Goal: Task Accomplishment & Management: Manage account settings

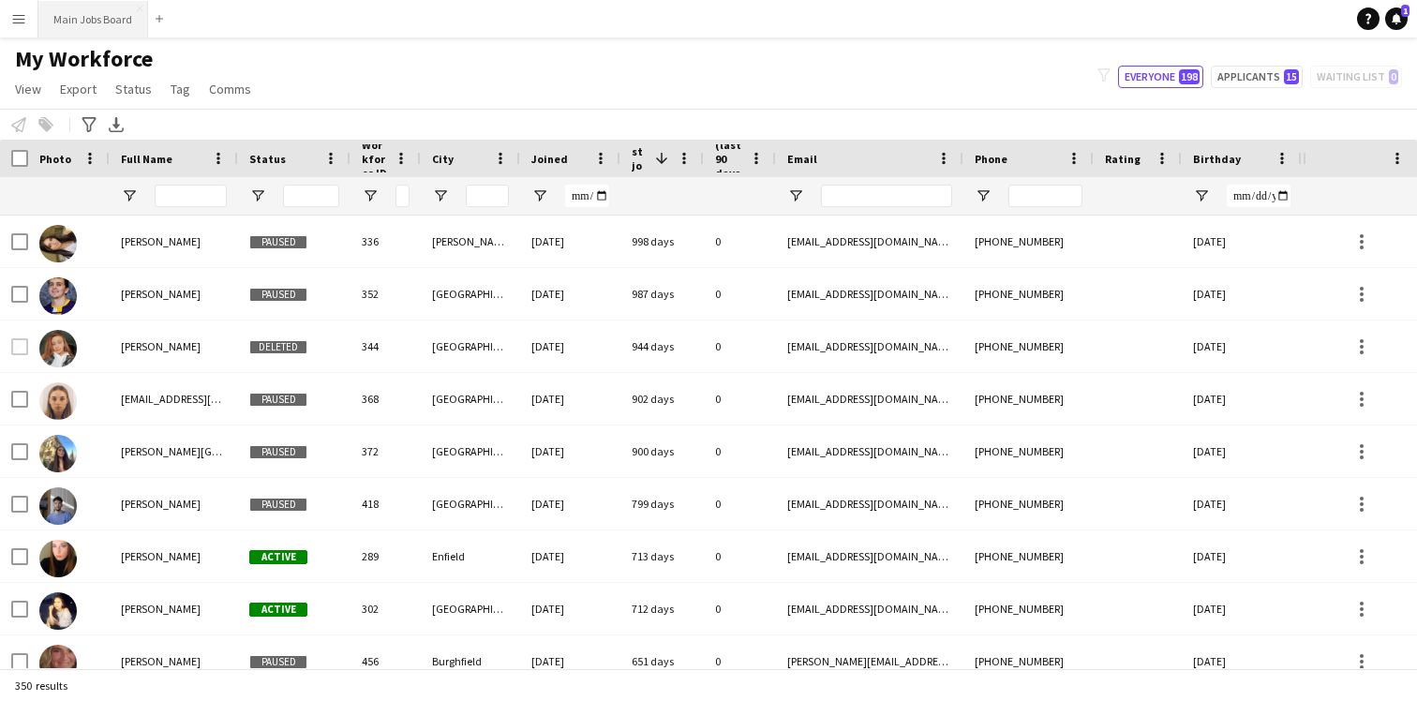
click at [75, 34] on button "Main Jobs Board Close" at bounding box center [93, 19] width 110 height 37
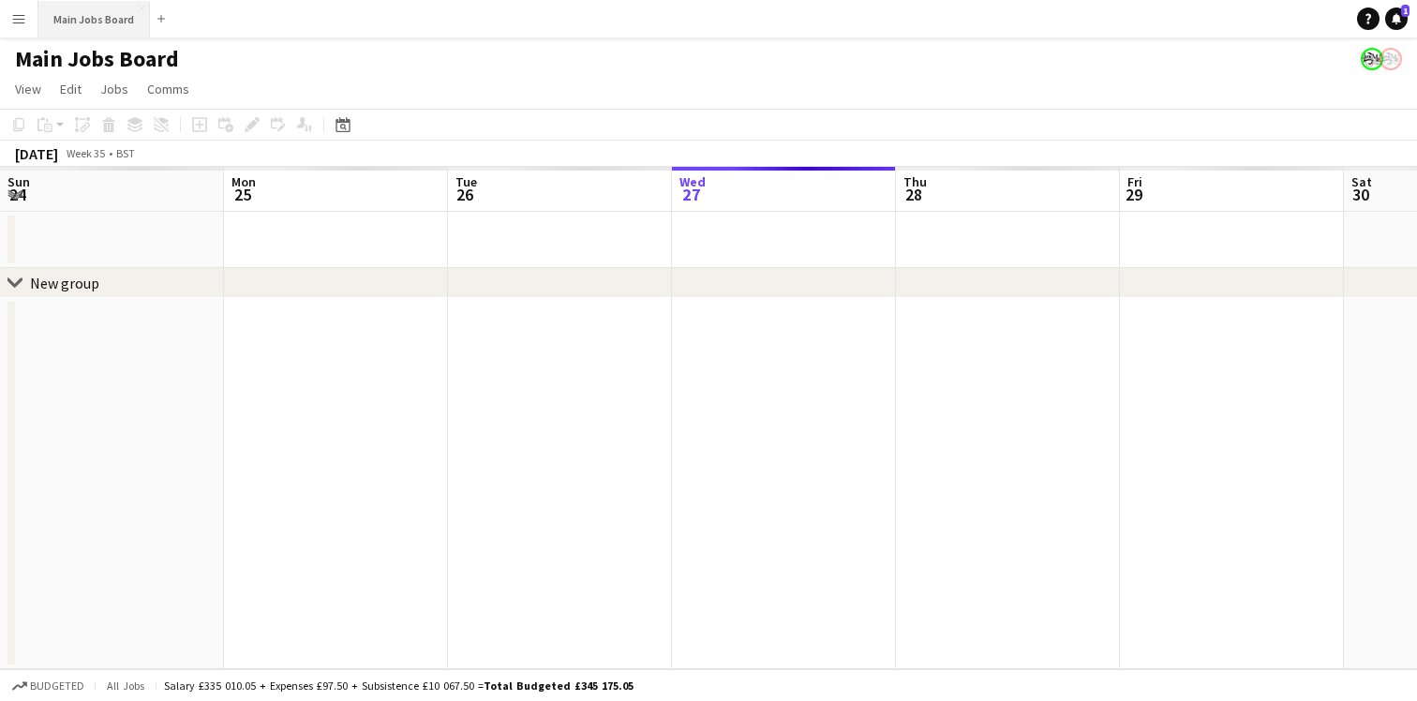
scroll to position [0, 448]
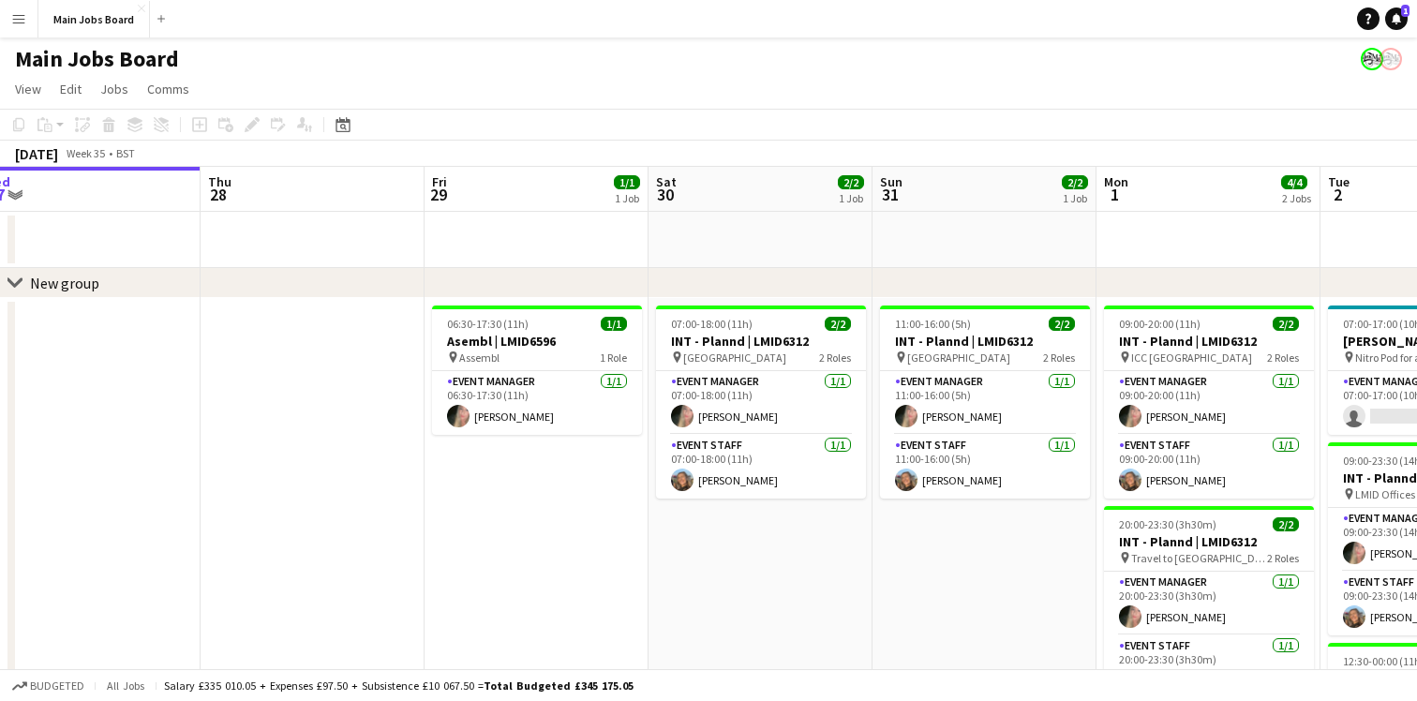
drag, startPoint x: 1230, startPoint y: 231, endPoint x: 527, endPoint y: 178, distance: 704.7
click at [527, 178] on app-calendar-viewport "Sun 24 1/1 1 Job Mon 25 2/2 1 Job Tue 26 Wed 27 Thu 28 Fri 29 1/1 1 Job Sat 30 …" at bounding box center [708, 499] width 1417 height 664
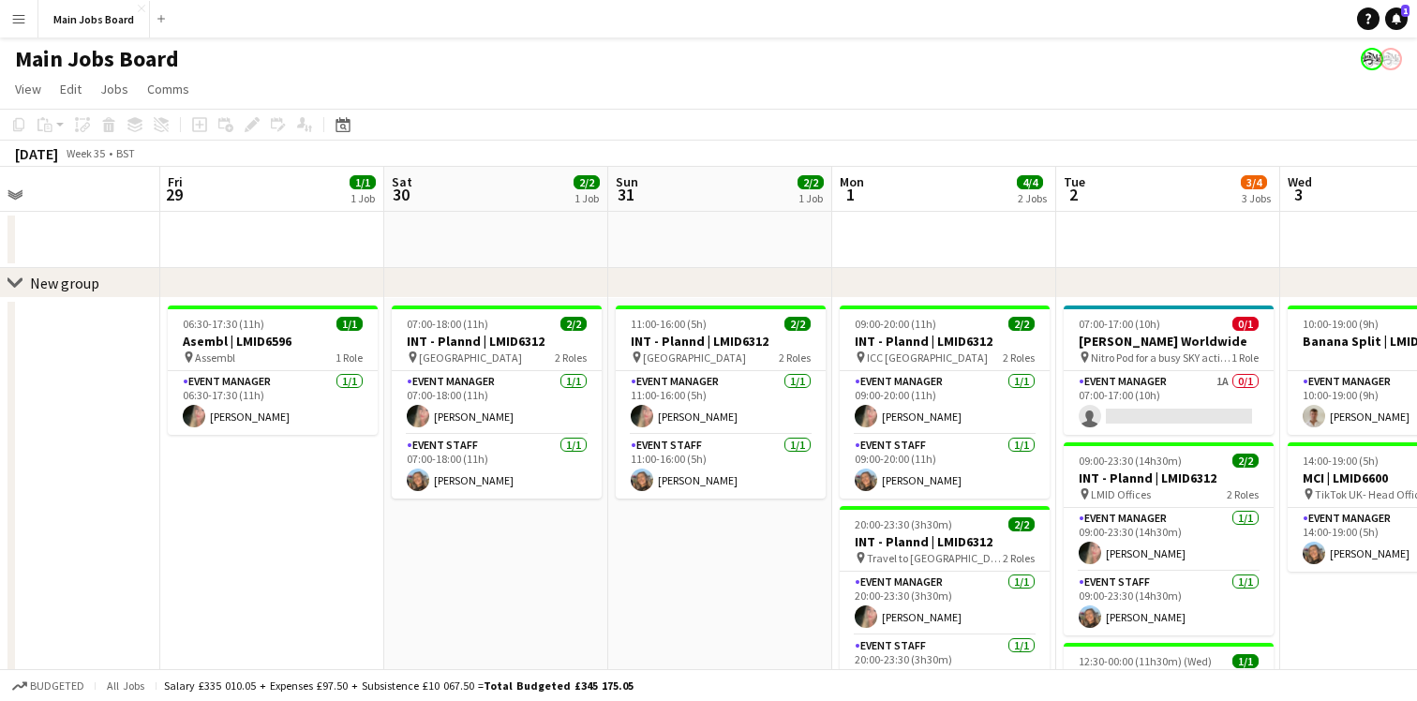
drag, startPoint x: 987, startPoint y: 223, endPoint x: 720, endPoint y: 222, distance: 267.0
click at [720, 222] on app-calendar-viewport "Tue 26 Wed 27 Thu 28 Fri 29 1/1 1 Job Sat 30 2/2 1 Job Sun 31 2/2 1 Job Mon 1 4…" at bounding box center [708, 499] width 1417 height 664
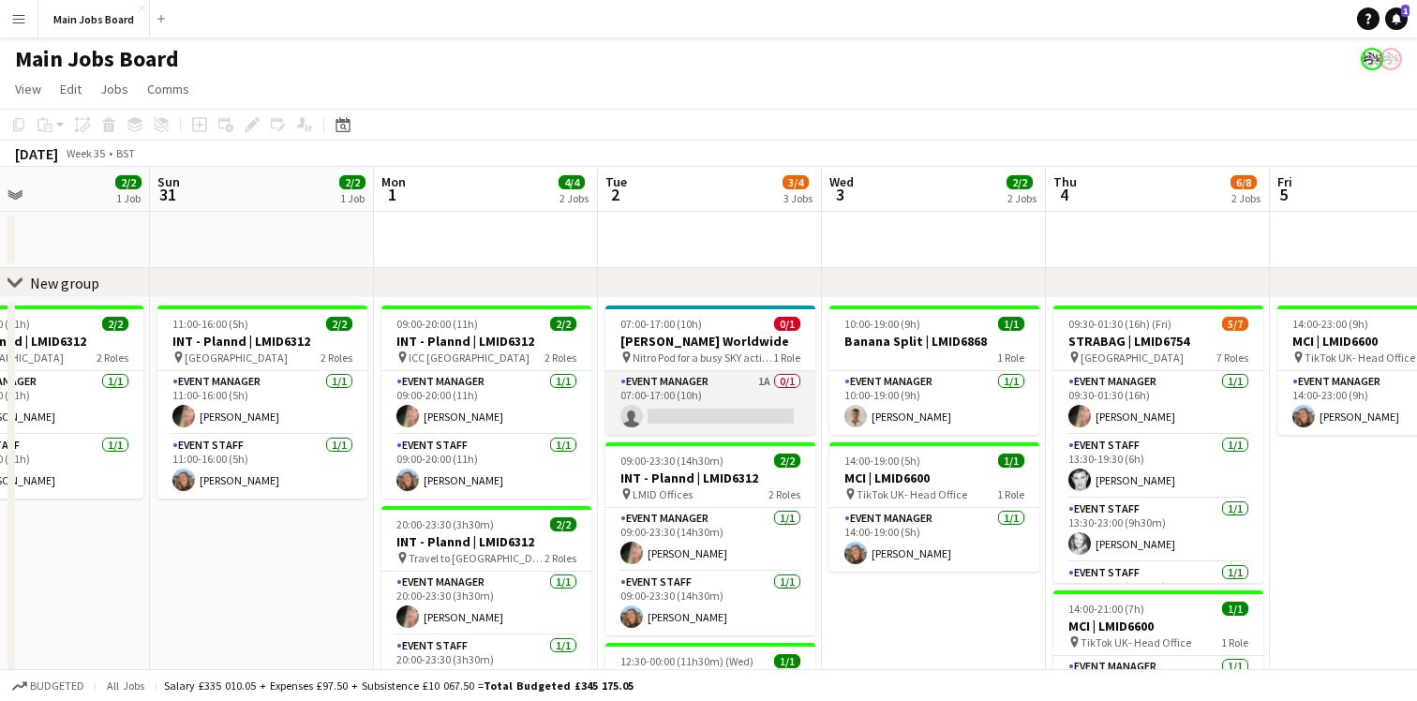
click at [726, 379] on app-card-role "Event Manager 1A 0/1 07:00-17:00 (10h) single-neutral-actions" at bounding box center [710, 403] width 210 height 64
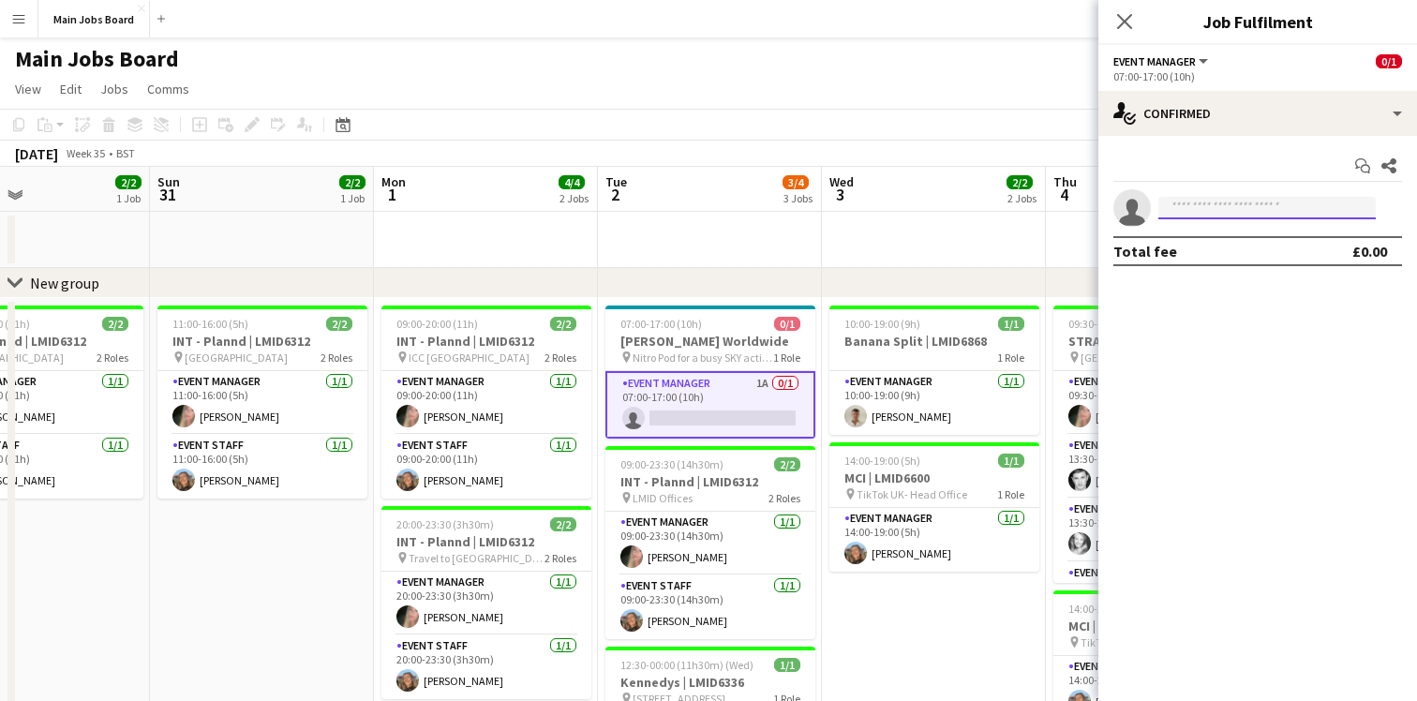
click at [1219, 208] on input at bounding box center [1266, 208] width 217 height 22
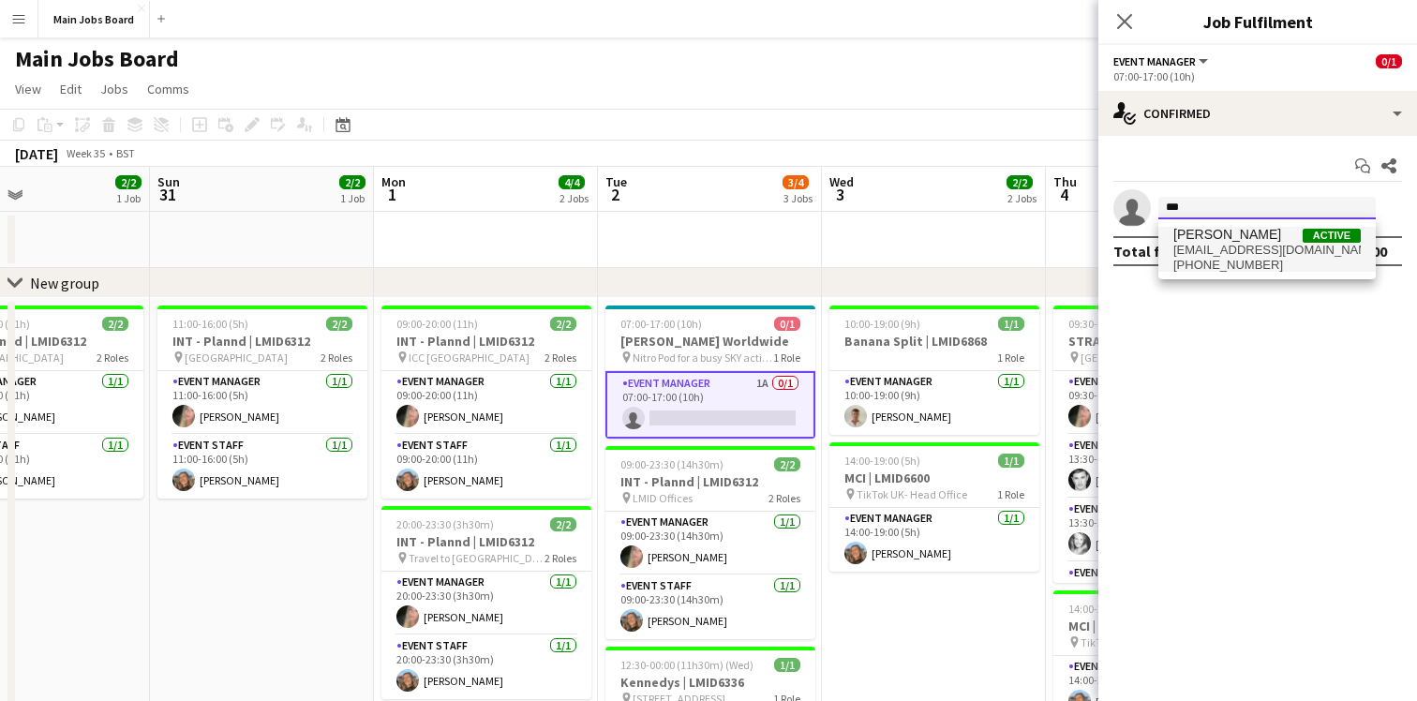
type input "***"
click at [1287, 263] on span "[PHONE_NUMBER]" at bounding box center [1266, 265] width 187 height 15
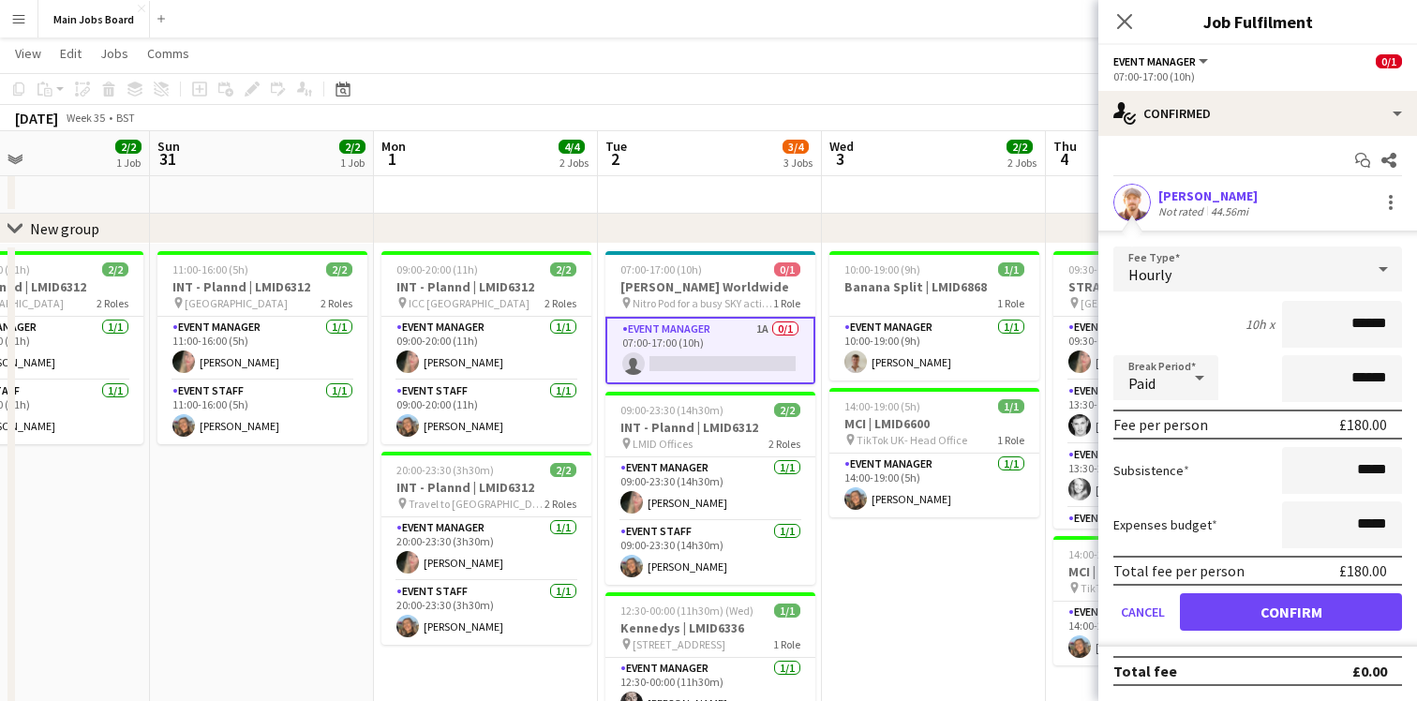
scroll to position [53, 0]
click at [1272, 618] on button "Confirm" at bounding box center [1291, 611] width 222 height 37
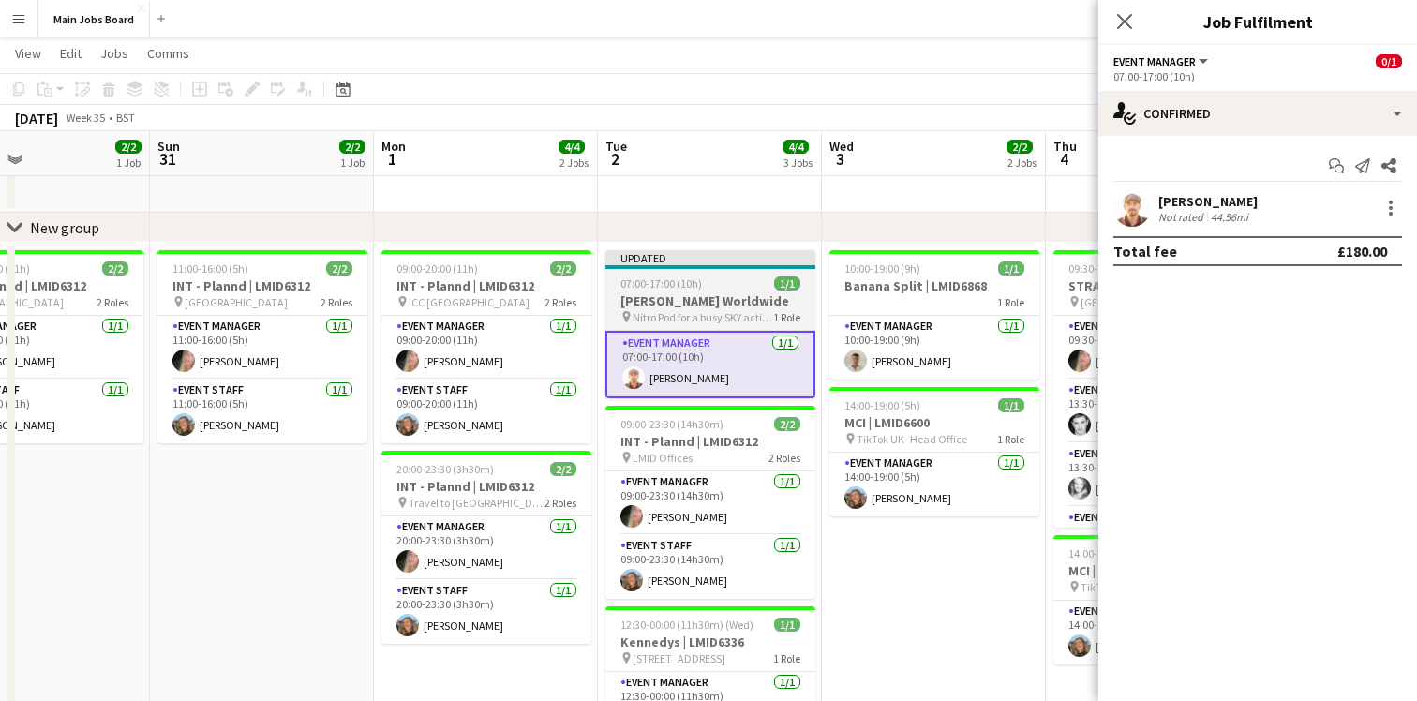
click at [693, 284] on span "07:00-17:00 (10h)" at bounding box center [661, 283] width 82 height 14
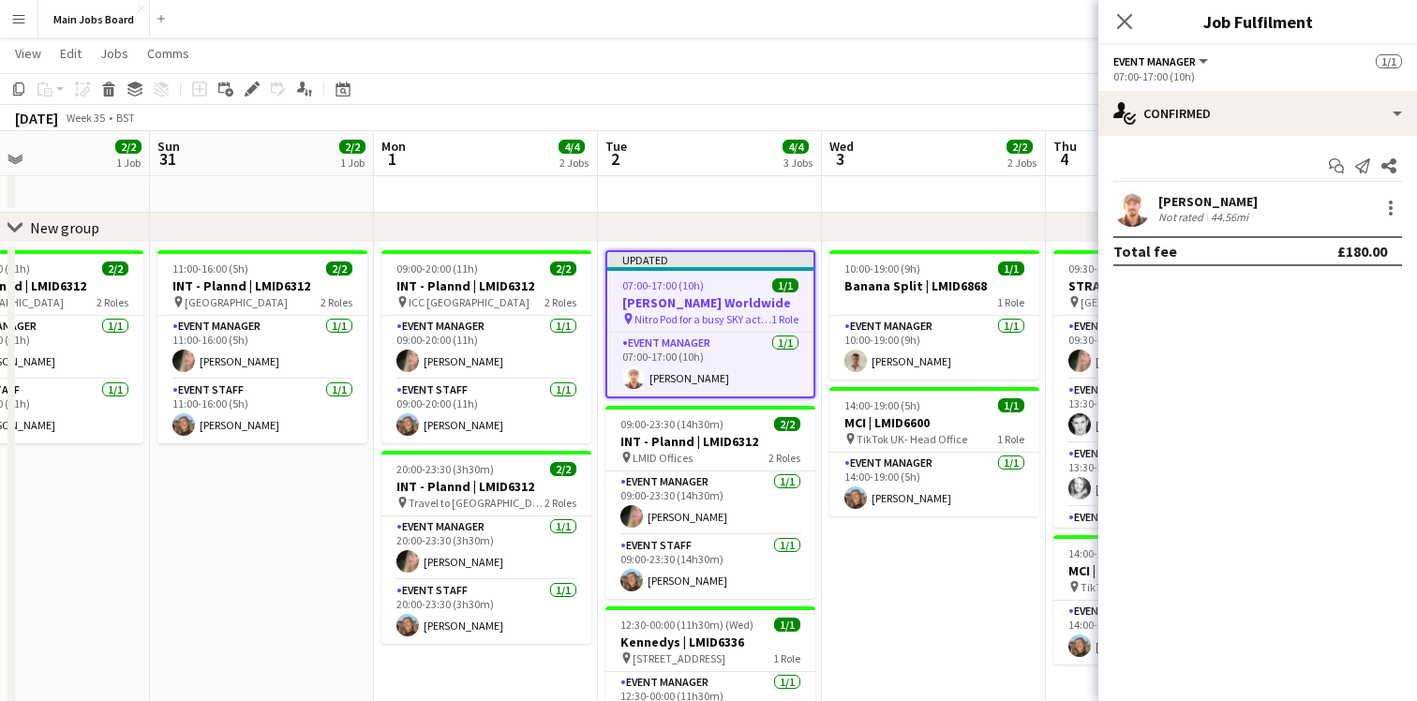
click at [1195, 63] on span "Event Manager" at bounding box center [1154, 61] width 82 height 14
click at [1154, 88] on li "All roles" at bounding box center [1176, 92] width 94 height 17
click at [1128, 26] on icon at bounding box center [1124, 21] width 18 height 18
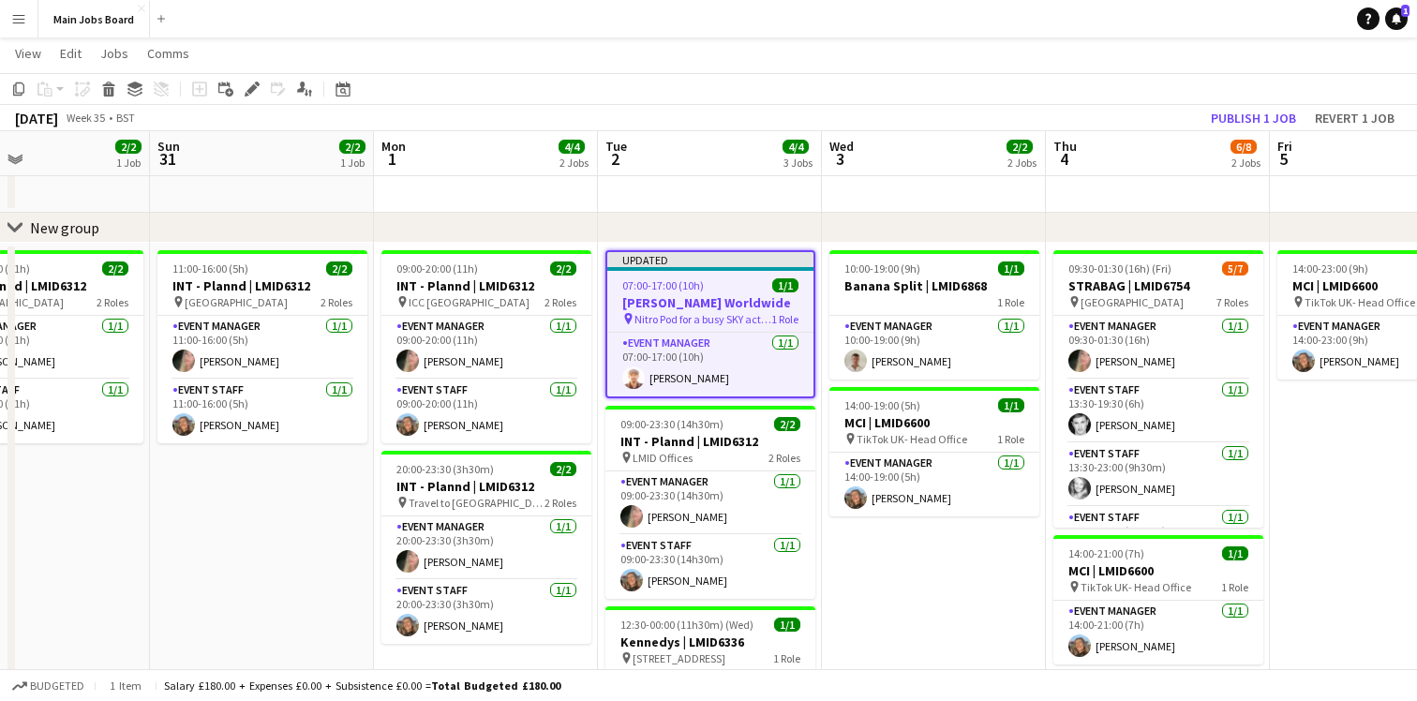
click at [750, 210] on app-date-cell at bounding box center [710, 184] width 224 height 56
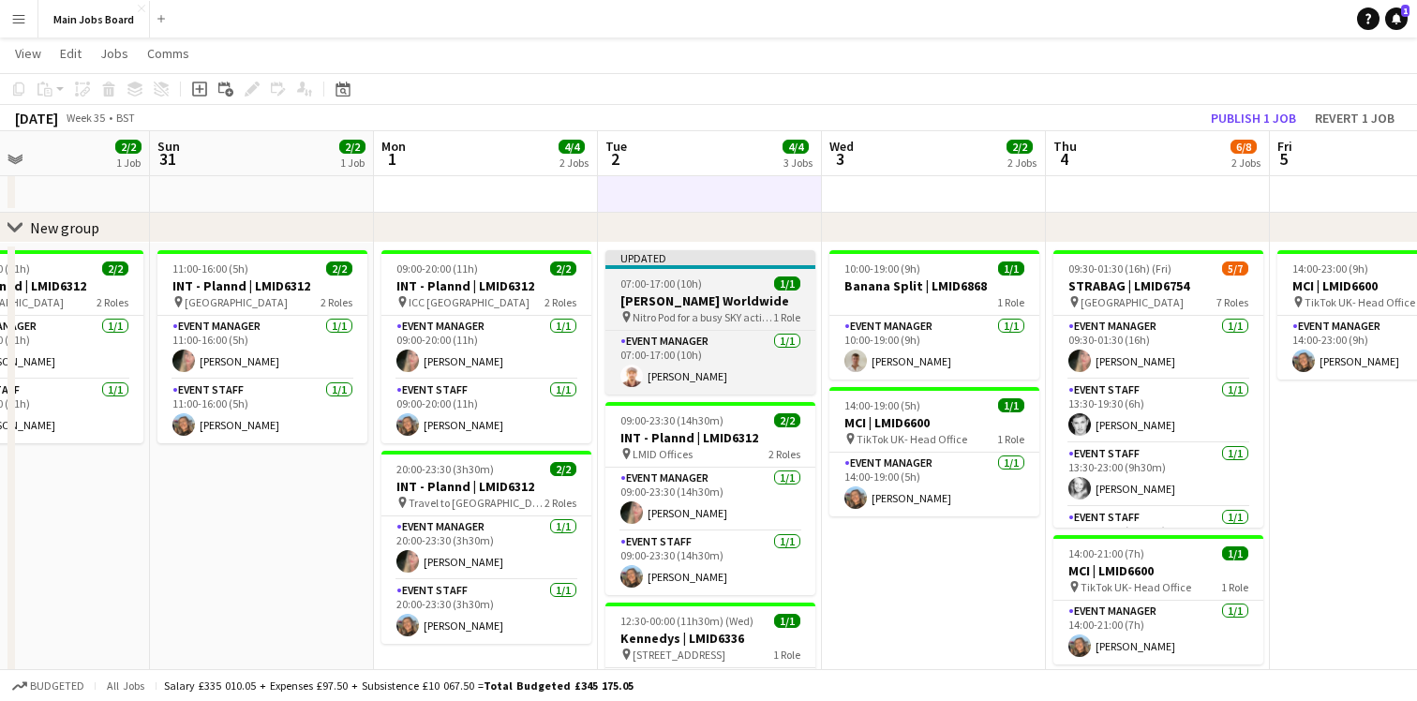
click at [720, 283] on div "07:00-17:00 (10h) 1/1" at bounding box center [710, 283] width 210 height 14
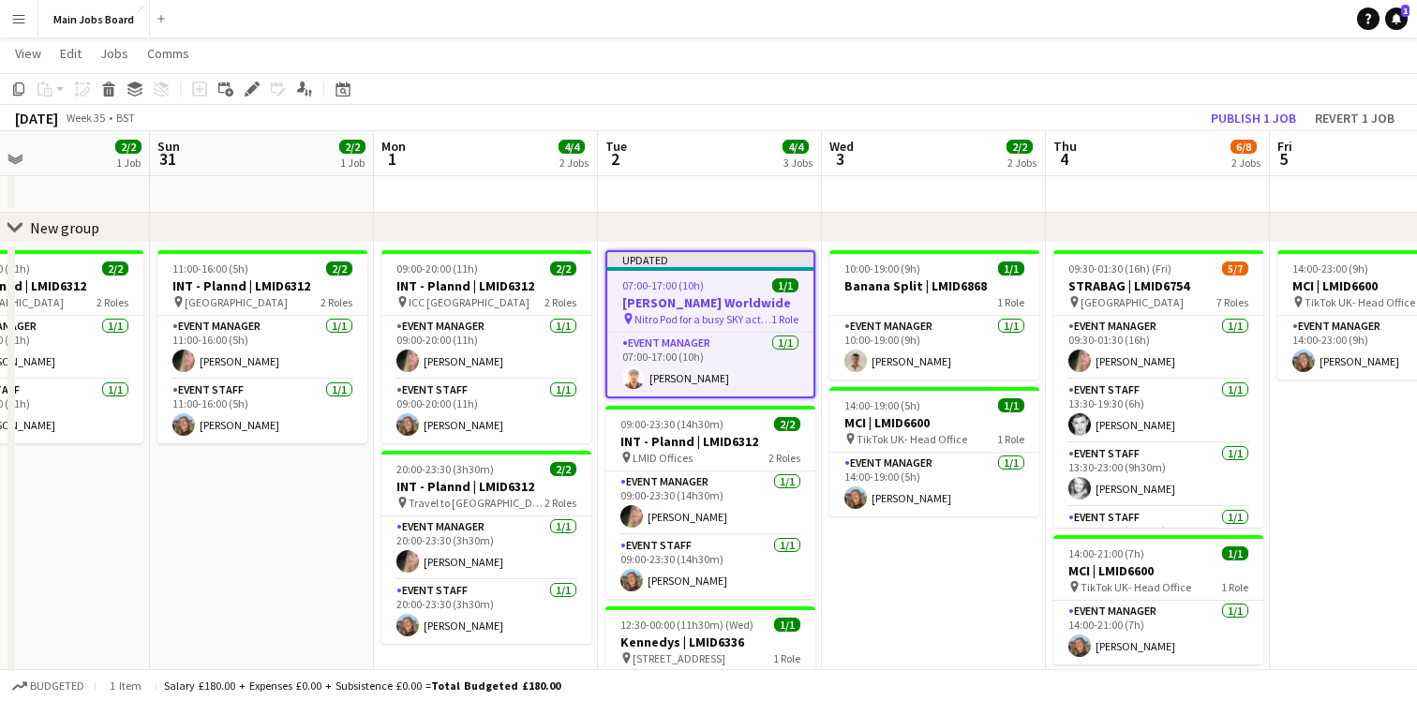
click at [720, 290] on div "07:00-17:00 (10h) 1/1" at bounding box center [710, 285] width 206 height 14
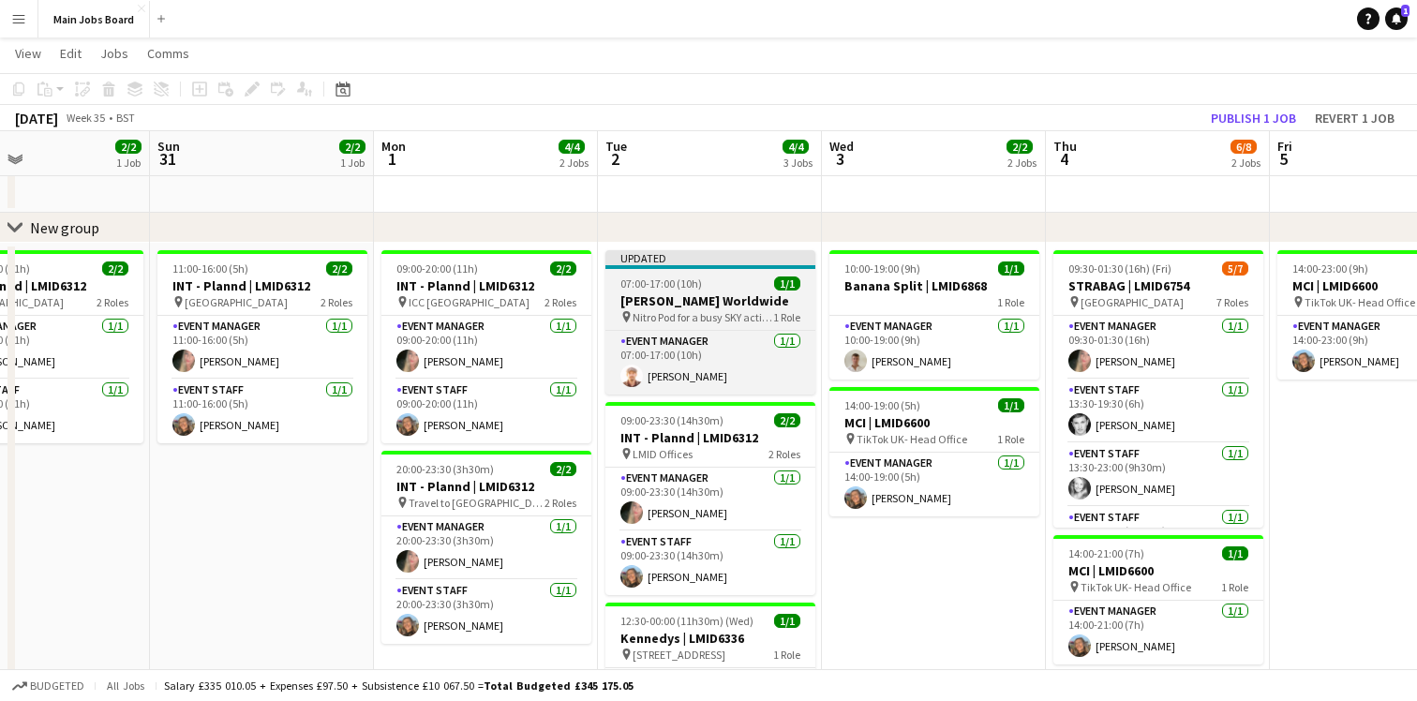
click at [720, 290] on div "07:00-17:00 (10h) 1/1" at bounding box center [710, 283] width 210 height 14
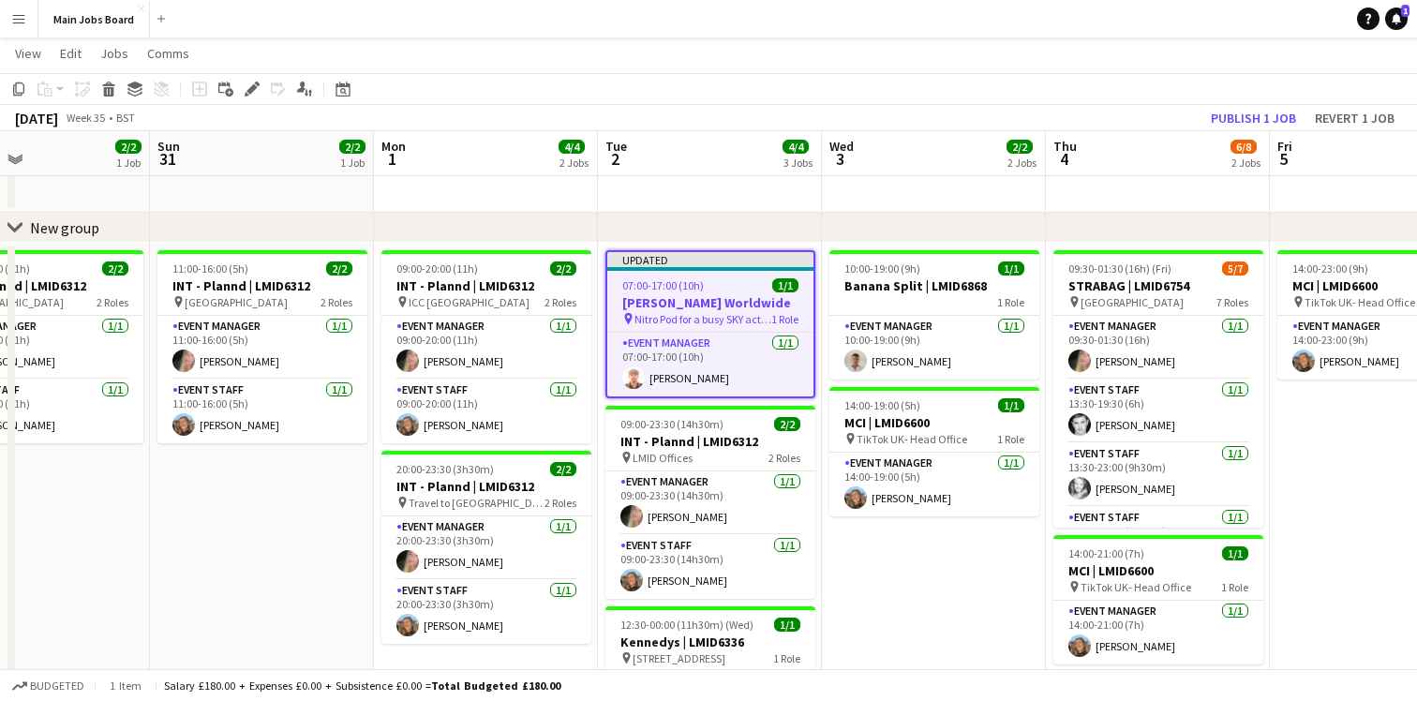
click at [720, 290] on div "07:00-17:00 (10h) 1/1" at bounding box center [710, 285] width 206 height 14
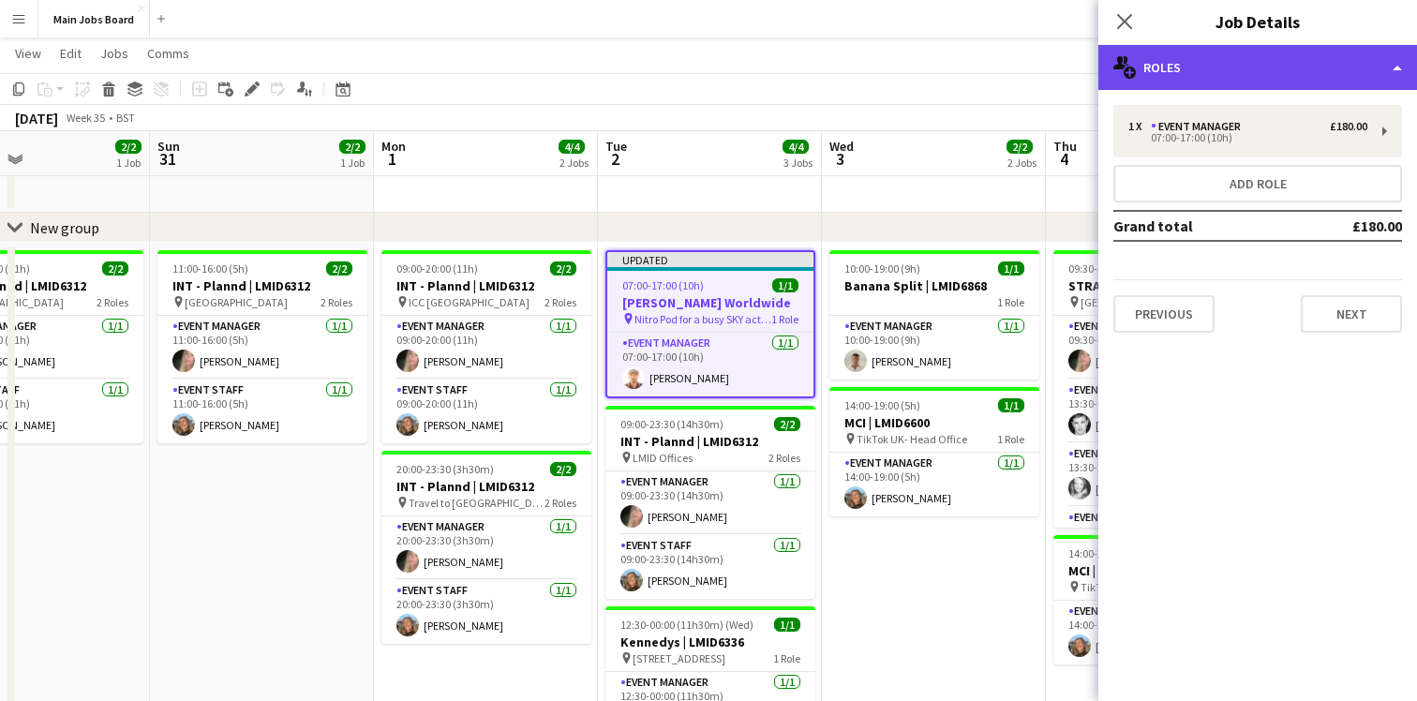
click at [1156, 79] on div "multiple-users-add Roles" at bounding box center [1257, 67] width 319 height 45
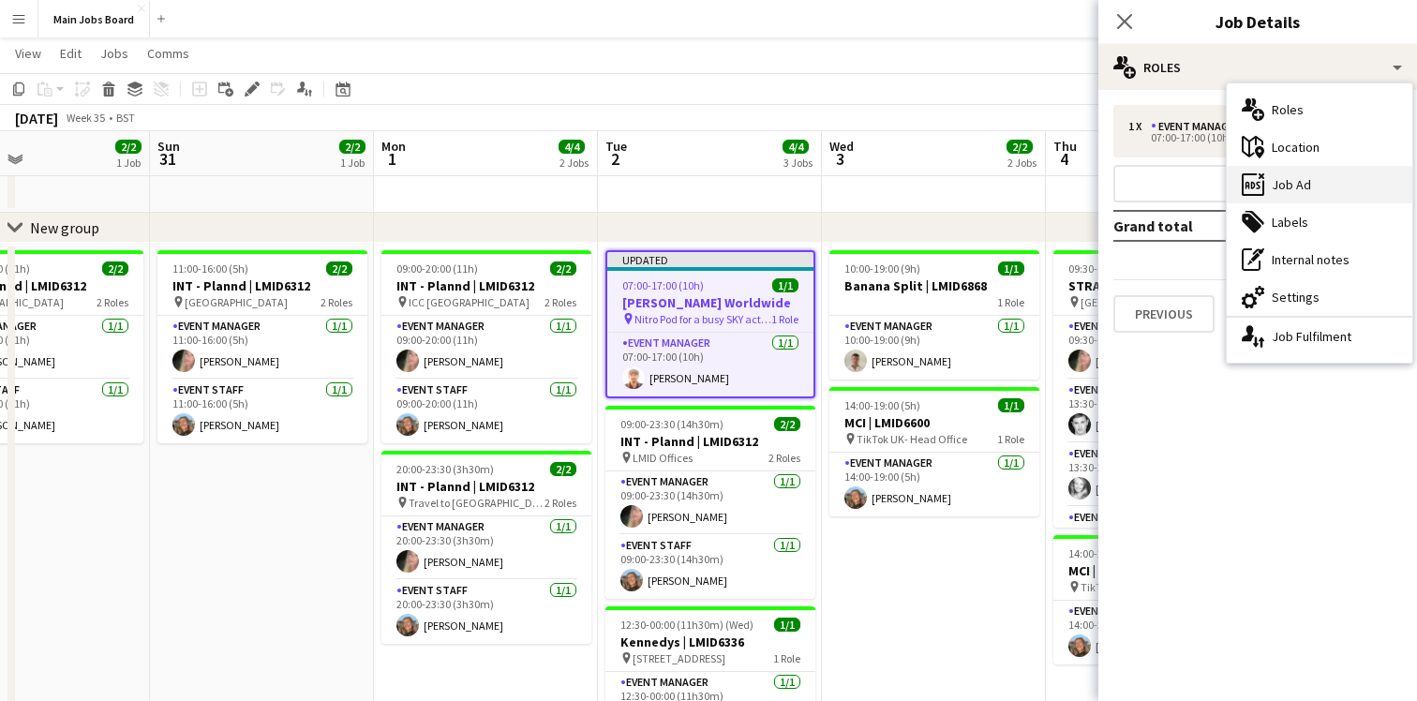
click at [1309, 173] on div "ads-window Job Ad" at bounding box center [1319, 184] width 186 height 37
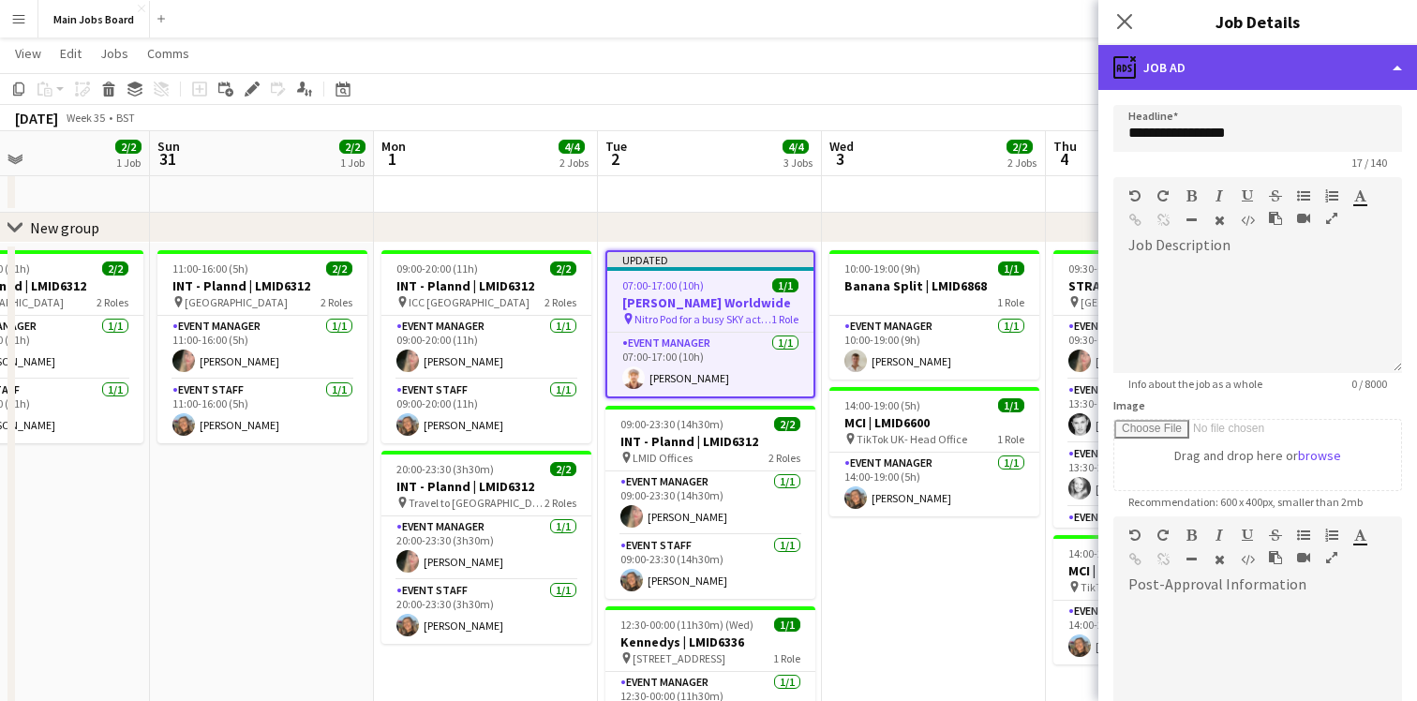
click at [1277, 82] on div "ads-window Job Ad" at bounding box center [1257, 67] width 319 height 45
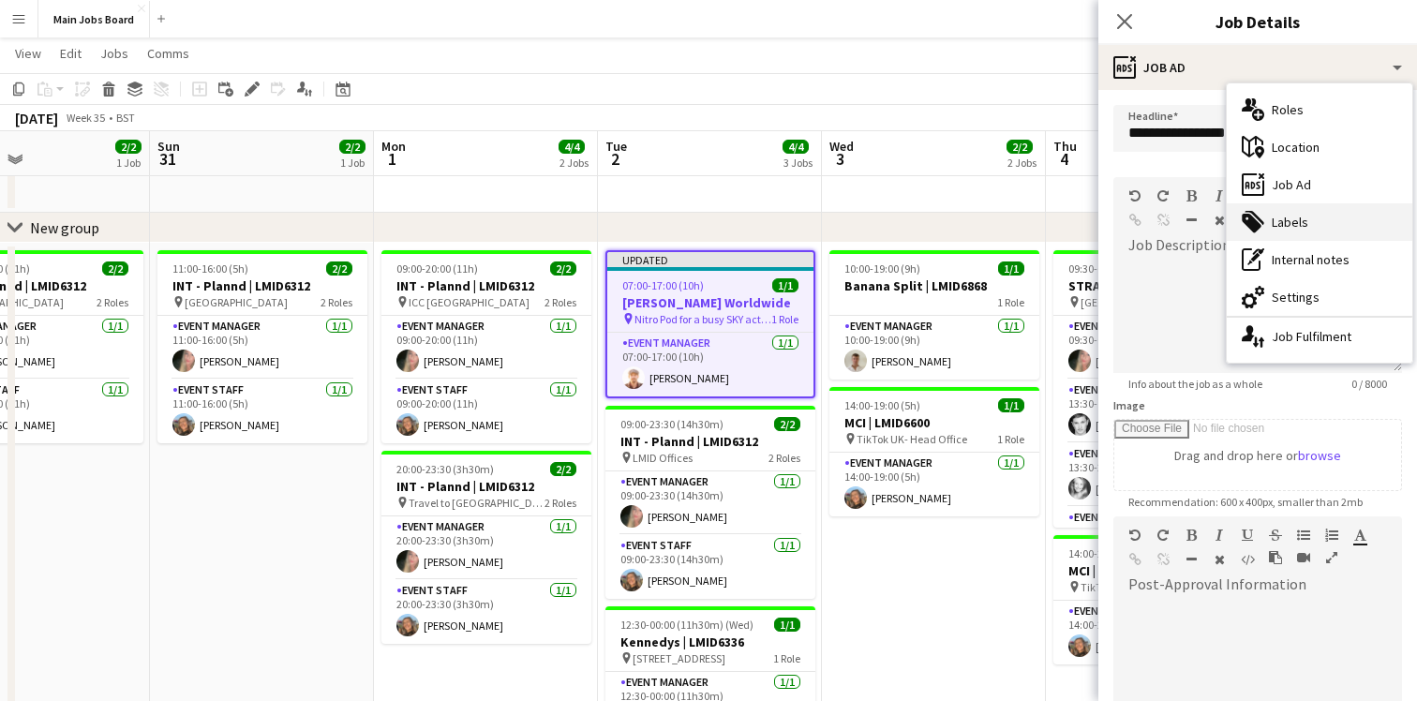
click at [1307, 221] on div "tags-double Labels" at bounding box center [1319, 221] width 186 height 37
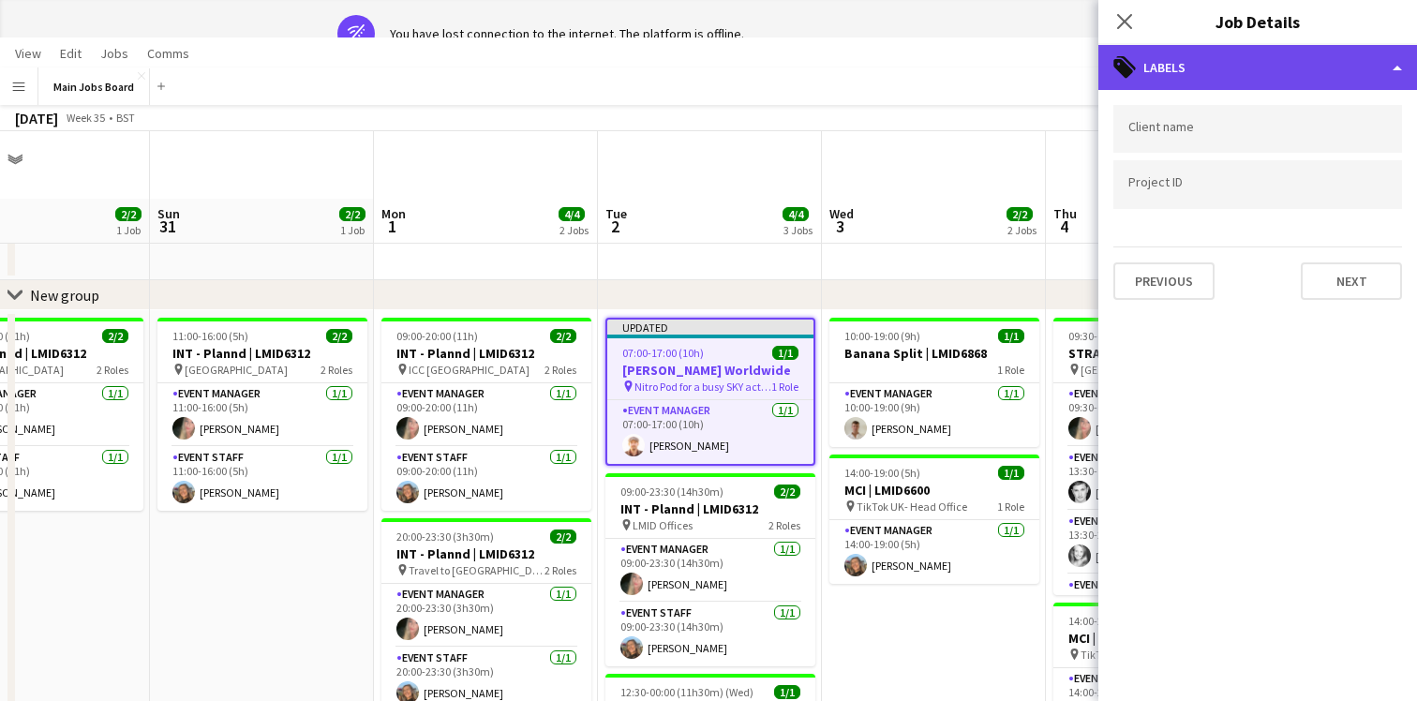
click at [1233, 69] on div "tags-double Labels" at bounding box center [1257, 67] width 319 height 45
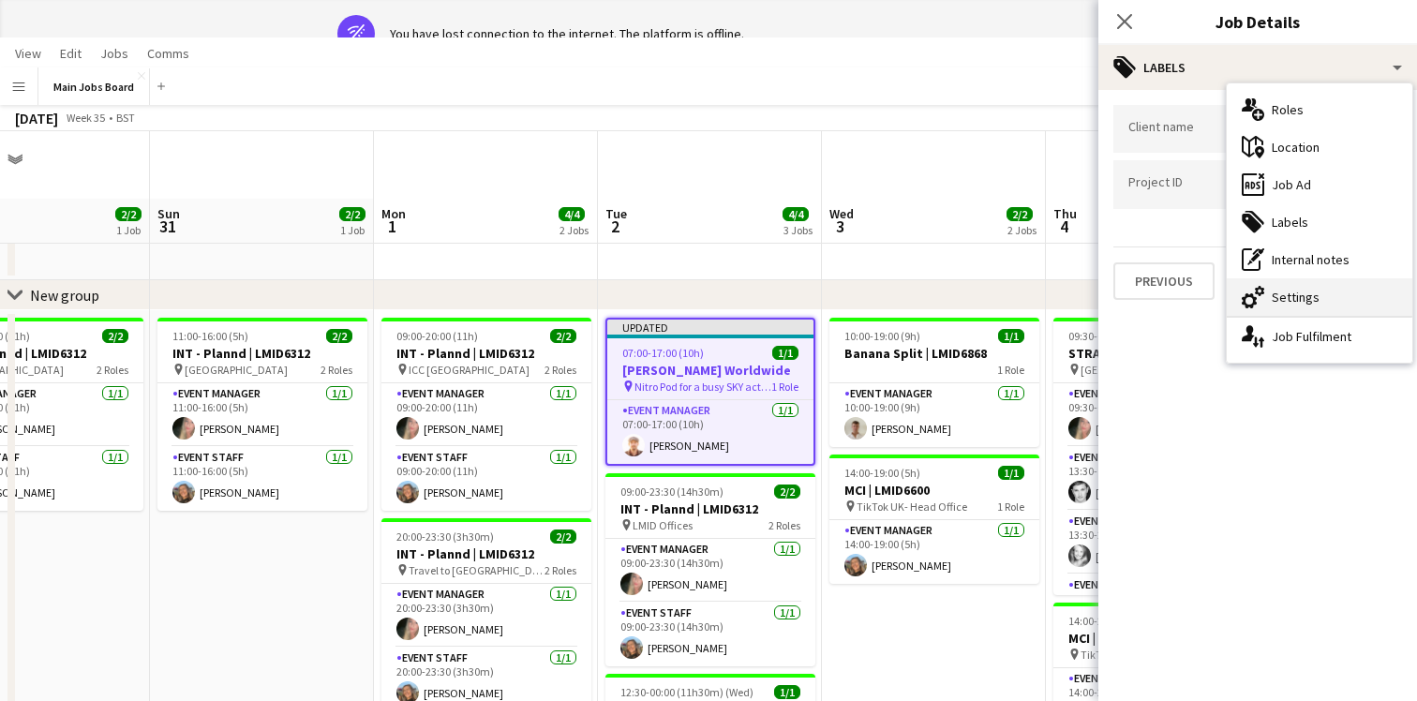
click at [1288, 287] on div "cog-double-3 Settings" at bounding box center [1319, 296] width 186 height 37
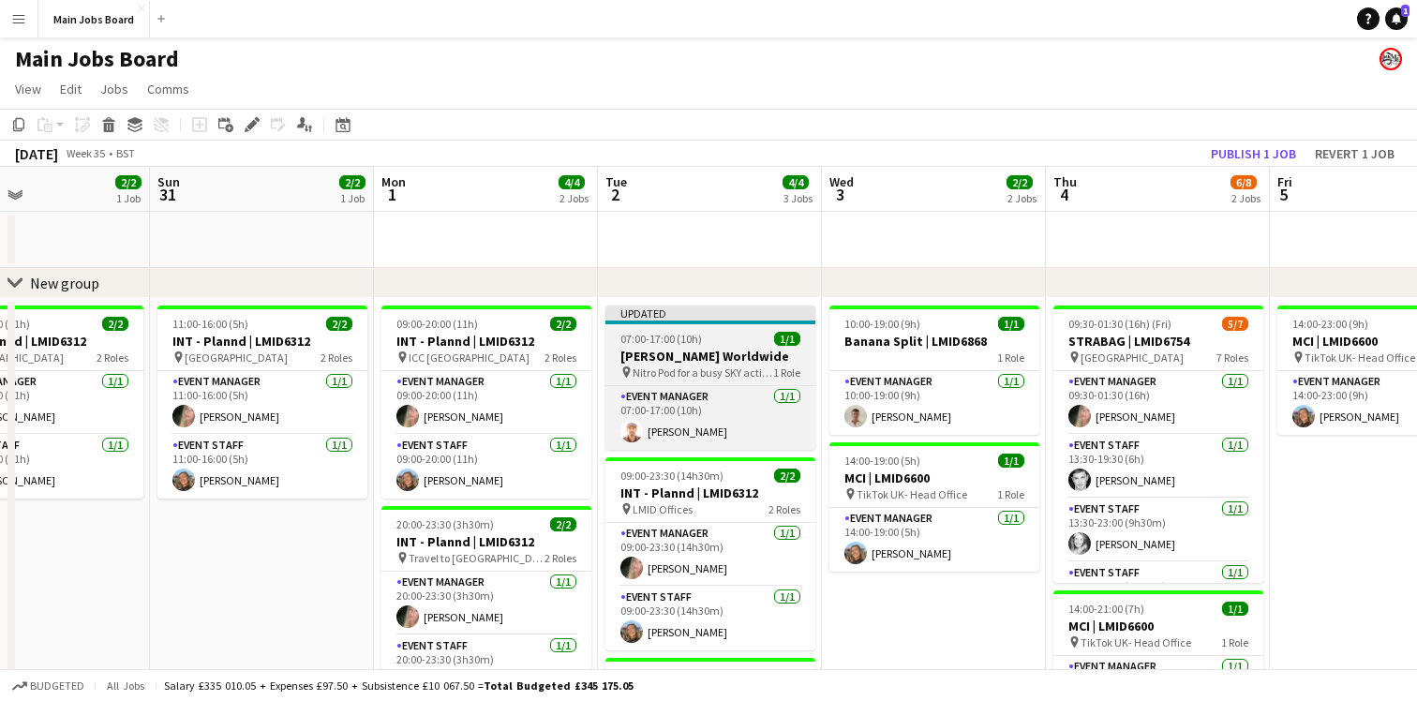
click at [674, 349] on h3 "[PERSON_NAME] Worldwide" at bounding box center [710, 356] width 210 height 17
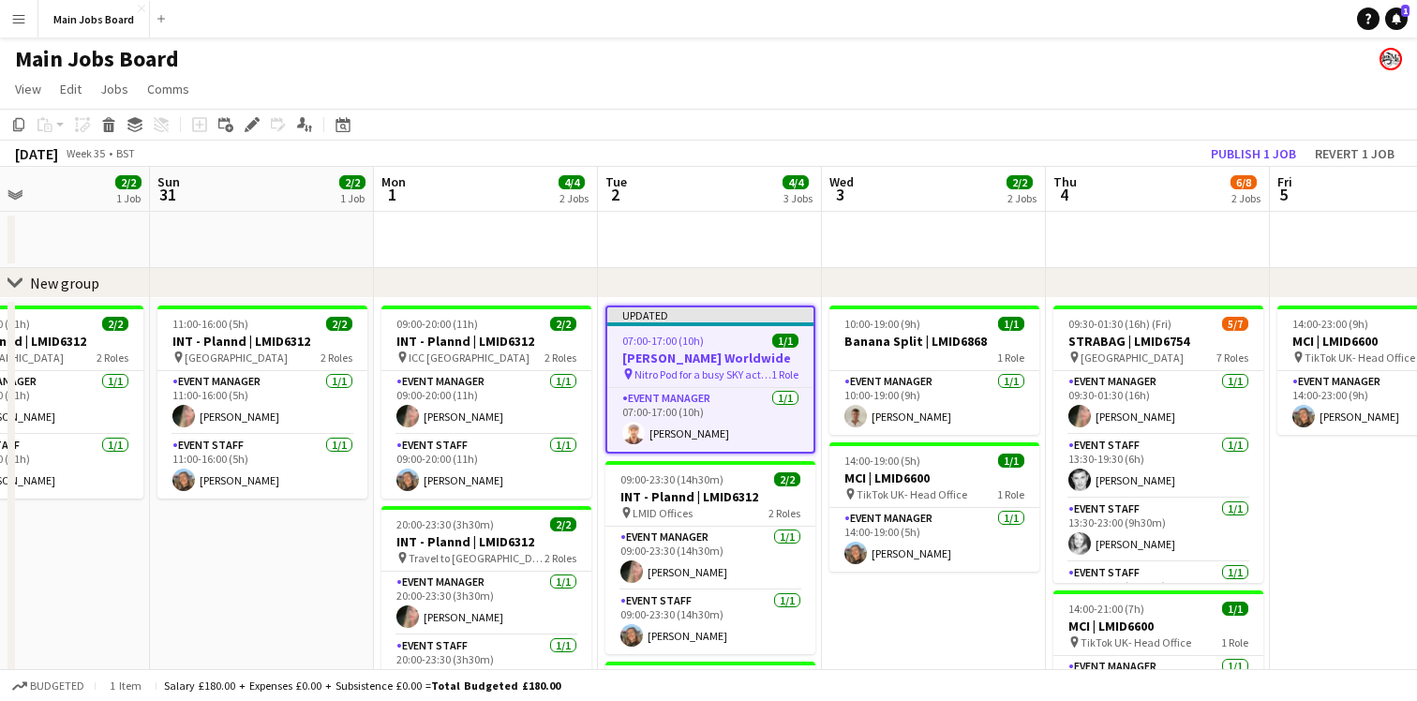
click at [728, 329] on app-job-card "Updated 07:00-17:00 (10h) 1/1 [PERSON_NAME] Worldwide pin Nitro Pod for a busy …" at bounding box center [710, 379] width 210 height 148
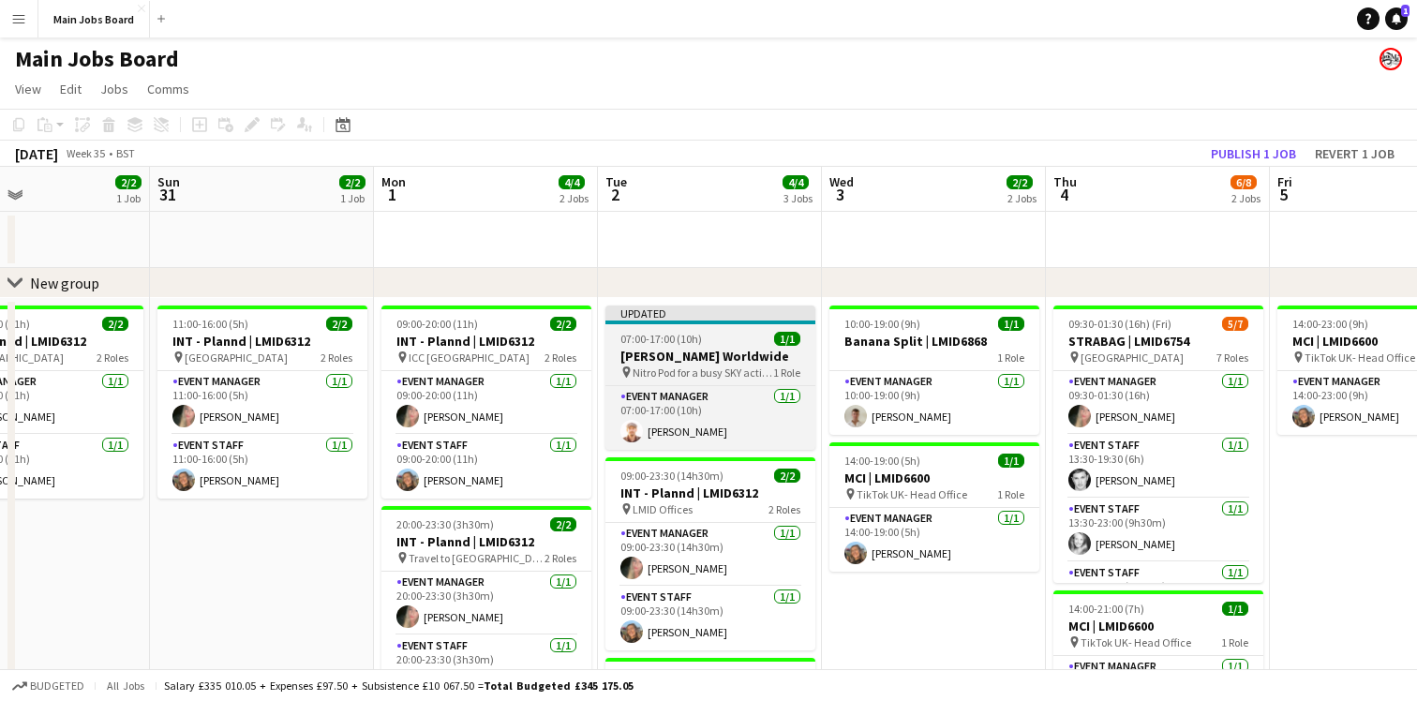
click at [728, 329] on app-job-card "Updated 07:00-17:00 (10h) 1/1 [PERSON_NAME] Worldwide pin Nitro Pod for a busy …" at bounding box center [710, 377] width 210 height 144
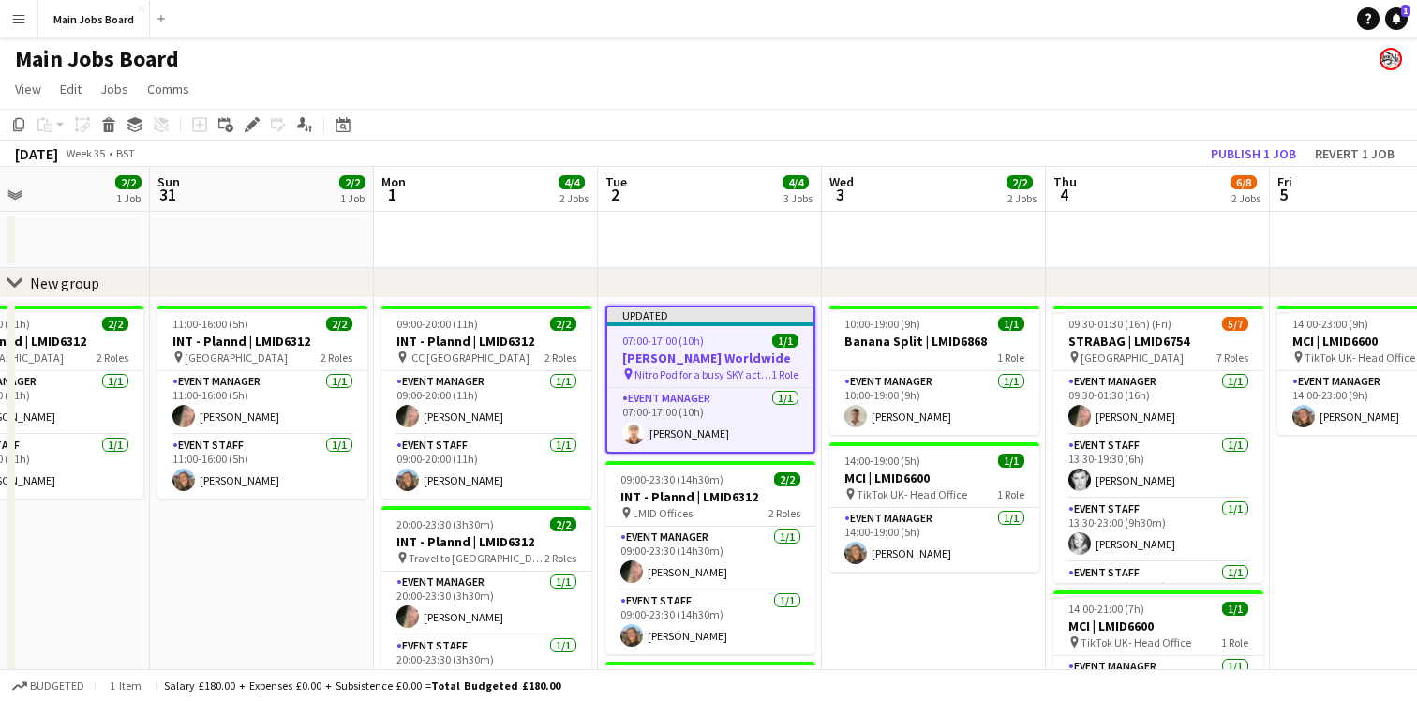
click at [719, 314] on div "Updated" at bounding box center [710, 314] width 206 height 15
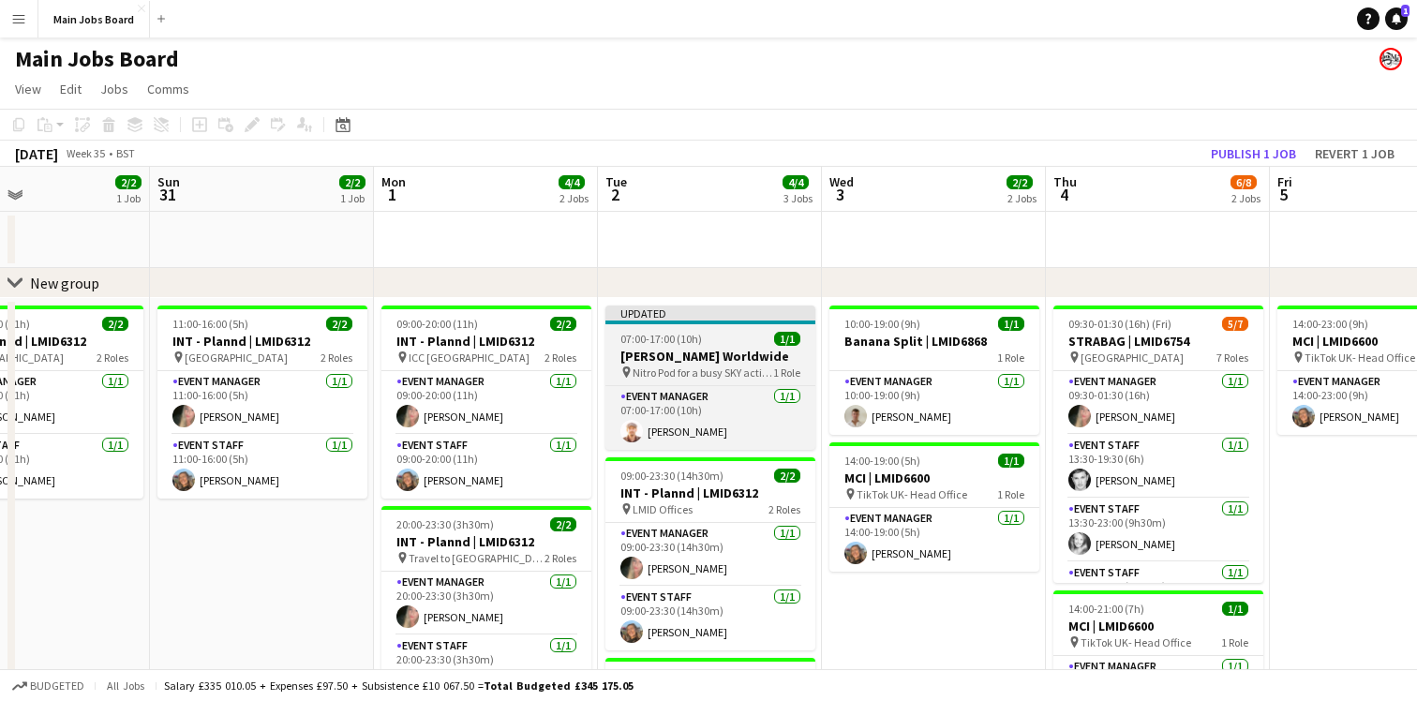
click at [719, 314] on div "Updated" at bounding box center [710, 312] width 210 height 15
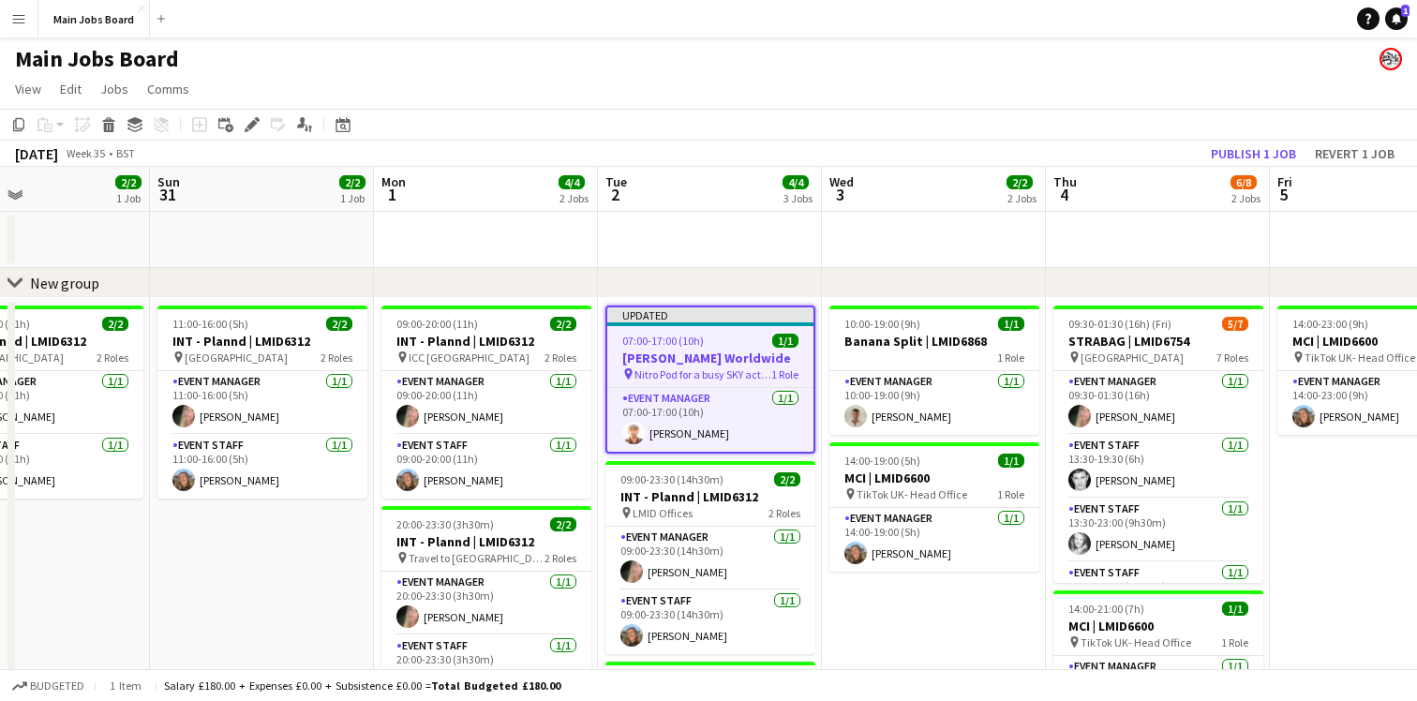
click at [722, 343] on div "07:00-17:00 (10h) 1/1" at bounding box center [710, 341] width 206 height 14
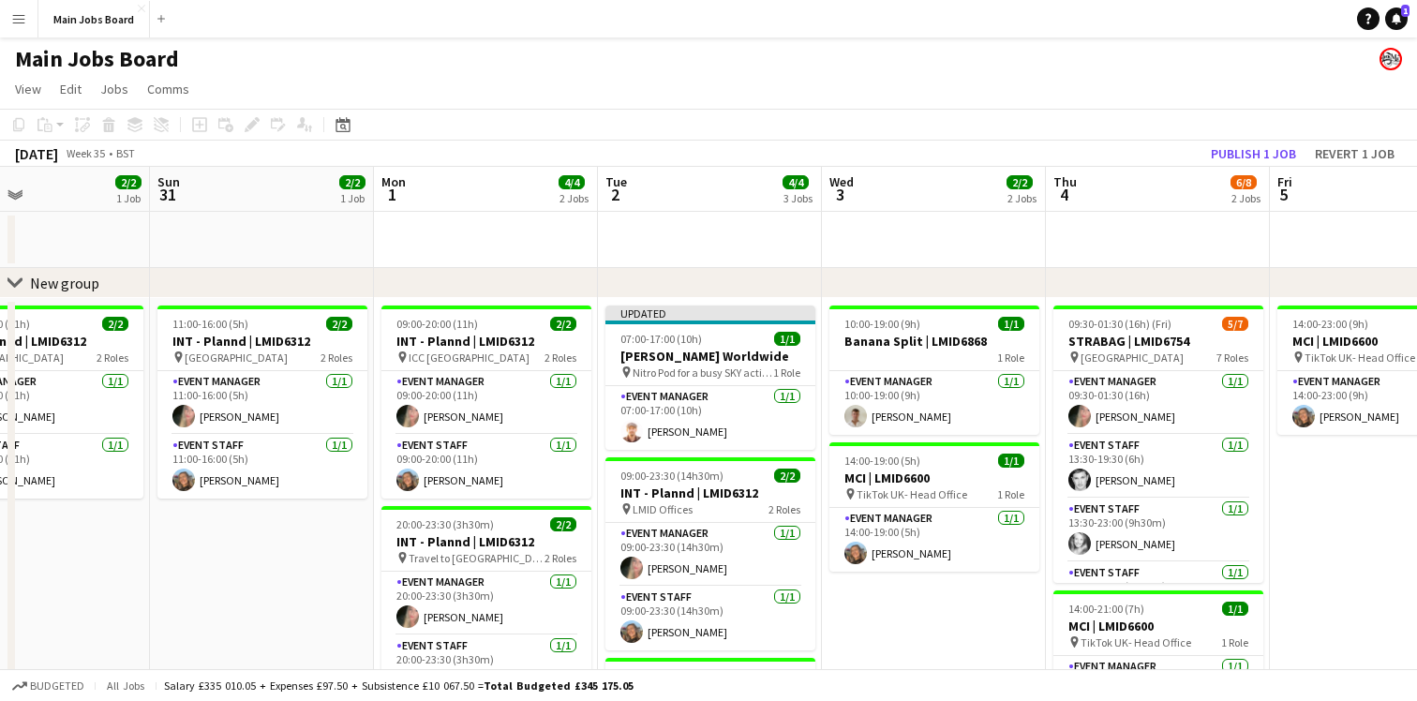
click at [754, 232] on app-date-cell at bounding box center [710, 240] width 224 height 56
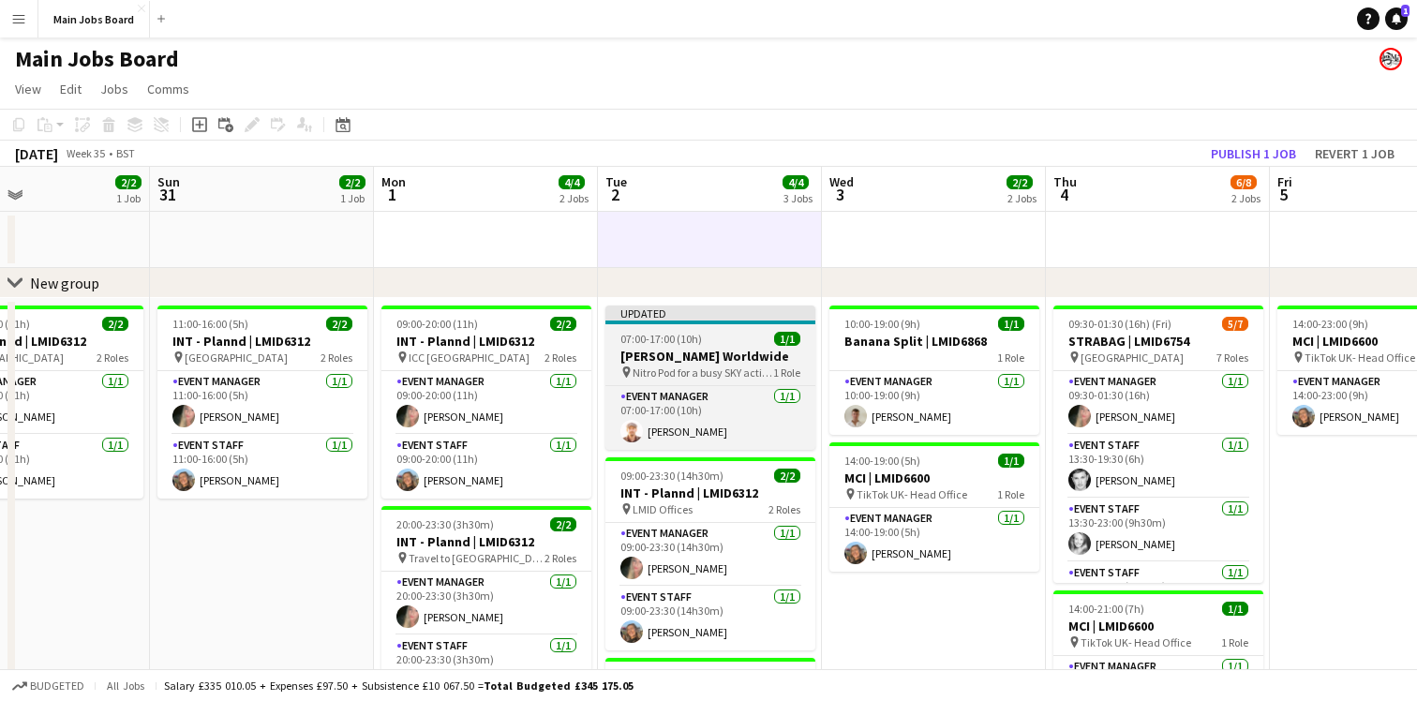
click at [738, 321] on div at bounding box center [710, 322] width 210 height 4
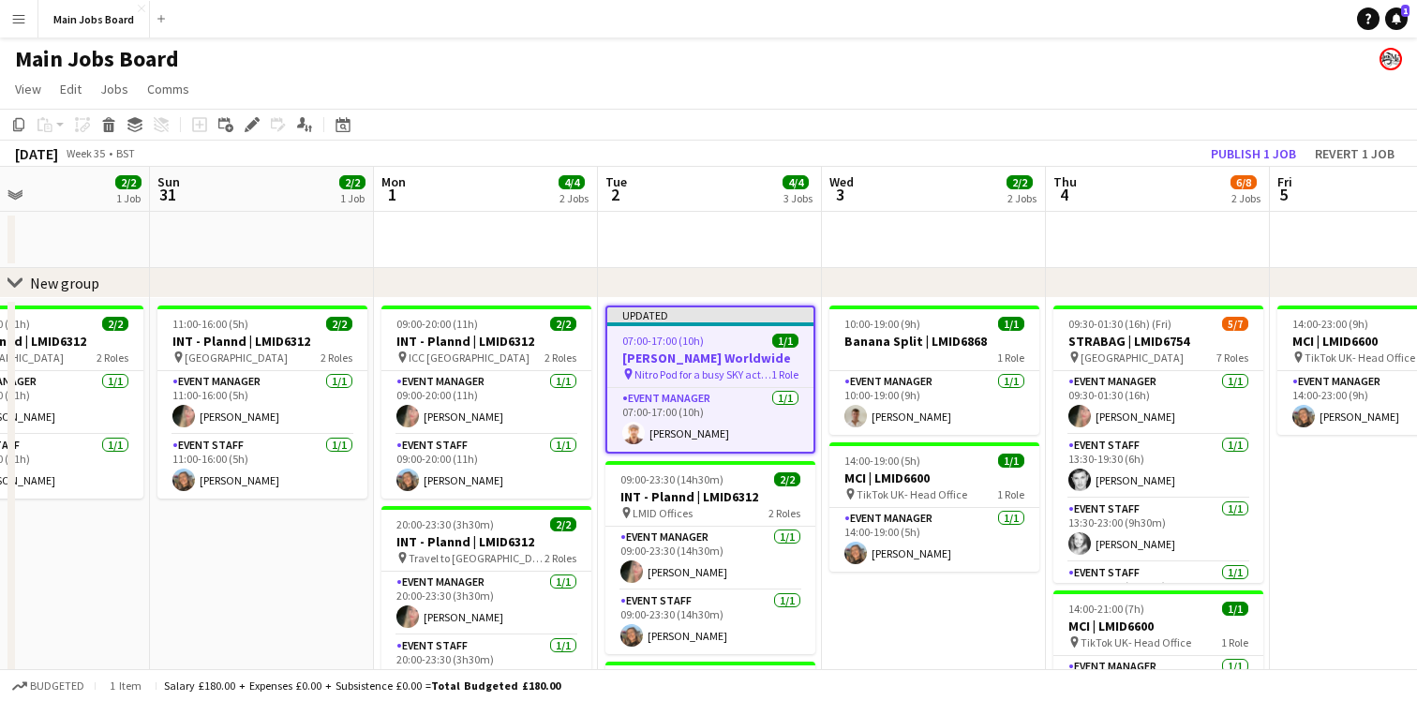
click at [733, 352] on h3 "[PERSON_NAME] Worldwide" at bounding box center [710, 357] width 206 height 17
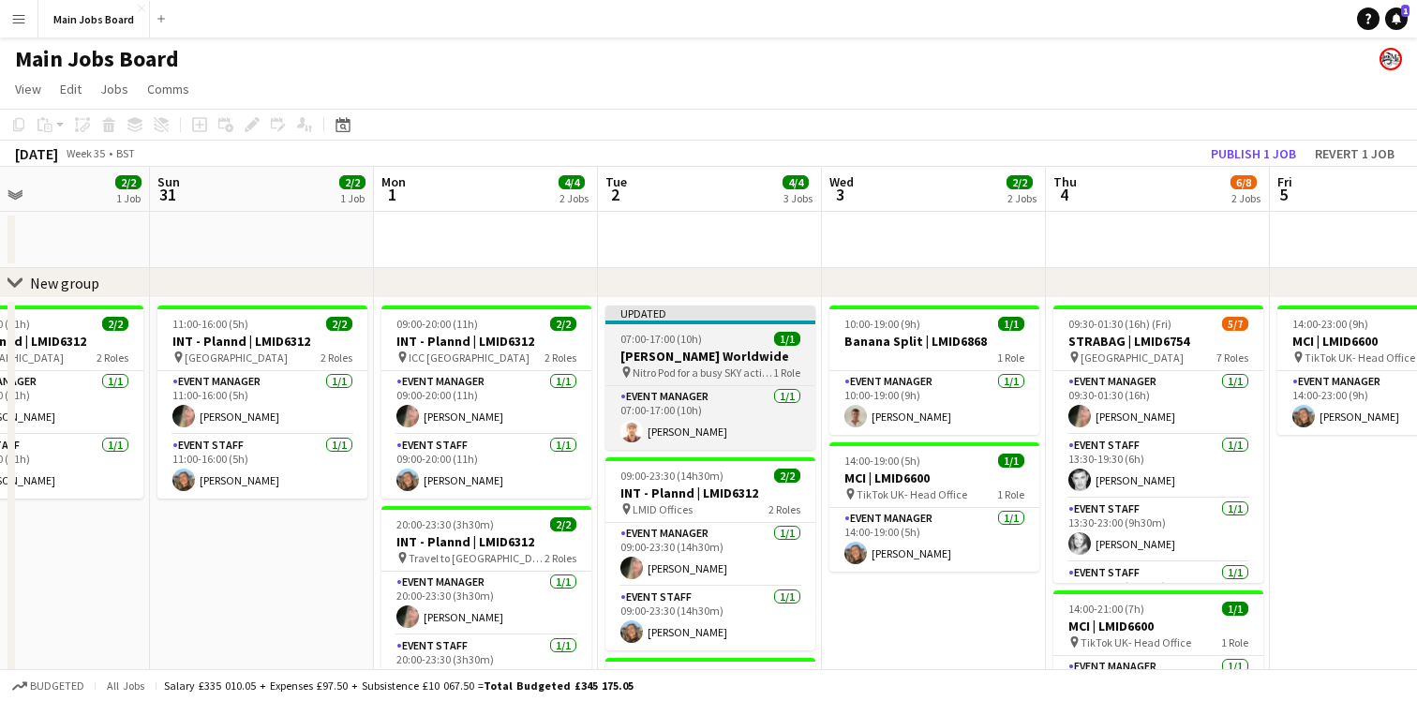
click at [733, 352] on h3 "[PERSON_NAME] Worldwide" at bounding box center [710, 356] width 210 height 17
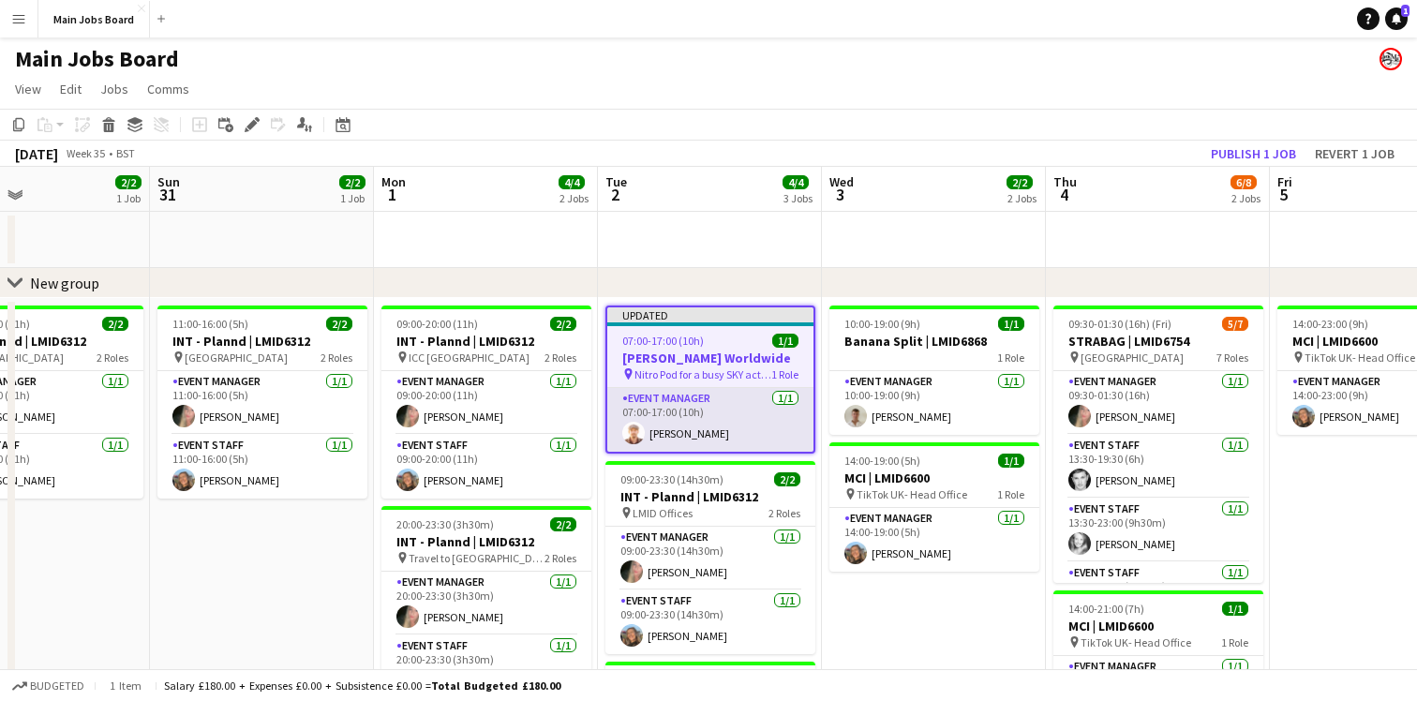
click at [733, 410] on app-card-role "Event Manager [DATE] 07:00-17:00 (10h) [PERSON_NAME]" at bounding box center [710, 420] width 206 height 64
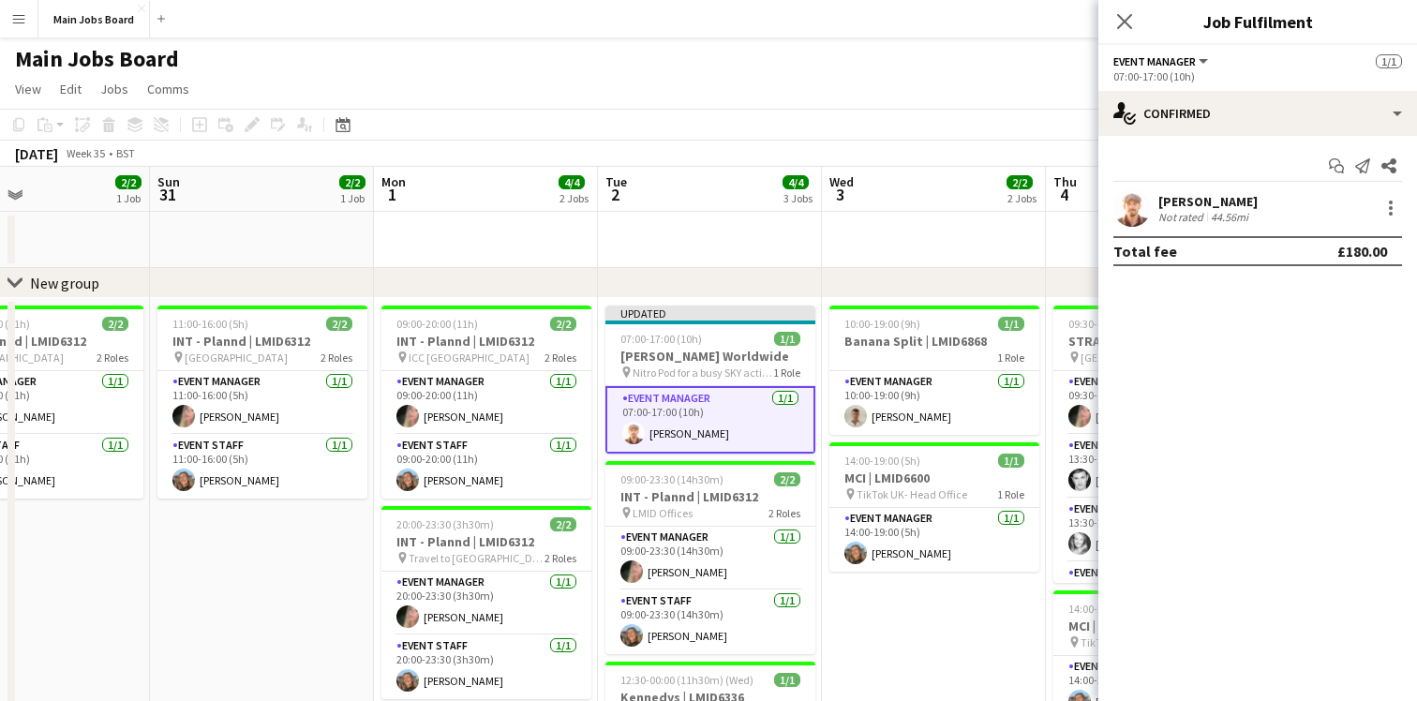
click at [1191, 67] on span "Event Manager" at bounding box center [1154, 61] width 82 height 14
click at [1177, 88] on li "All roles" at bounding box center [1176, 92] width 94 height 17
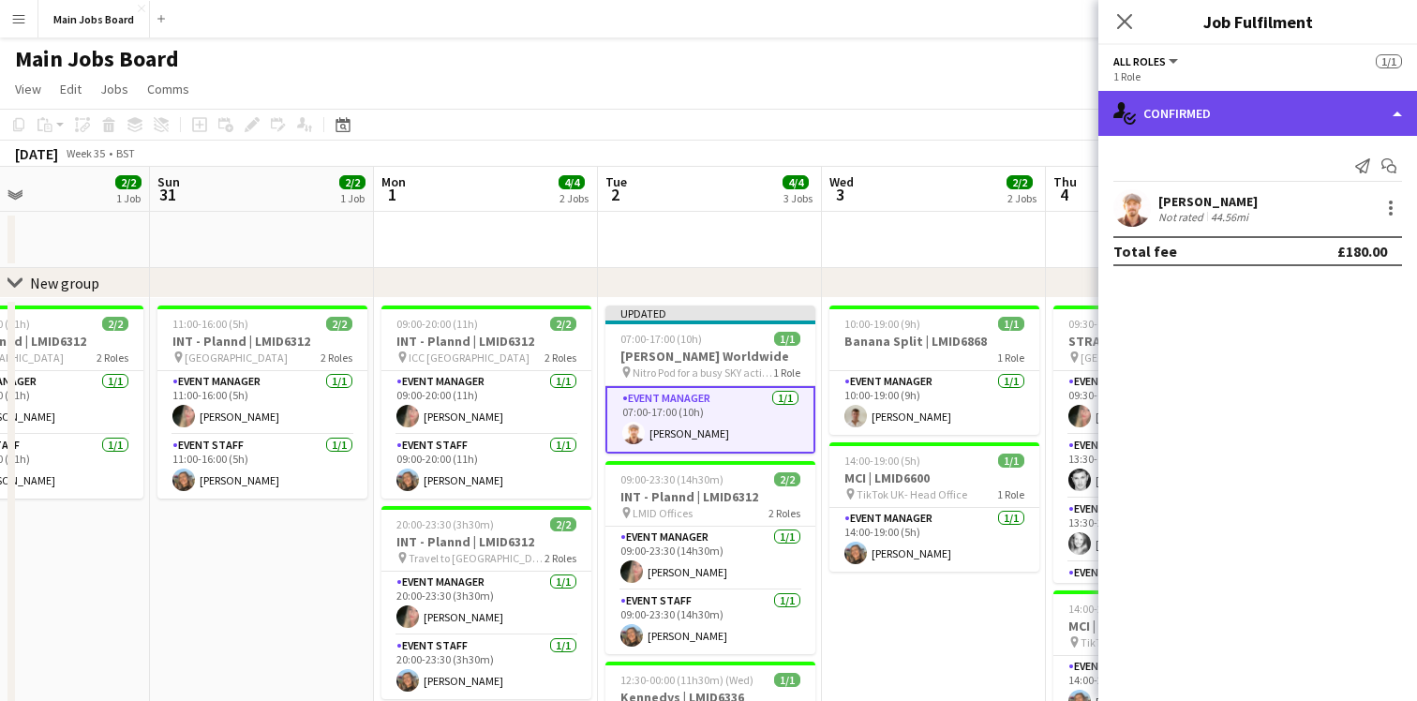
click at [1229, 116] on div "single-neutral-actions-check-2 Confirmed" at bounding box center [1257, 113] width 319 height 45
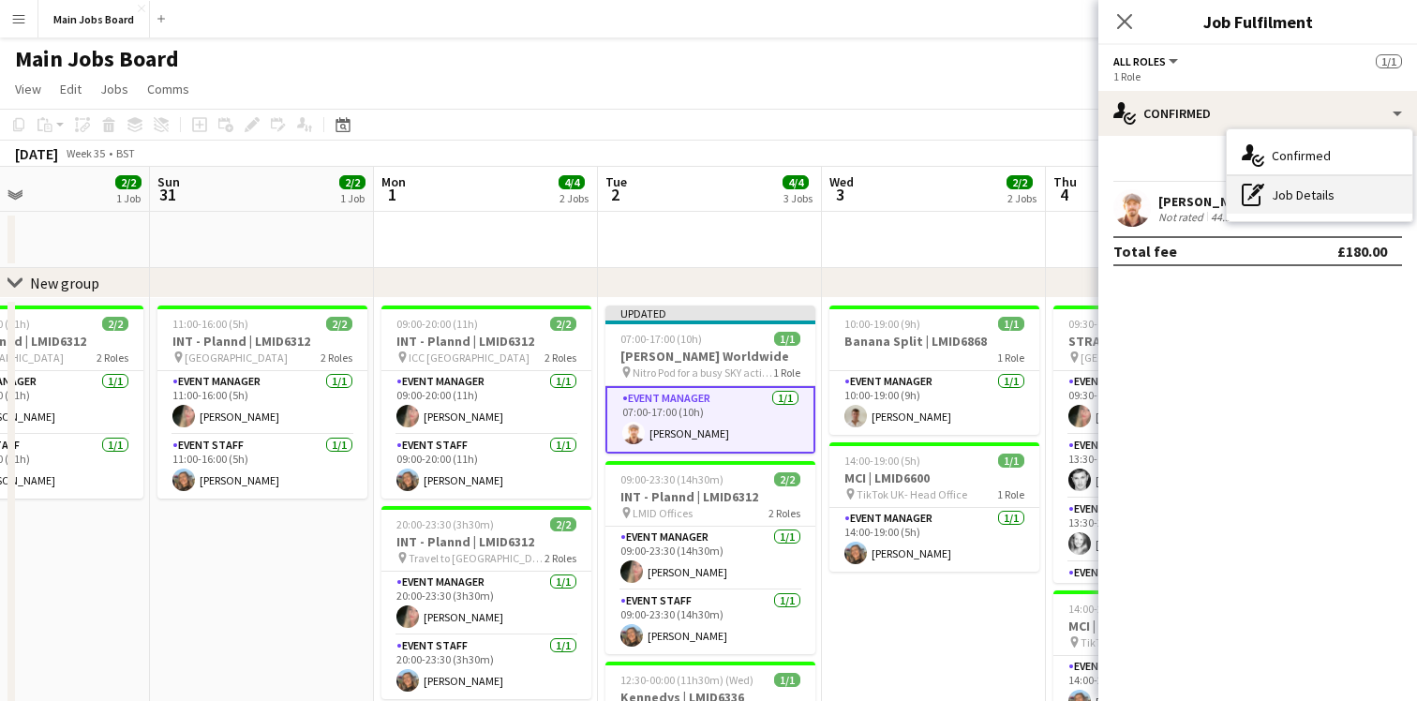
click at [1272, 186] on div "pen-write Job Details" at bounding box center [1319, 194] width 186 height 37
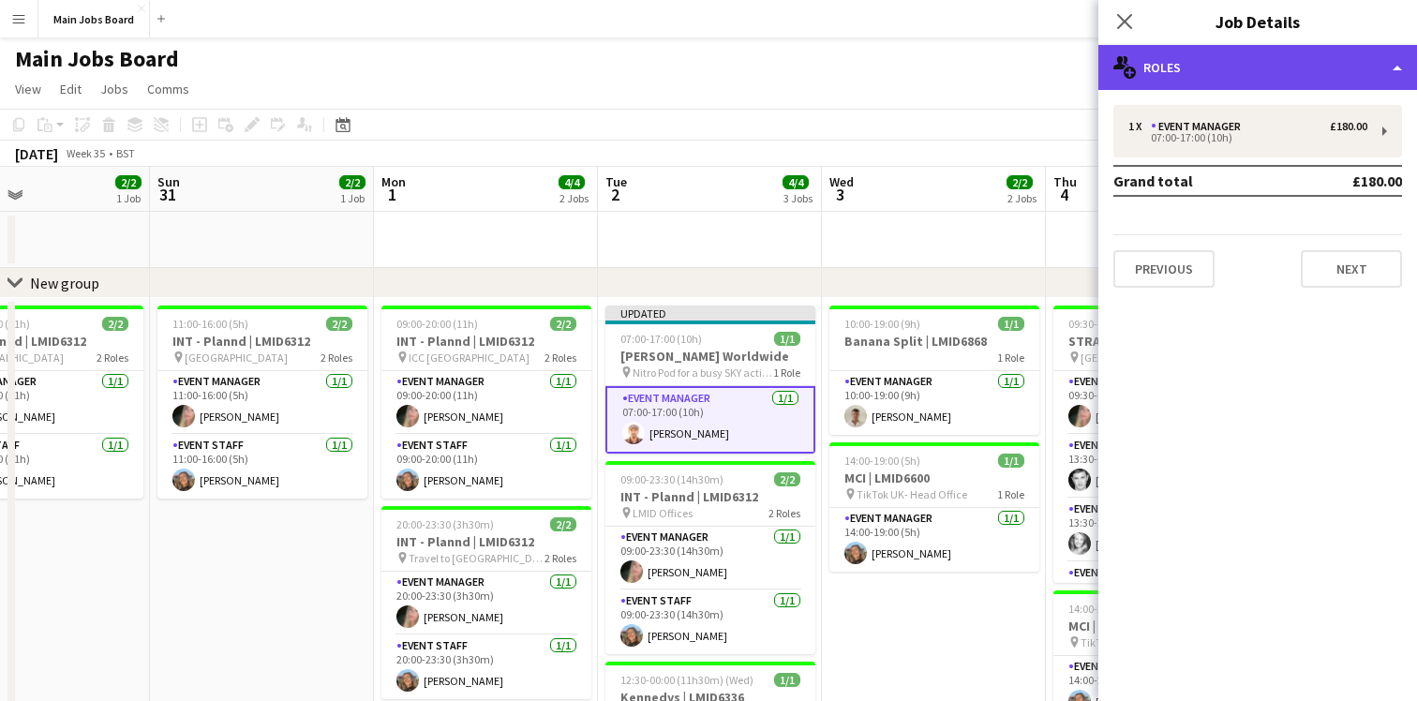
click at [1314, 67] on div "multiple-users-add Roles" at bounding box center [1257, 67] width 319 height 45
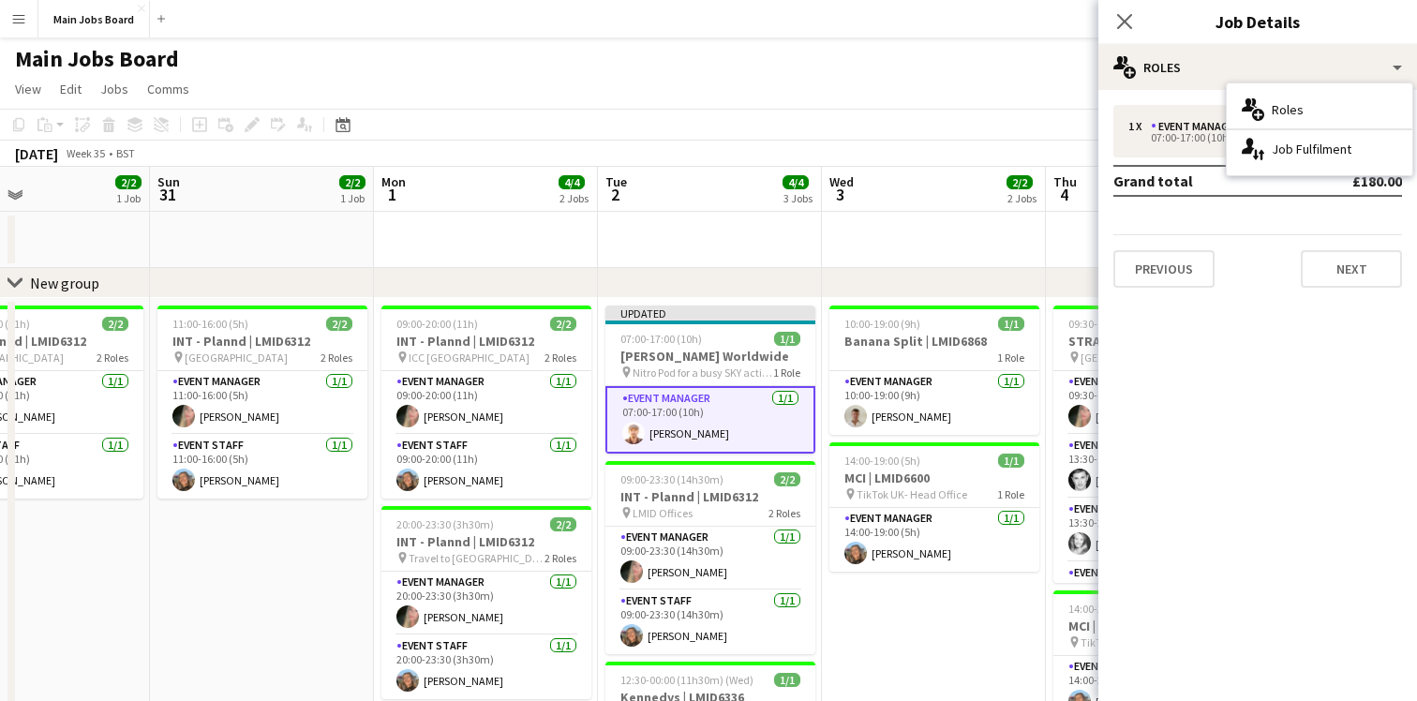
click at [1194, 43] on div "Close pop-in Job Details" at bounding box center [1257, 22] width 319 height 45
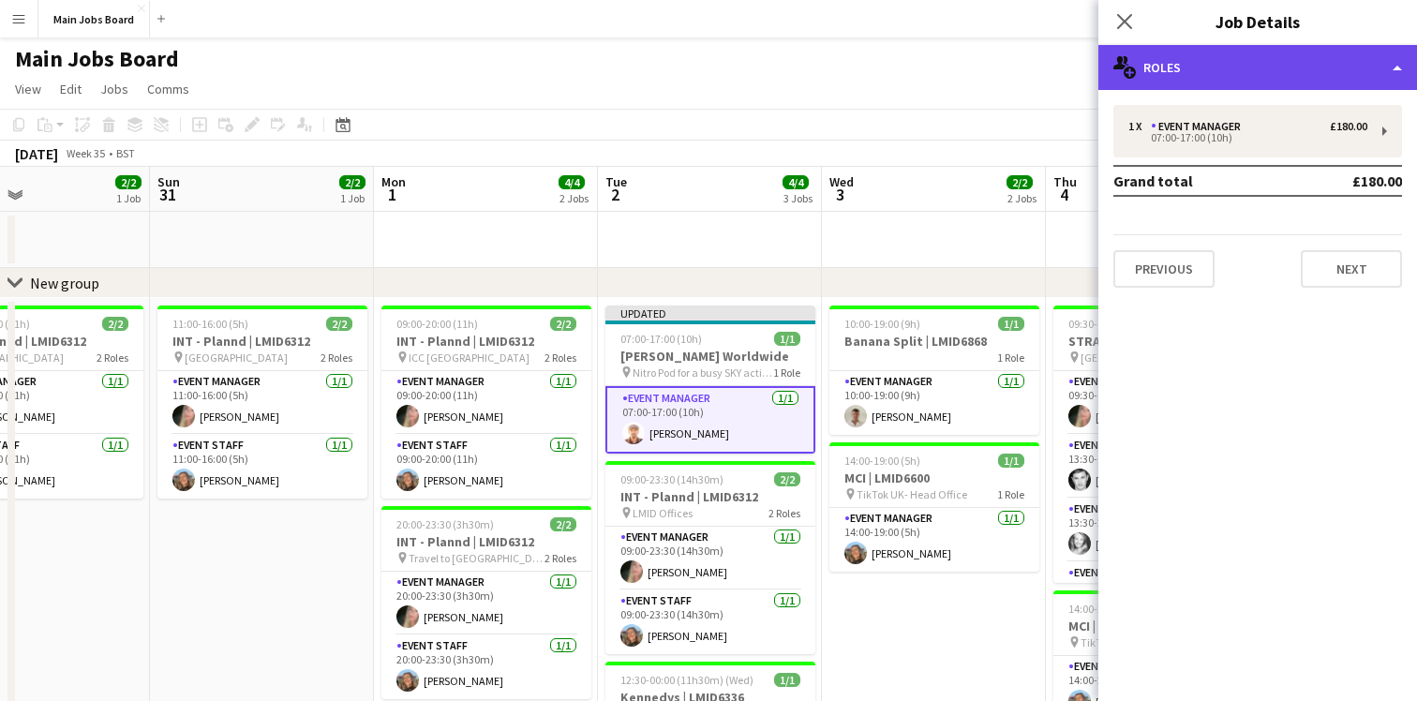
click at [1231, 82] on div "multiple-users-add Roles" at bounding box center [1257, 67] width 319 height 45
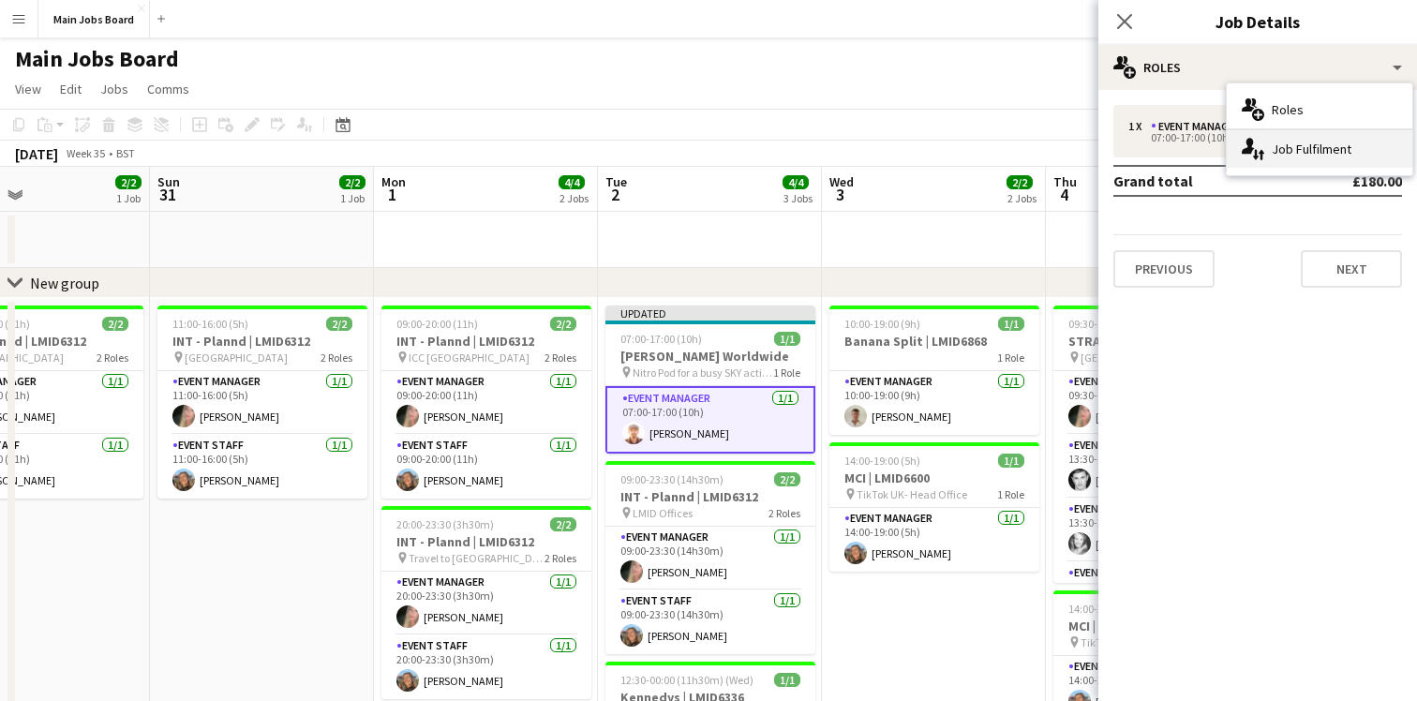
click at [1274, 149] on div "single-neutral-actions-up-down Job Fulfilment" at bounding box center [1319, 148] width 186 height 37
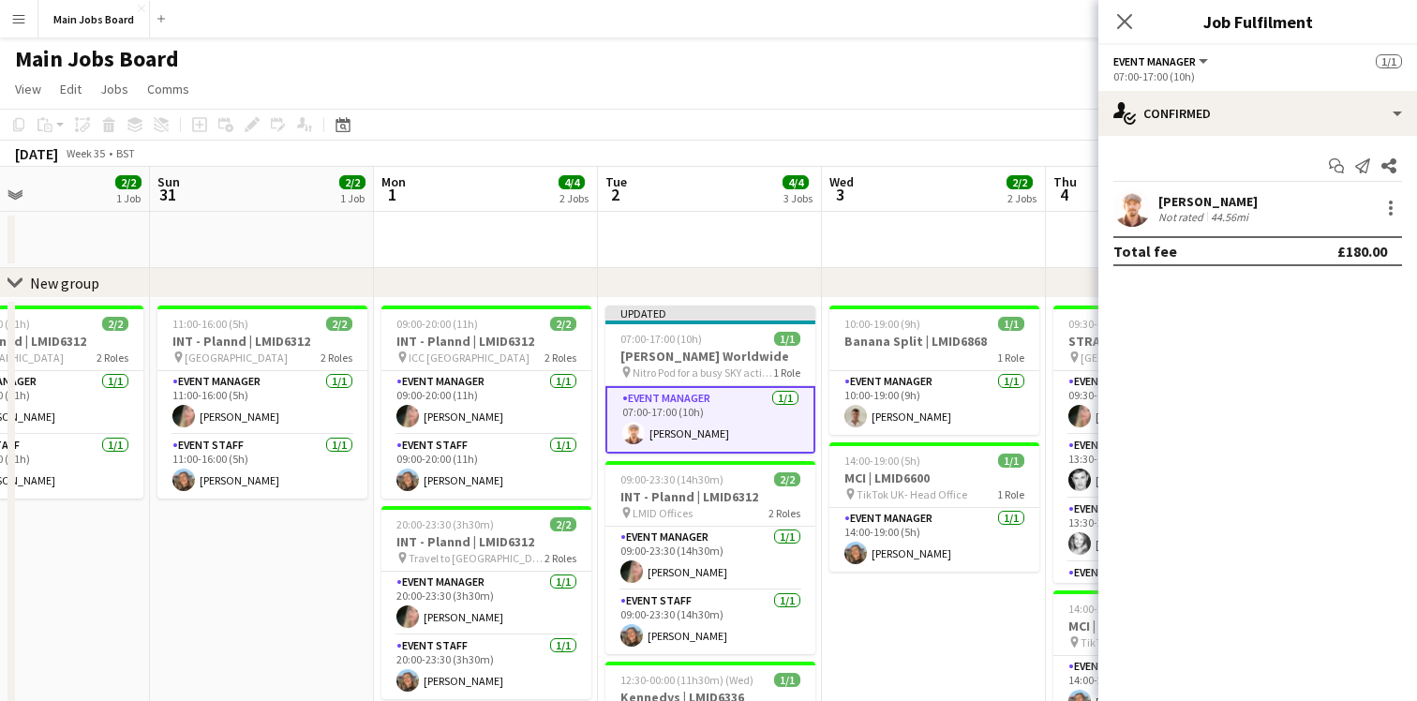
click at [1197, 64] on button "Event Manager" at bounding box center [1161, 61] width 97 height 14
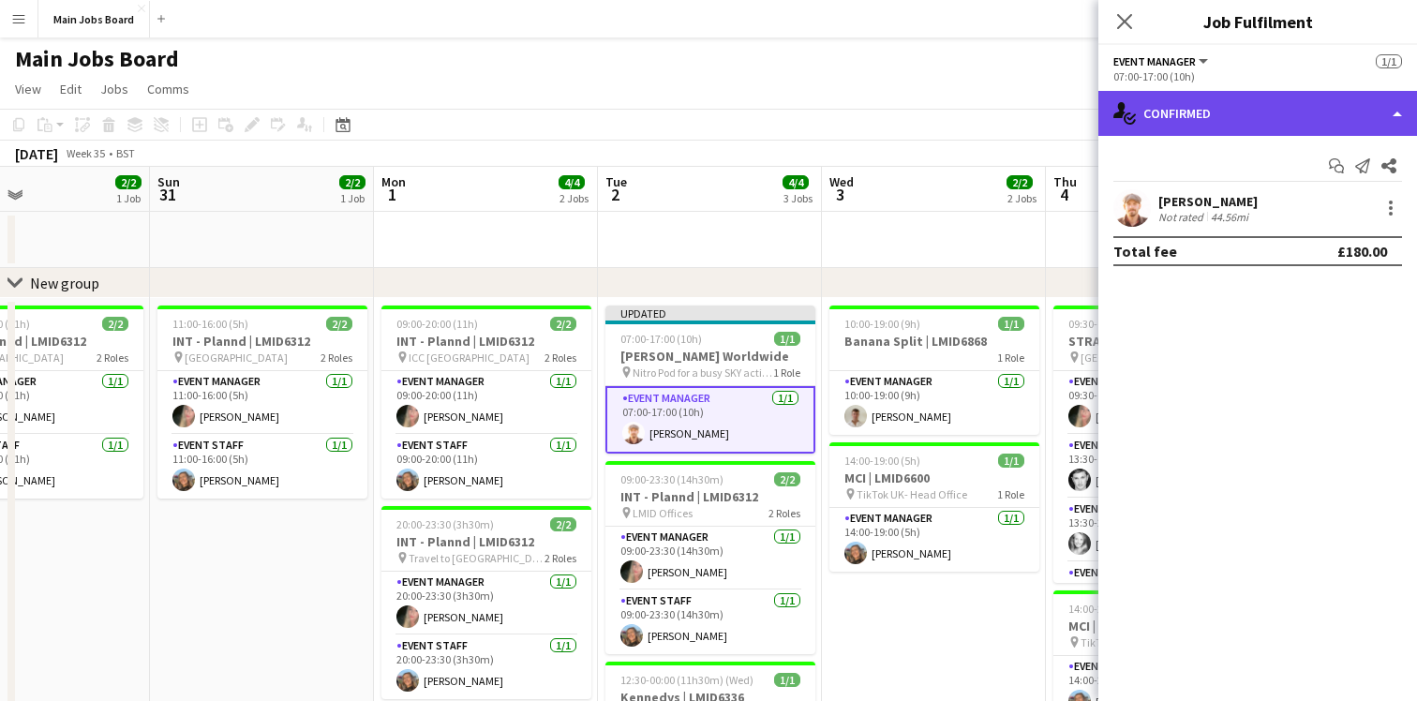
click at [1254, 105] on div "single-neutral-actions-check-2 Confirmed" at bounding box center [1257, 113] width 319 height 45
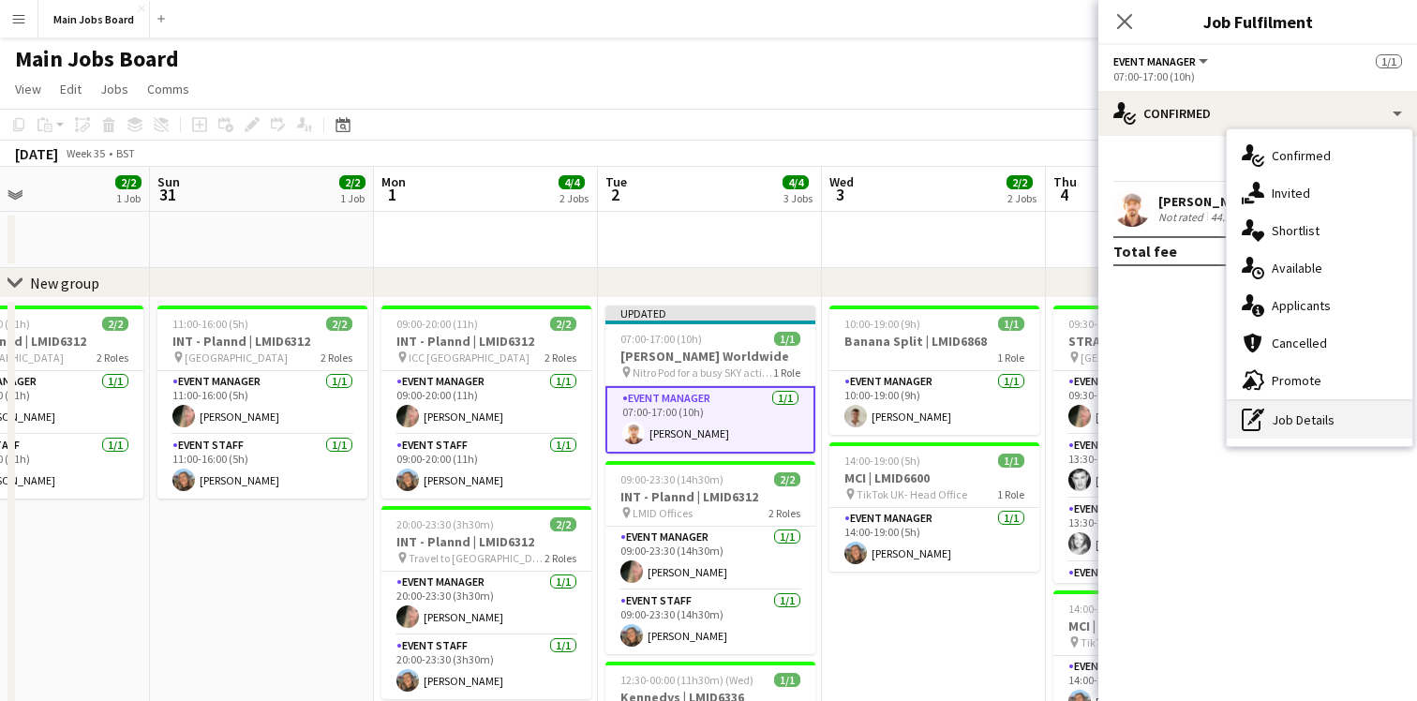
click at [1307, 425] on div "pen-write Job Details" at bounding box center [1319, 419] width 186 height 37
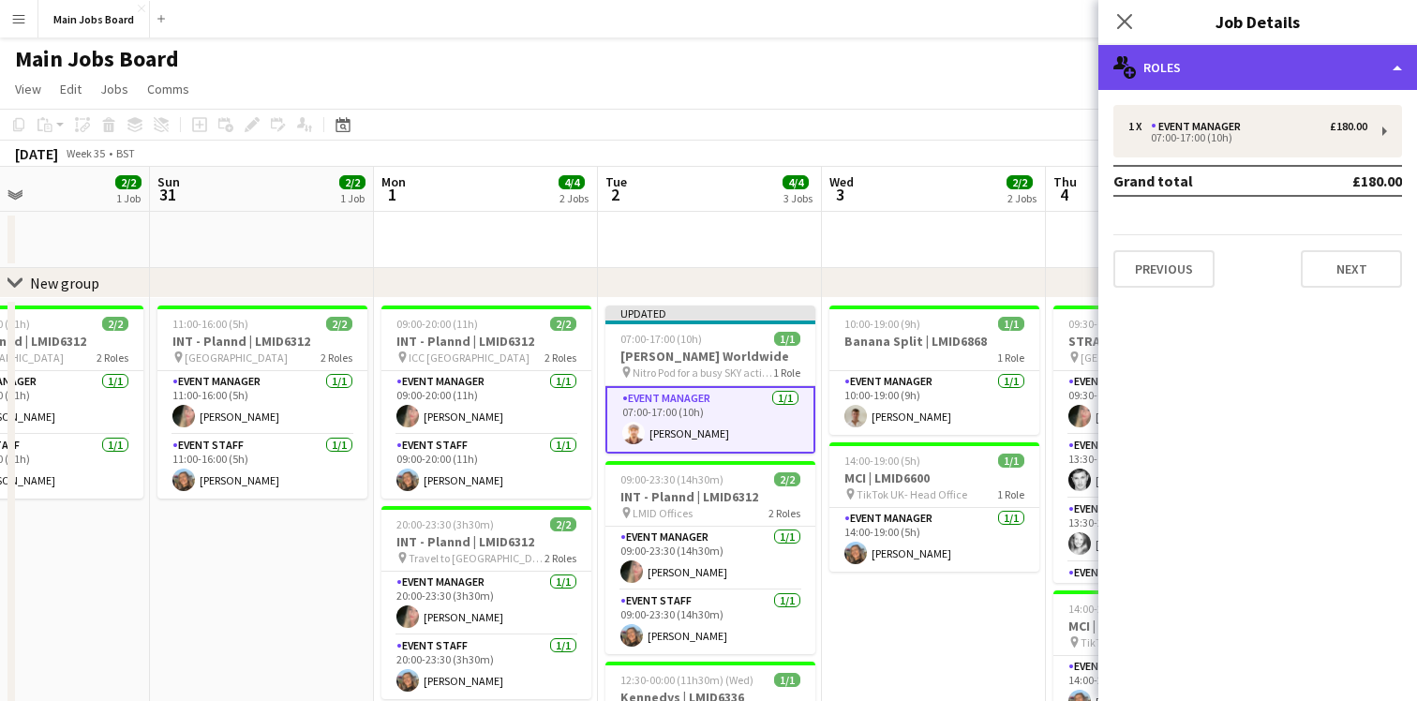
click at [1399, 69] on div "multiple-users-add Roles" at bounding box center [1257, 67] width 319 height 45
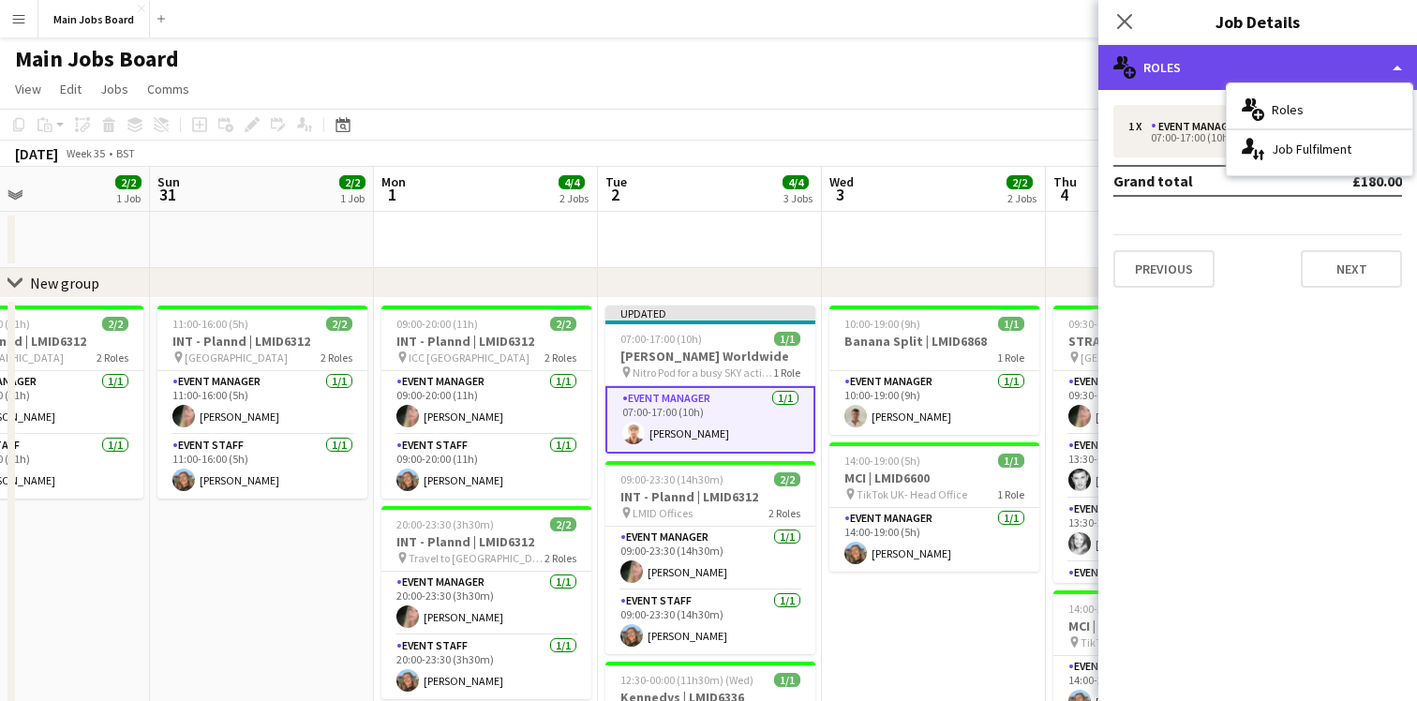
click at [1398, 68] on div "multiple-users-add Roles" at bounding box center [1257, 67] width 319 height 45
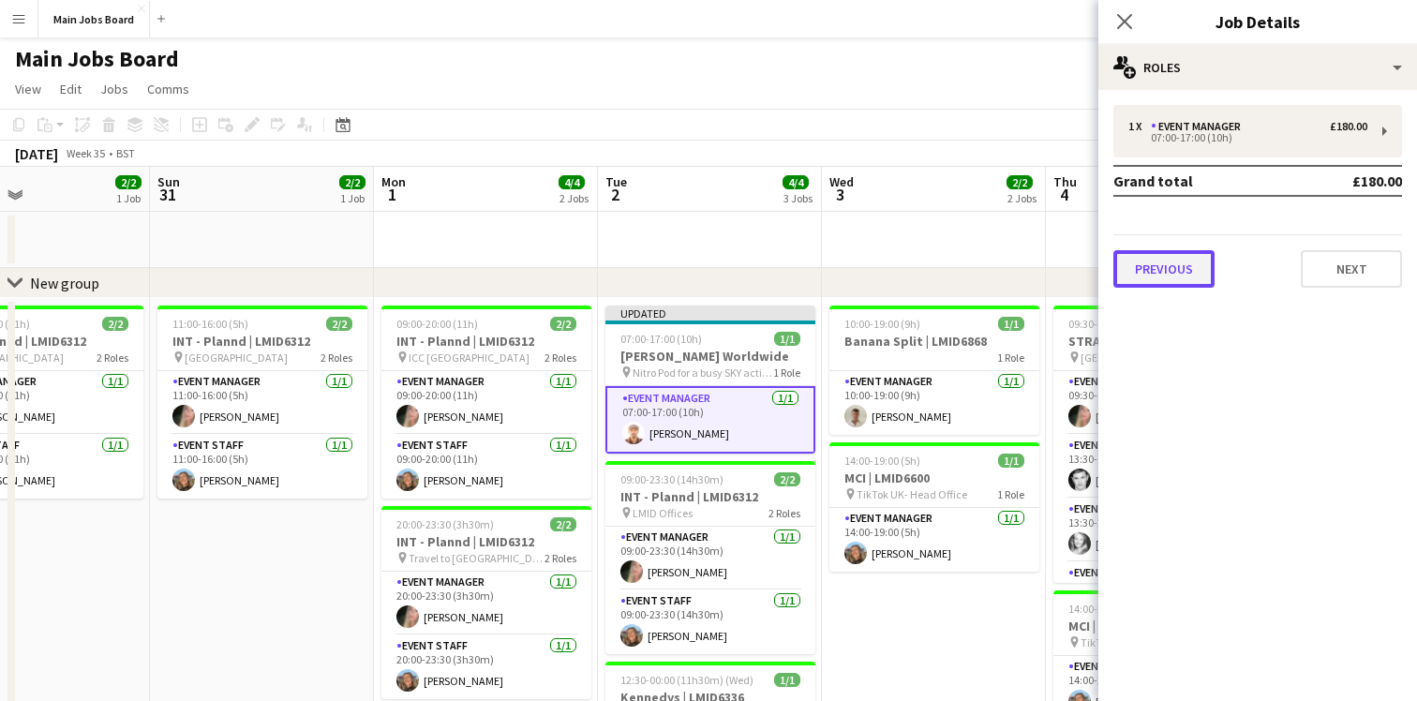
click at [1175, 264] on button "Previous" at bounding box center [1163, 268] width 101 height 37
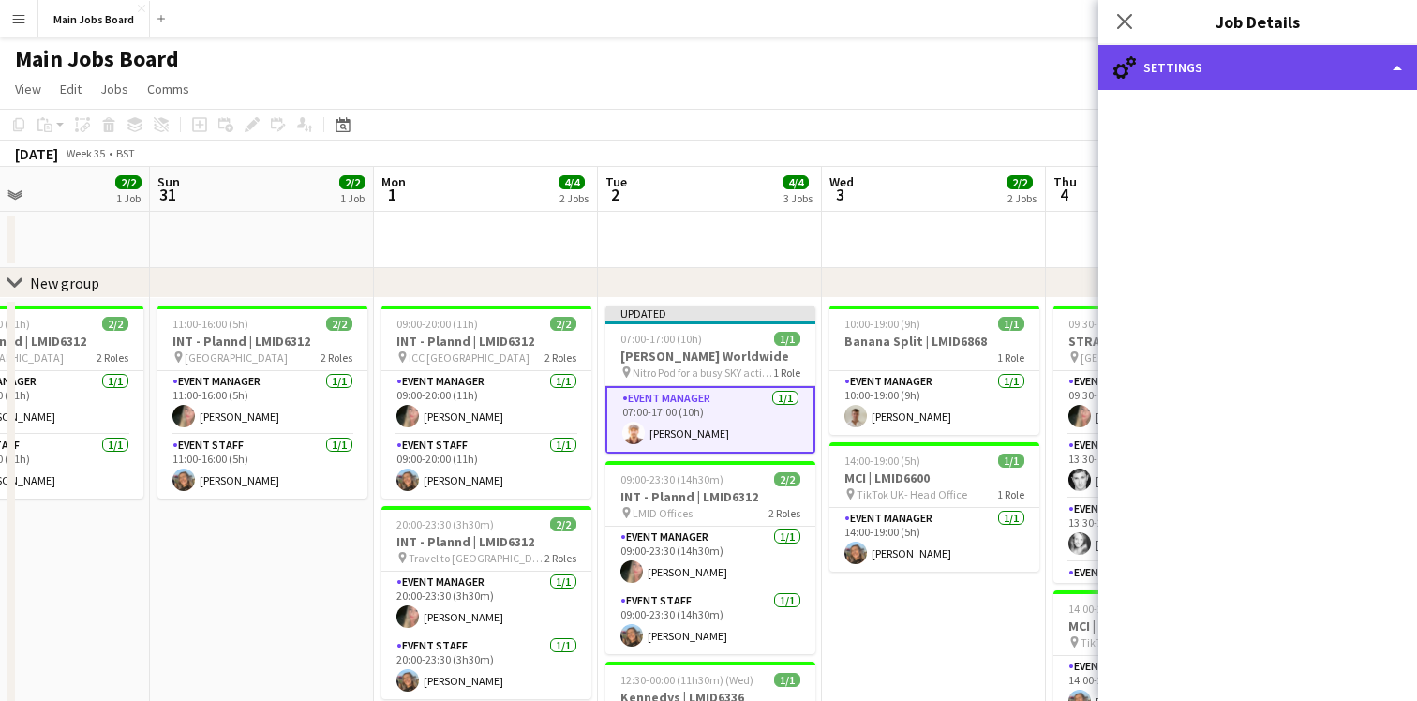
click at [1165, 64] on div "cog-double-3 Settings" at bounding box center [1257, 67] width 319 height 45
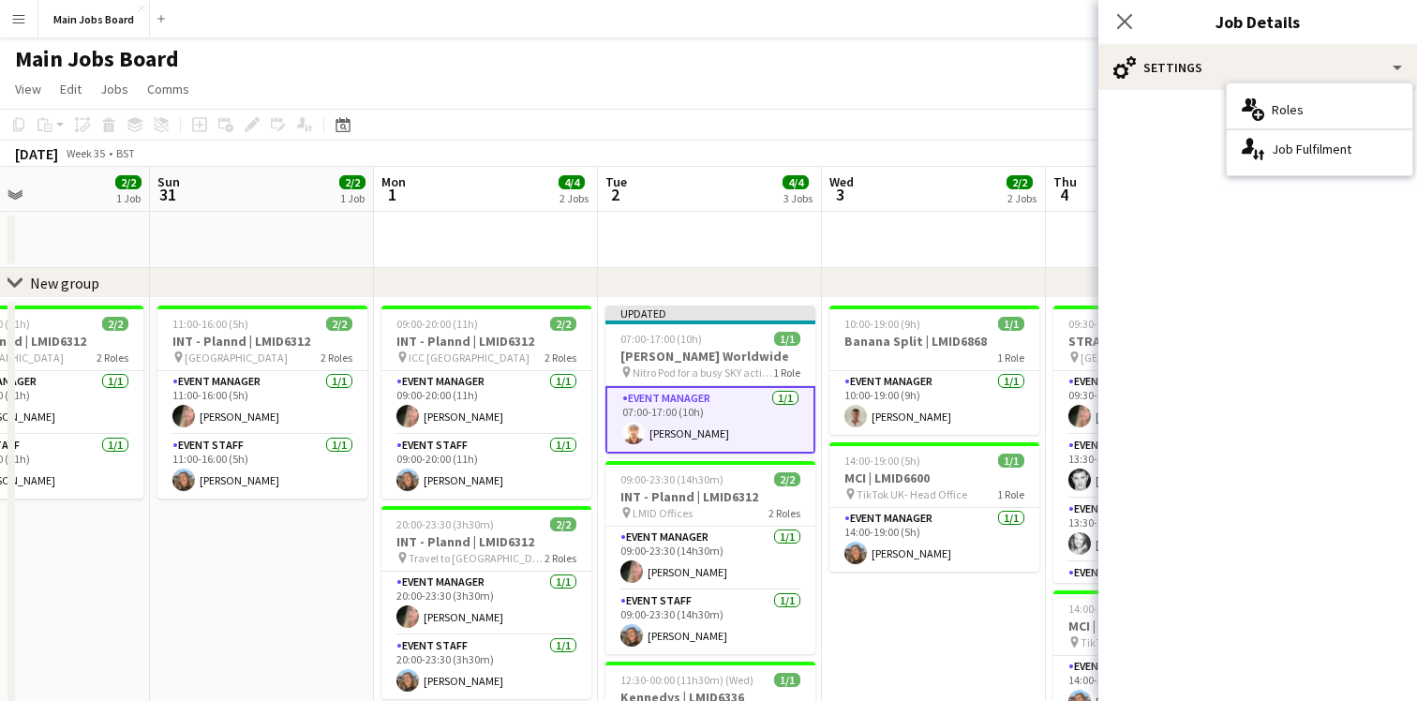
click at [1172, 118] on mat-accordion "pencil3 General details 1 x Event Manager £180.00 07:00-17:00 (10h) Grand total…" at bounding box center [1257, 395] width 319 height 611
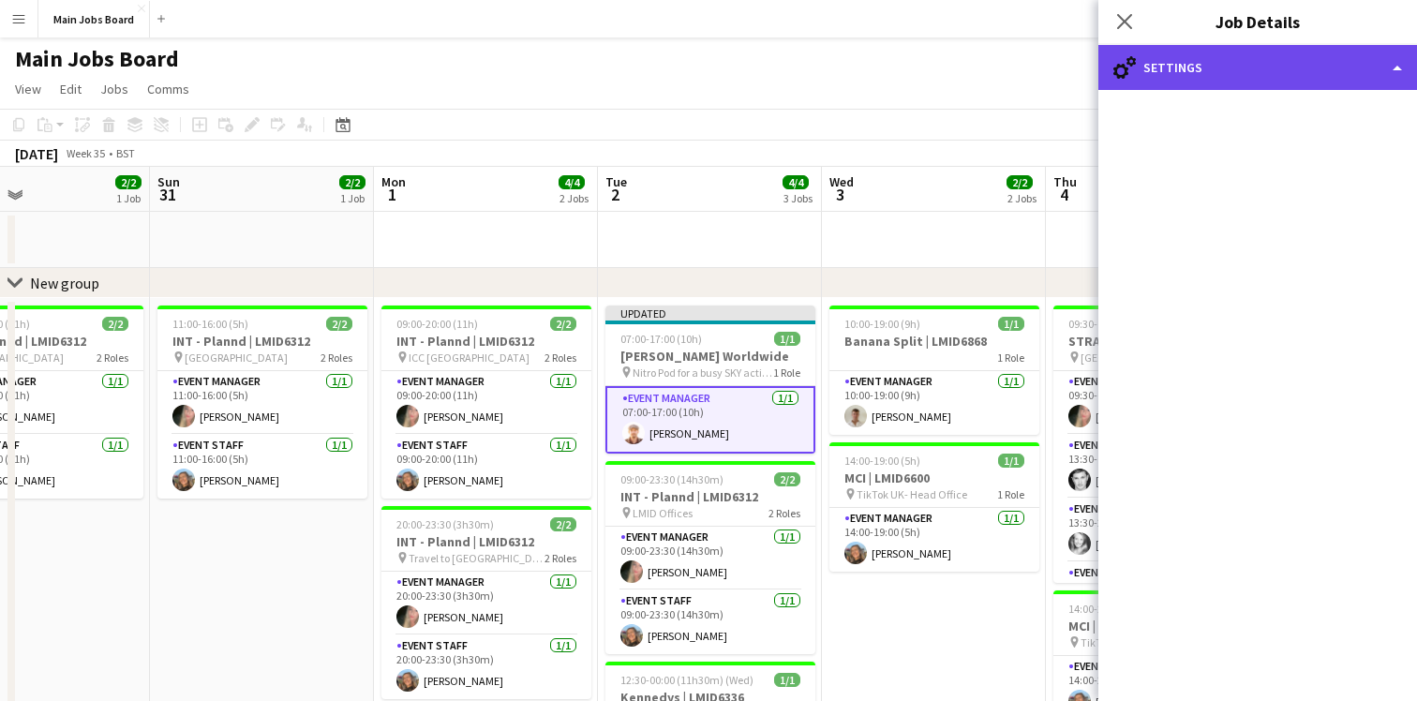
click at [1167, 77] on div "cog-double-3 Settings" at bounding box center [1257, 67] width 319 height 45
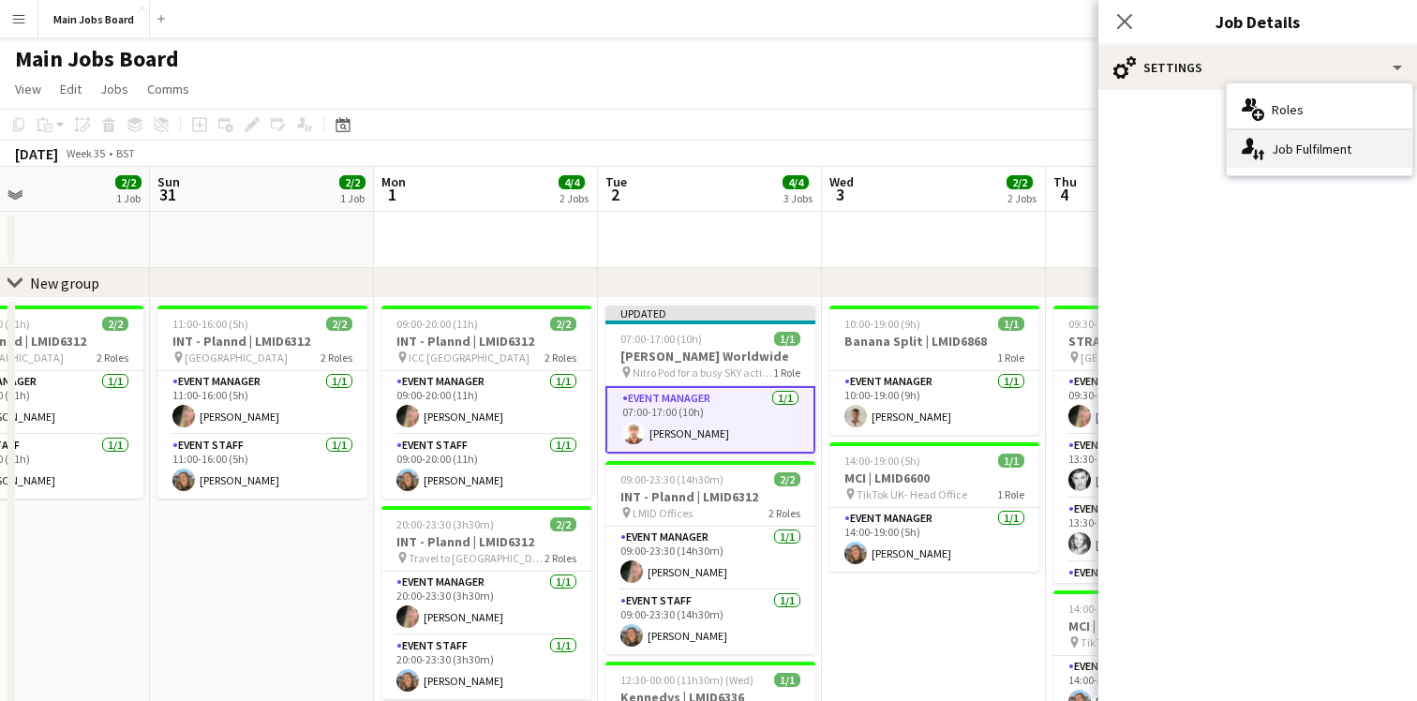
click at [1287, 144] on div "single-neutral-actions-up-down Job Fulfilment" at bounding box center [1319, 148] width 186 height 37
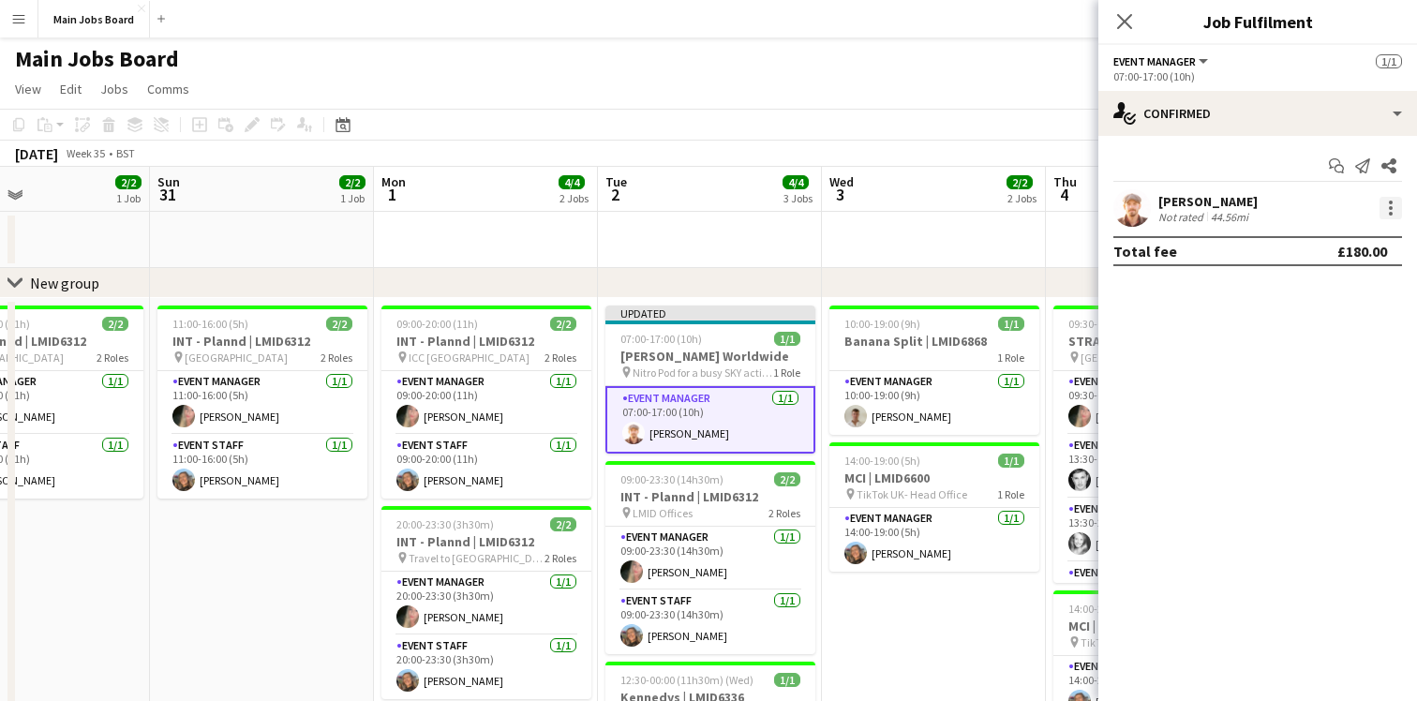
click at [1388, 203] on div at bounding box center [1390, 208] width 22 height 22
click at [1206, 304] on div at bounding box center [708, 350] width 1417 height 701
click at [1128, 20] on icon "Close pop-in" at bounding box center [1124, 21] width 18 height 18
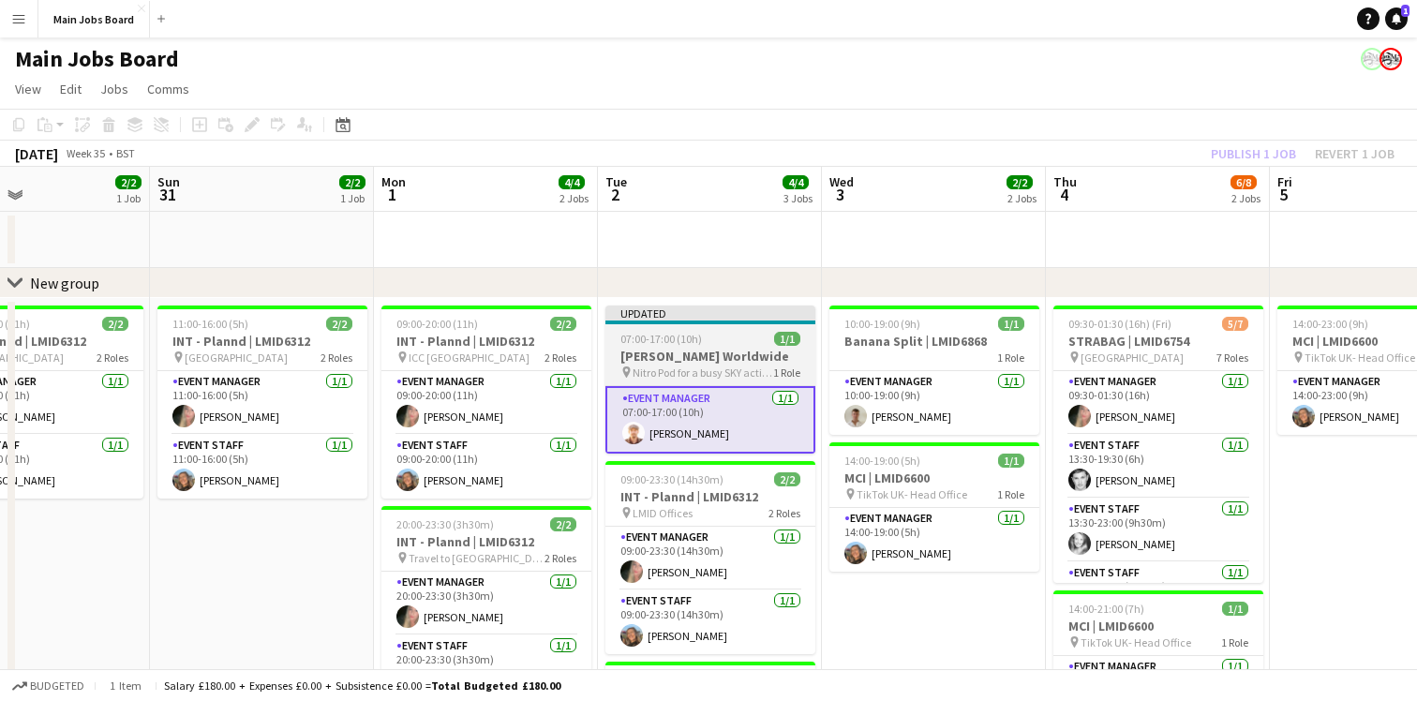
click at [716, 334] on div "07:00-17:00 (10h) 1/1" at bounding box center [710, 339] width 210 height 14
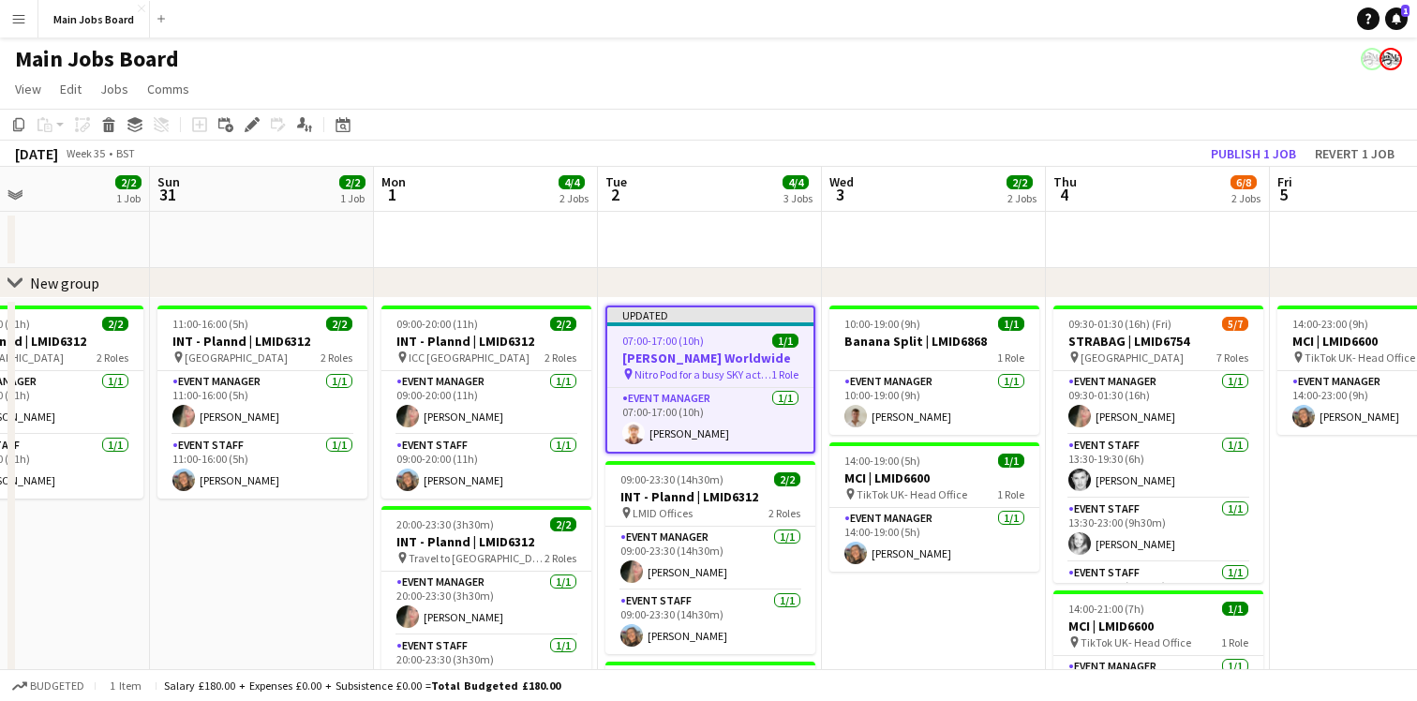
click at [733, 334] on app-job-card "Updated 07:00-17:00 (10h) 1/1 [PERSON_NAME] Worldwide pin Nitro Pod for a busy …" at bounding box center [710, 379] width 210 height 148
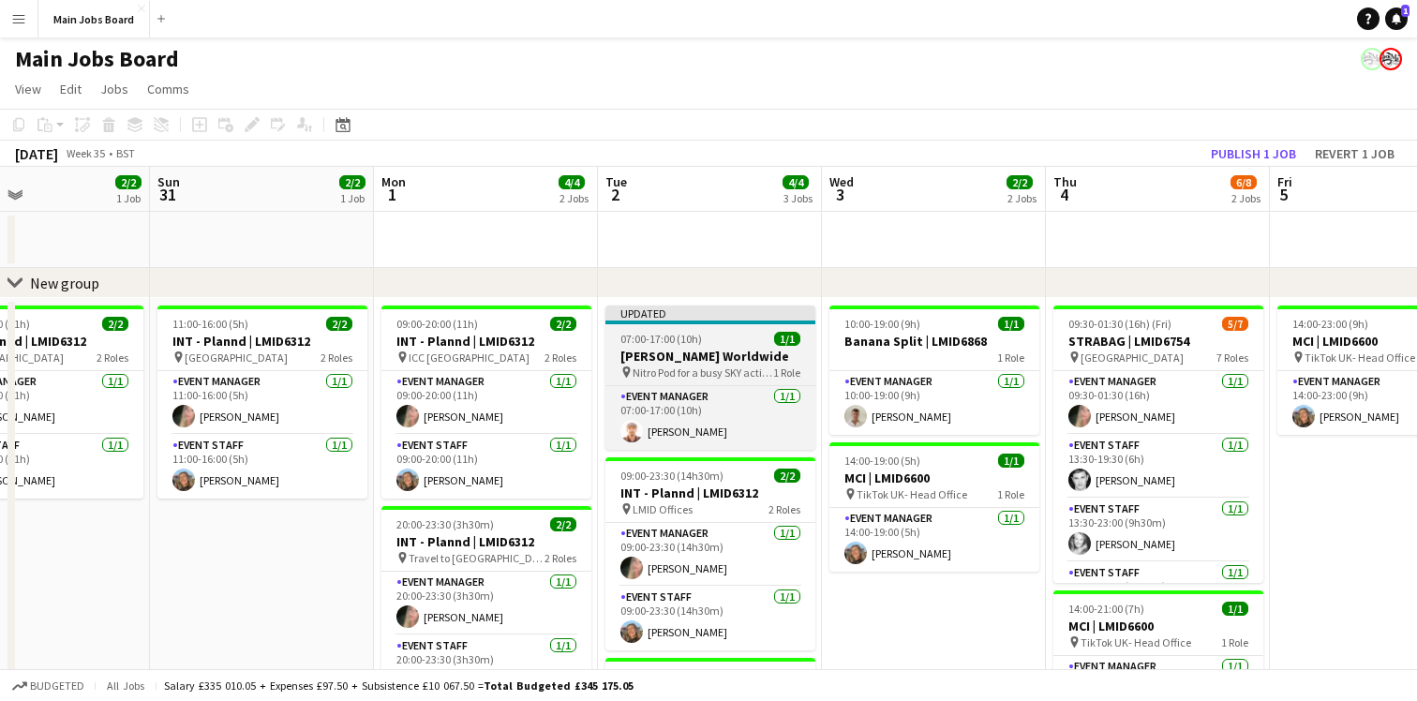
click at [733, 334] on div "07:00-17:00 (10h) 1/1" at bounding box center [710, 339] width 210 height 14
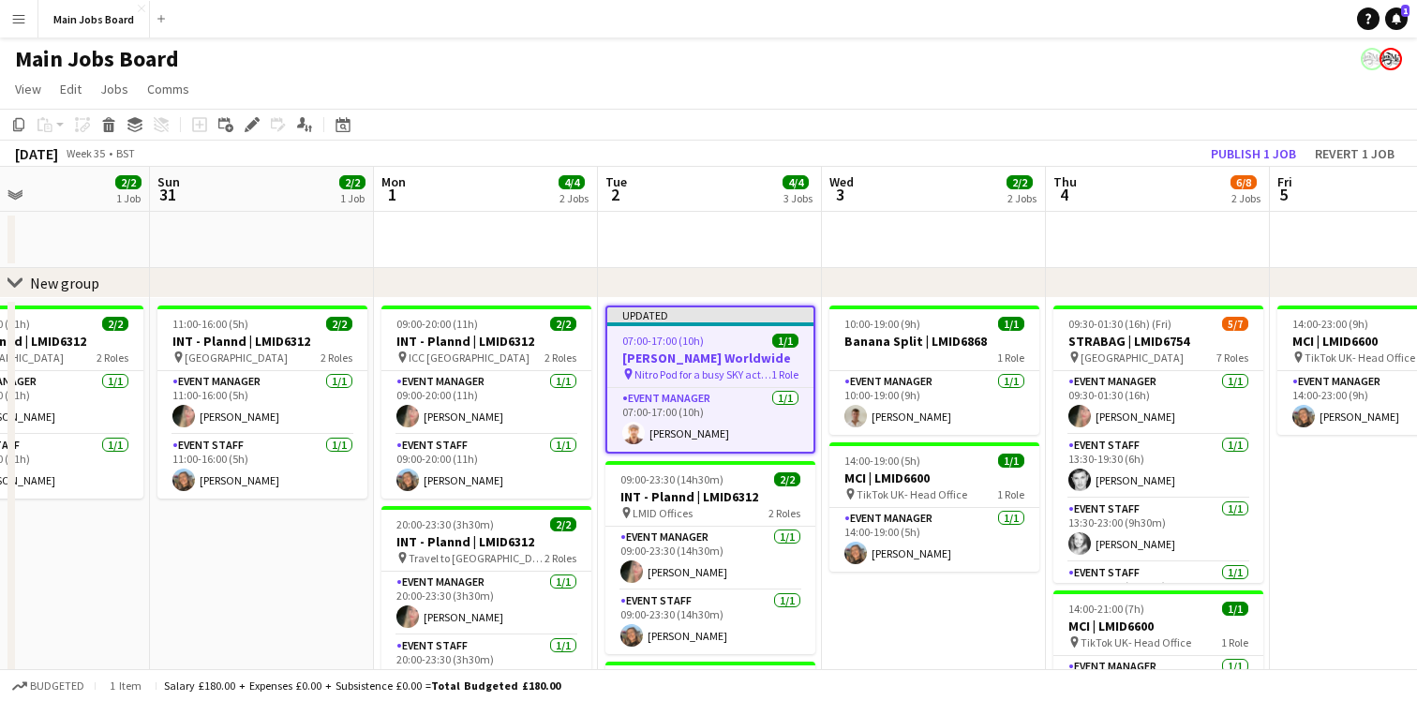
click at [707, 319] on div "Updated" at bounding box center [710, 314] width 206 height 15
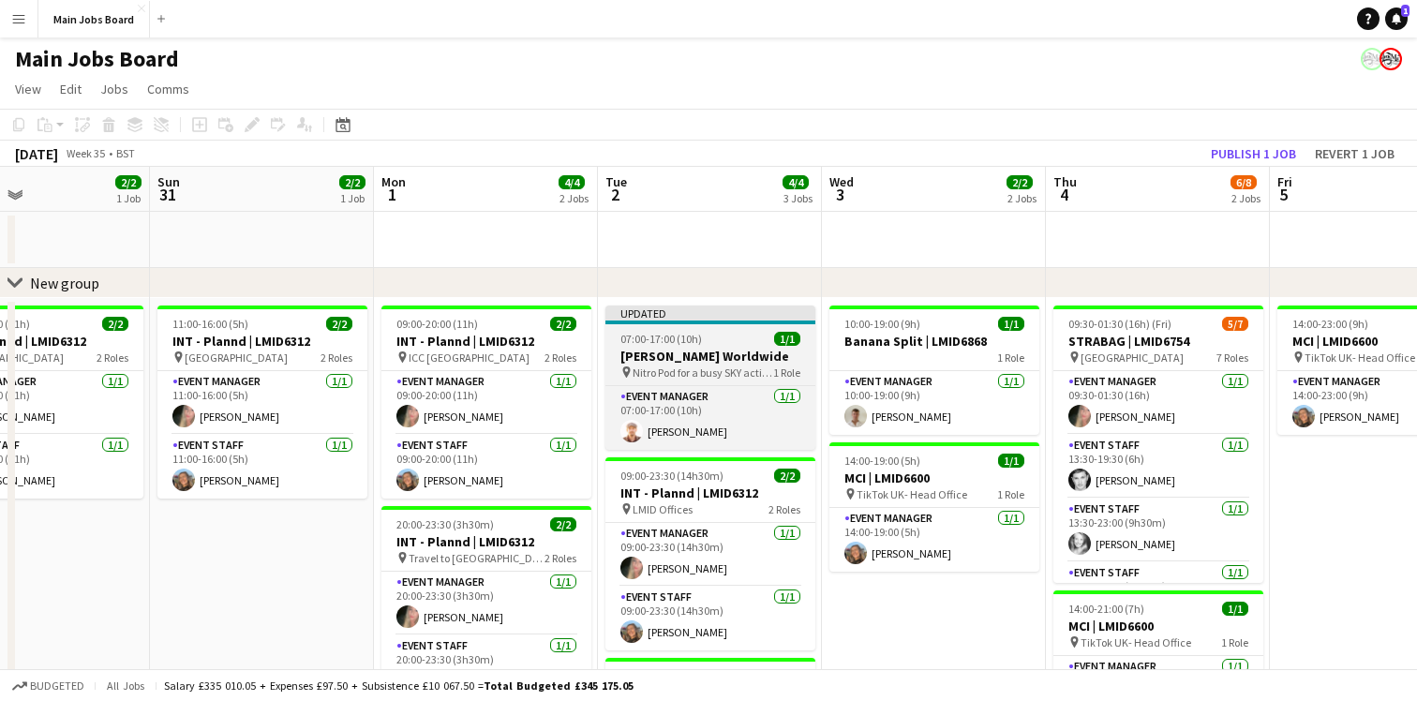
click at [724, 327] on app-job-card "Updated 07:00-17:00 (10h) 1/1 [PERSON_NAME] Worldwide pin Nitro Pod for a busy …" at bounding box center [710, 377] width 210 height 144
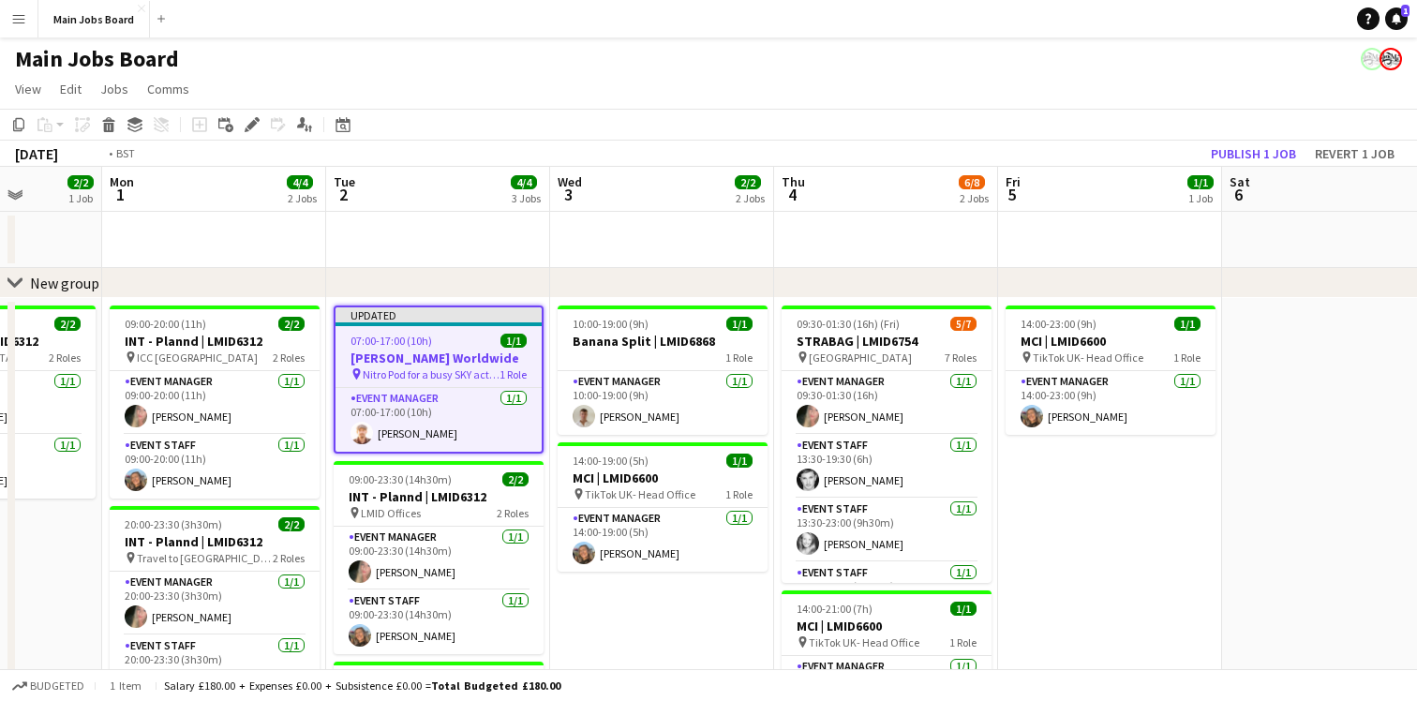
drag, startPoint x: 1163, startPoint y: 426, endPoint x: 206, endPoint y: 449, distance: 956.8
click at [206, 449] on app-calendar-viewport "Thu 28 Fri 29 1/1 1 Job Sat 30 2/2 1 Job Sun 31 2/2 1 Job Mon 1 4/4 2 Jobs Tue …" at bounding box center [708, 506] width 1417 height 679
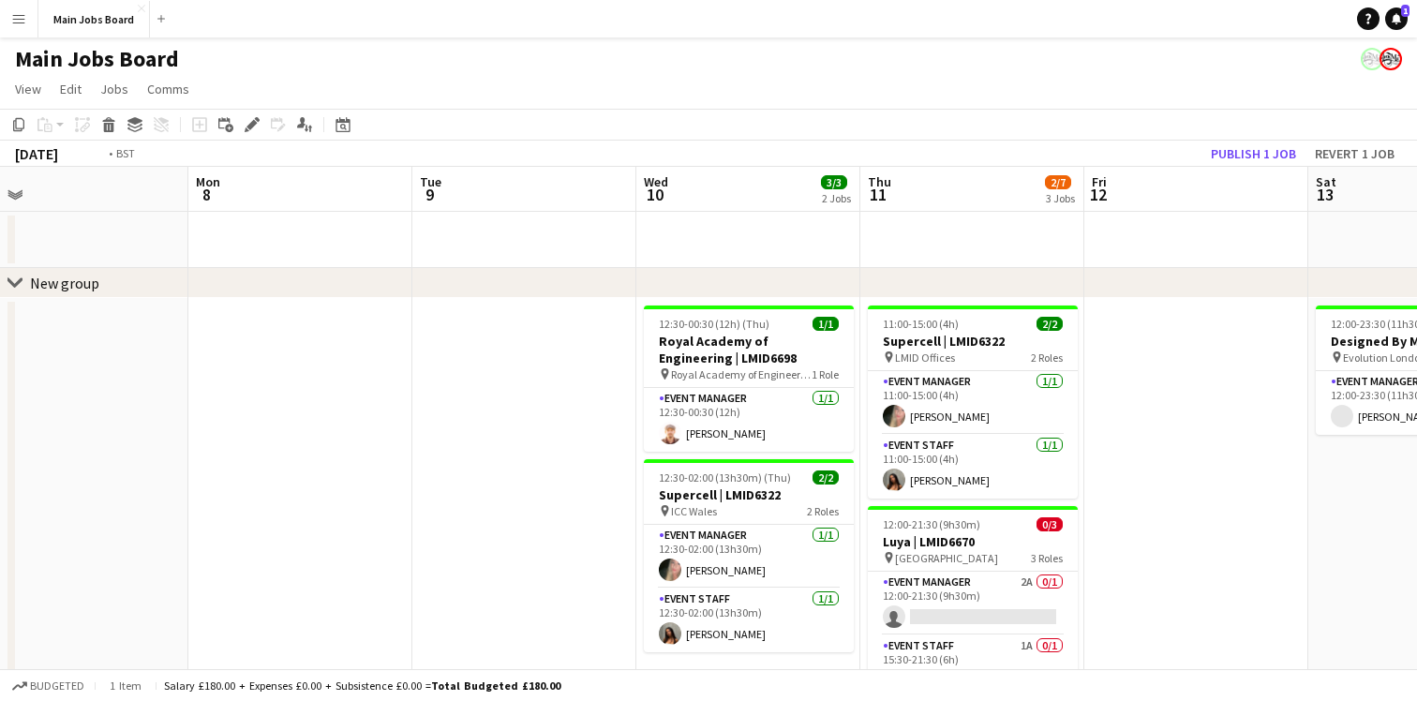
drag, startPoint x: 1359, startPoint y: 408, endPoint x: 342, endPoint y: 404, distance: 1017.5
click at [342, 404] on app-calendar-viewport "Fri 5 1/1 1 Job Sat 6 Sun 7 Mon 8 Tue 9 Wed 10 3/3 2 Jobs Thu 11 2/7 3 Jobs Fri…" at bounding box center [708, 586] width 1417 height 839
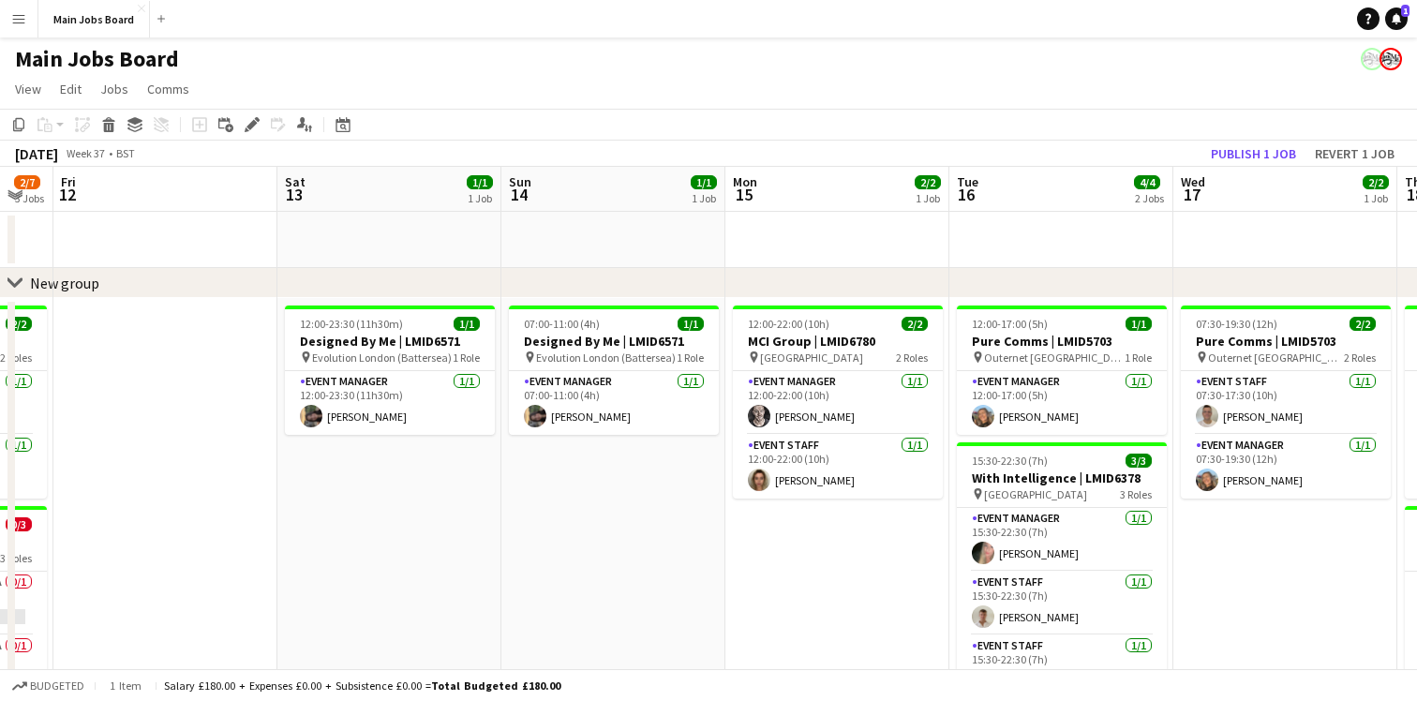
drag, startPoint x: 1252, startPoint y: 401, endPoint x: 379, endPoint y: 396, distance: 872.3
click at [379, 396] on app-calendar-viewport "Tue 9 Wed 10 3/3 2 Jobs Thu 11 2/7 3 Jobs Fri 12 Sat 13 1/1 1 Job Sun 14 1/1 1 …" at bounding box center [708, 586] width 1417 height 839
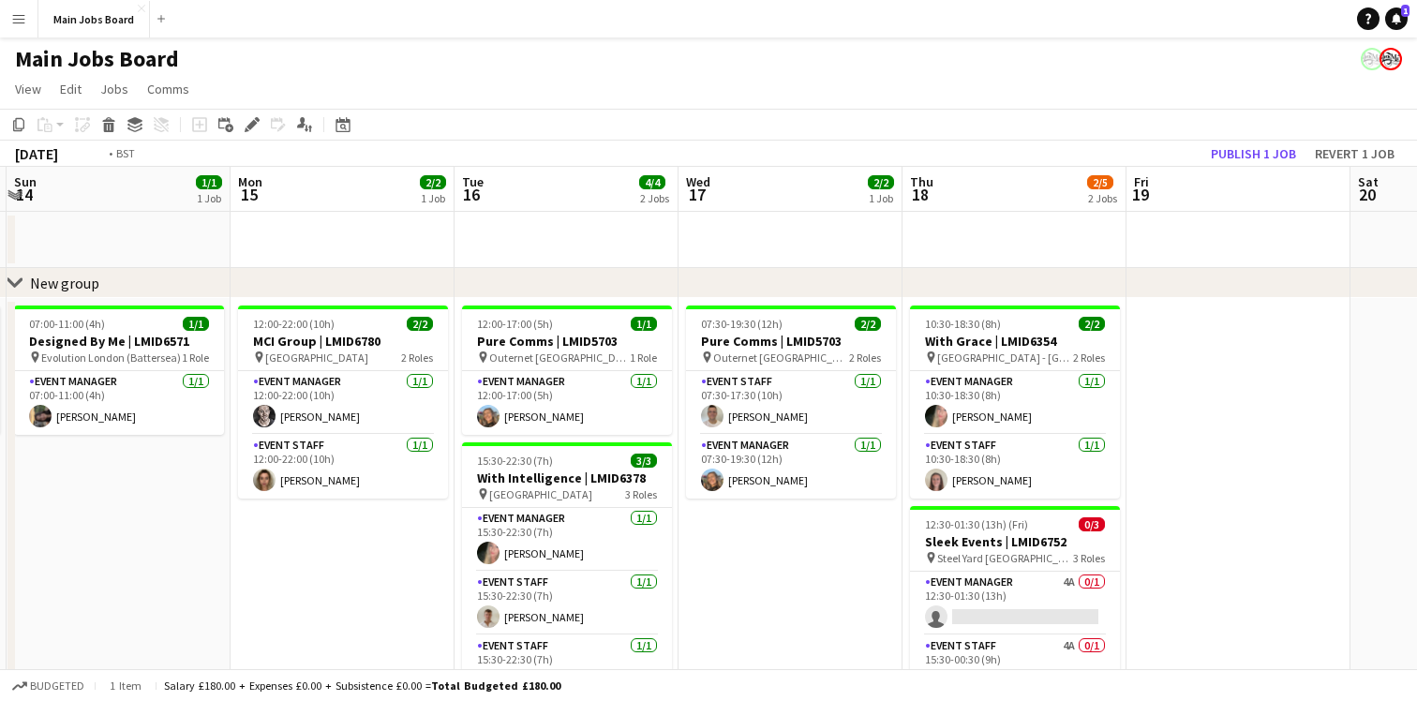
drag, startPoint x: 1186, startPoint y: 391, endPoint x: 297, endPoint y: 392, distance: 889.1
click at [296, 393] on app-calendar-viewport "Thu 11 2/7 3 Jobs Fri 12 Sat 13 1/1 1 Job Sun 14 1/1 1 Job Mon 15 2/2 1 Job Tue…" at bounding box center [708, 586] width 1417 height 839
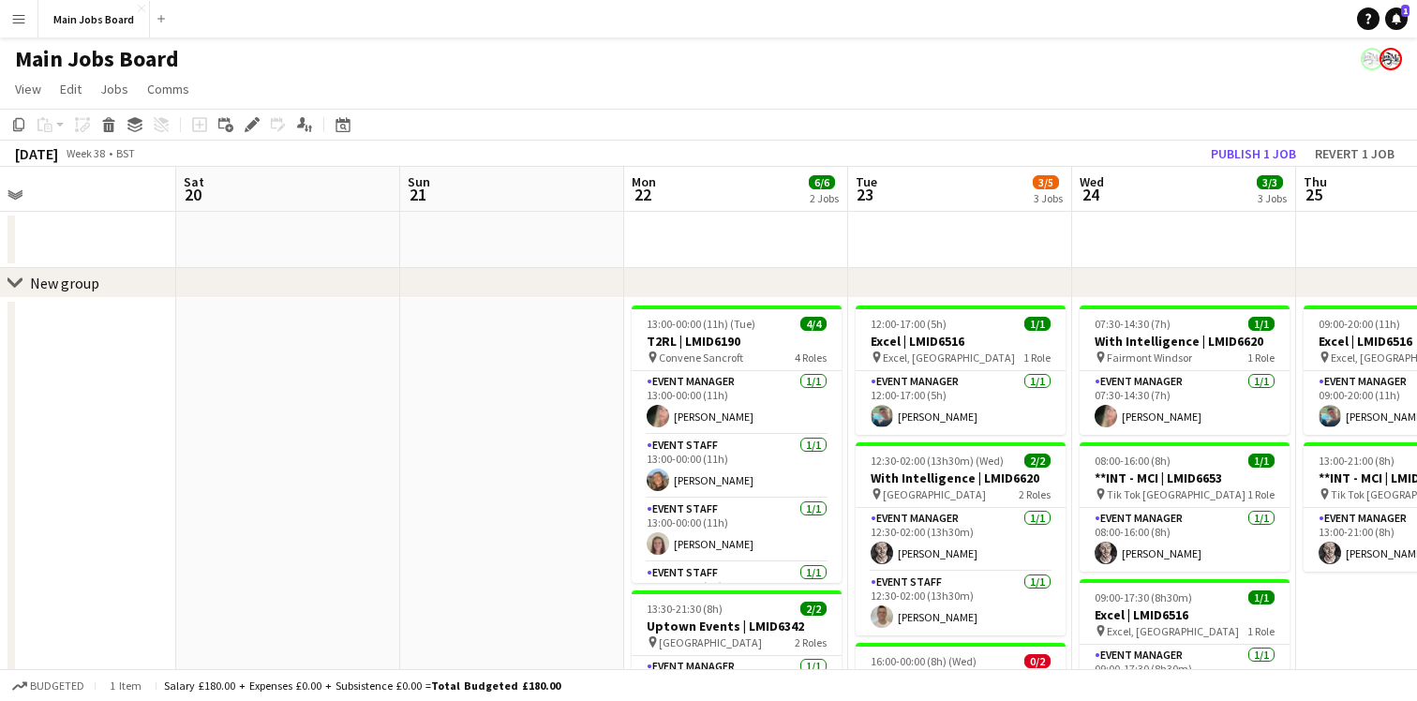
drag, startPoint x: 1192, startPoint y: 373, endPoint x: 400, endPoint y: 365, distance: 791.7
click at [400, 365] on app-calendar-viewport "Wed 17 2/2 1 Job Thu 18 2/5 2 Jobs Fri 19 Sat 20 Sun 21 Mon 22 6/6 2 Jobs Tue 2…" at bounding box center [708, 586] width 1417 height 839
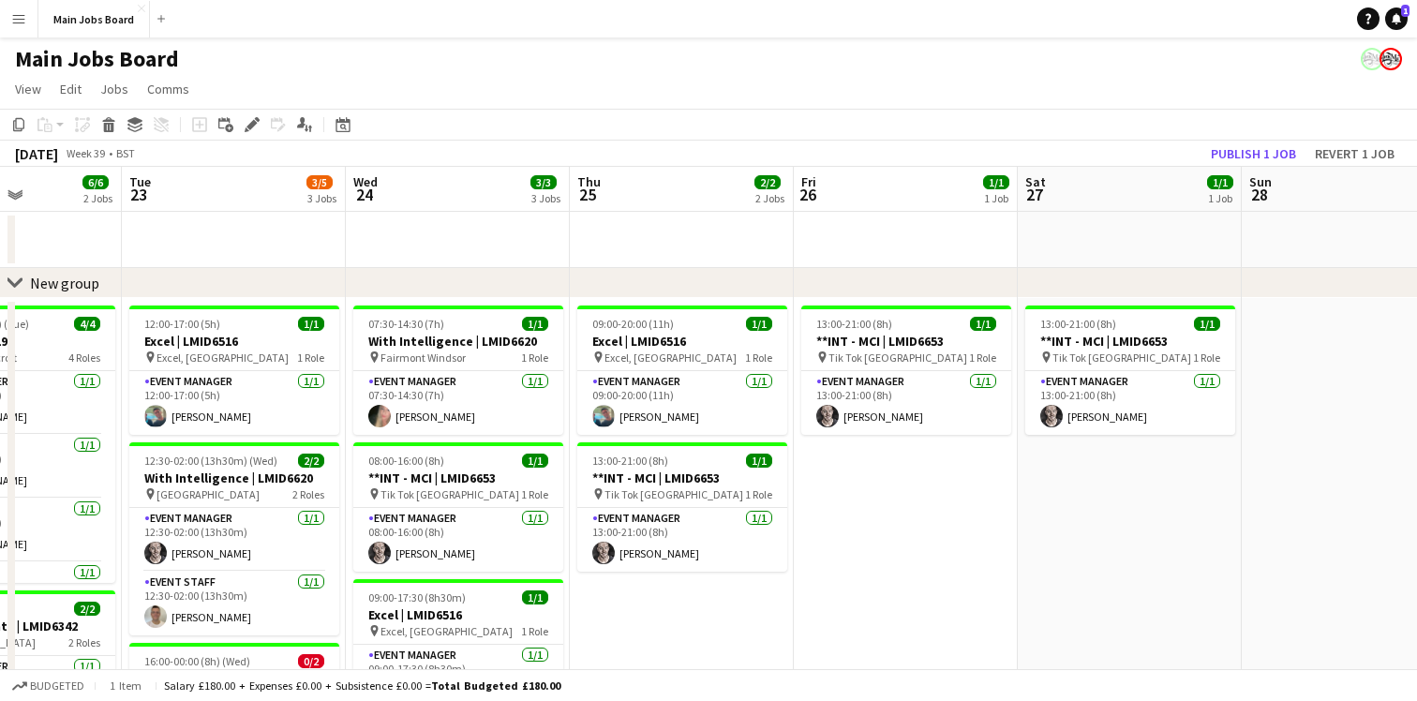
scroll to position [0, 783]
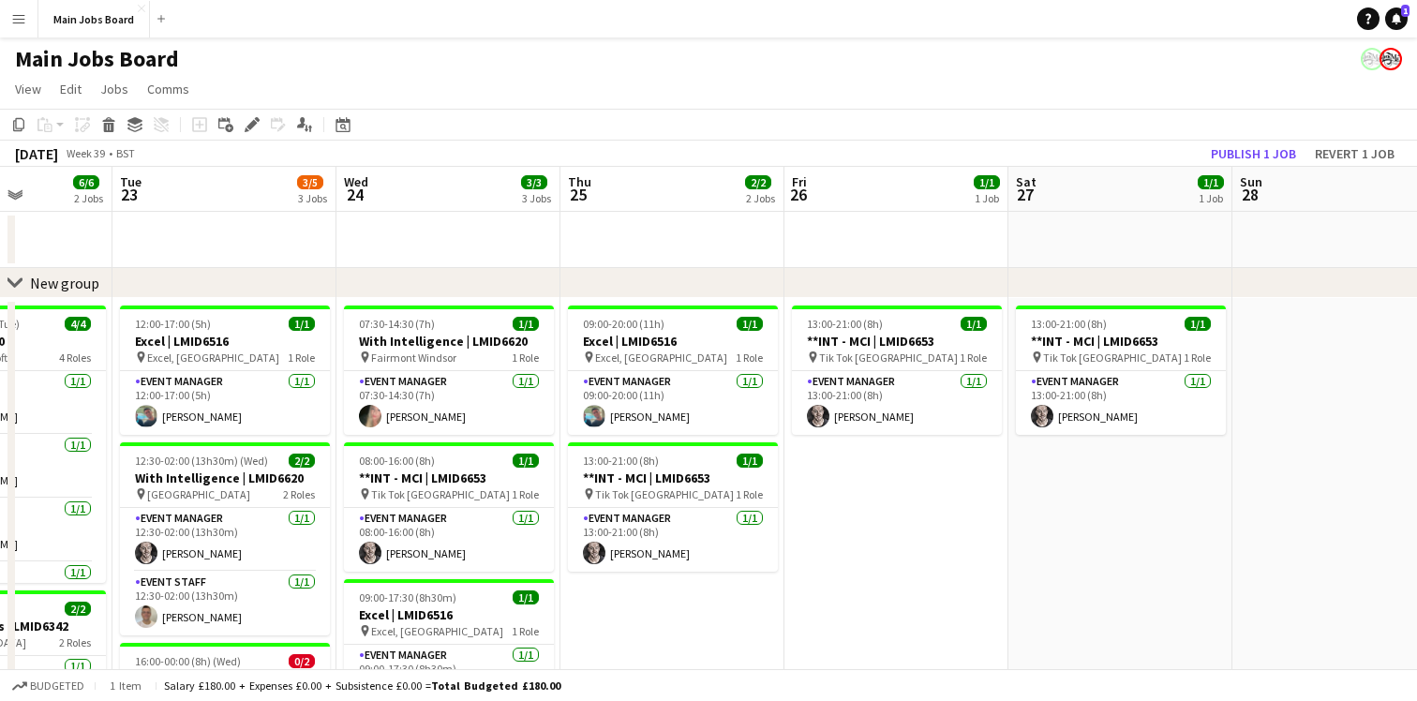
drag, startPoint x: 1178, startPoint y: 401, endPoint x: 523, endPoint y: 387, distance: 655.0
click at [523, 387] on app-calendar-viewport "Fri 19 Sat 20 Sun 21 Mon 22 6/6 2 Jobs Tue 23 3/5 3 Jobs Wed 24 3/3 3 Jobs Thu …" at bounding box center [708, 586] width 1417 height 839
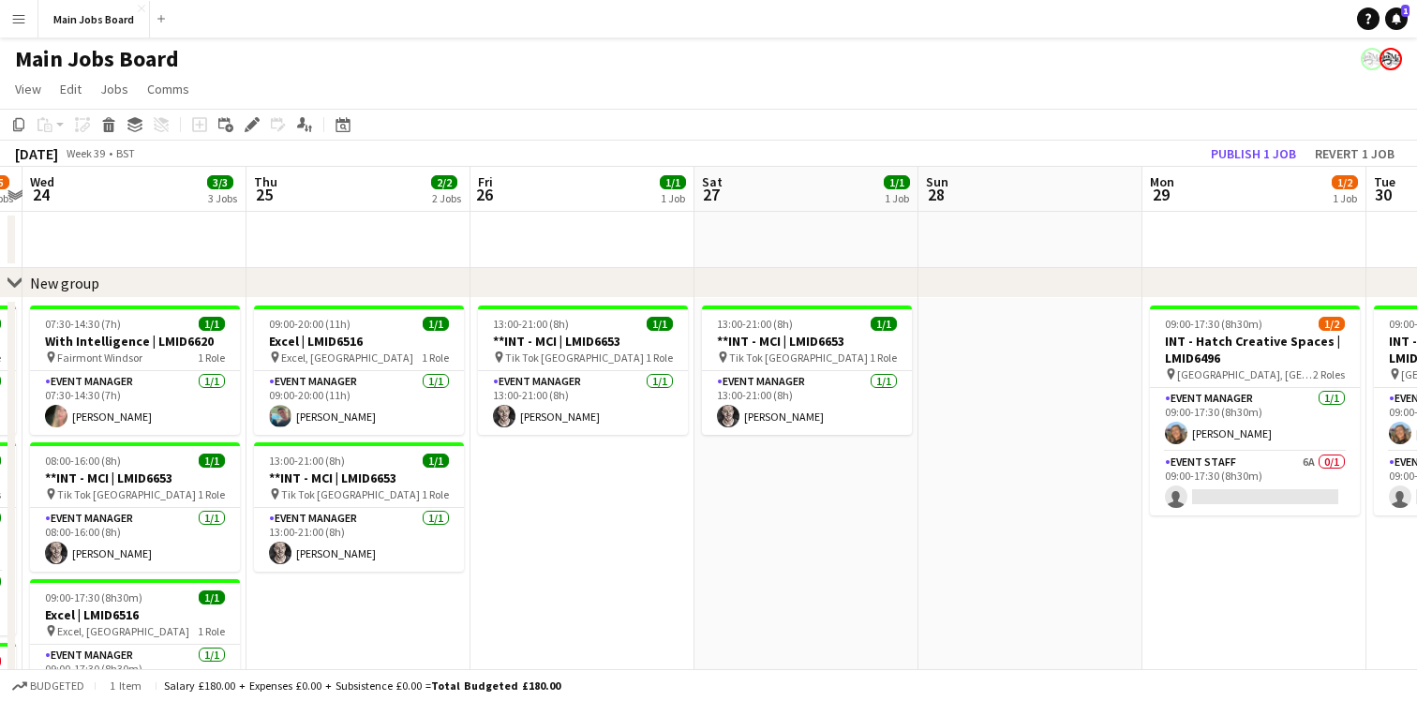
drag, startPoint x: 1083, startPoint y: 457, endPoint x: 327, endPoint y: 451, distance: 756.1
click at [327, 451] on app-calendar-viewport "Sun 21 Mon 22 6/6 2 Jobs Tue 23 3/5 3 Jobs Wed 24 3/3 3 Jobs Thu 25 2/2 2 Jobs …" at bounding box center [708, 586] width 1417 height 839
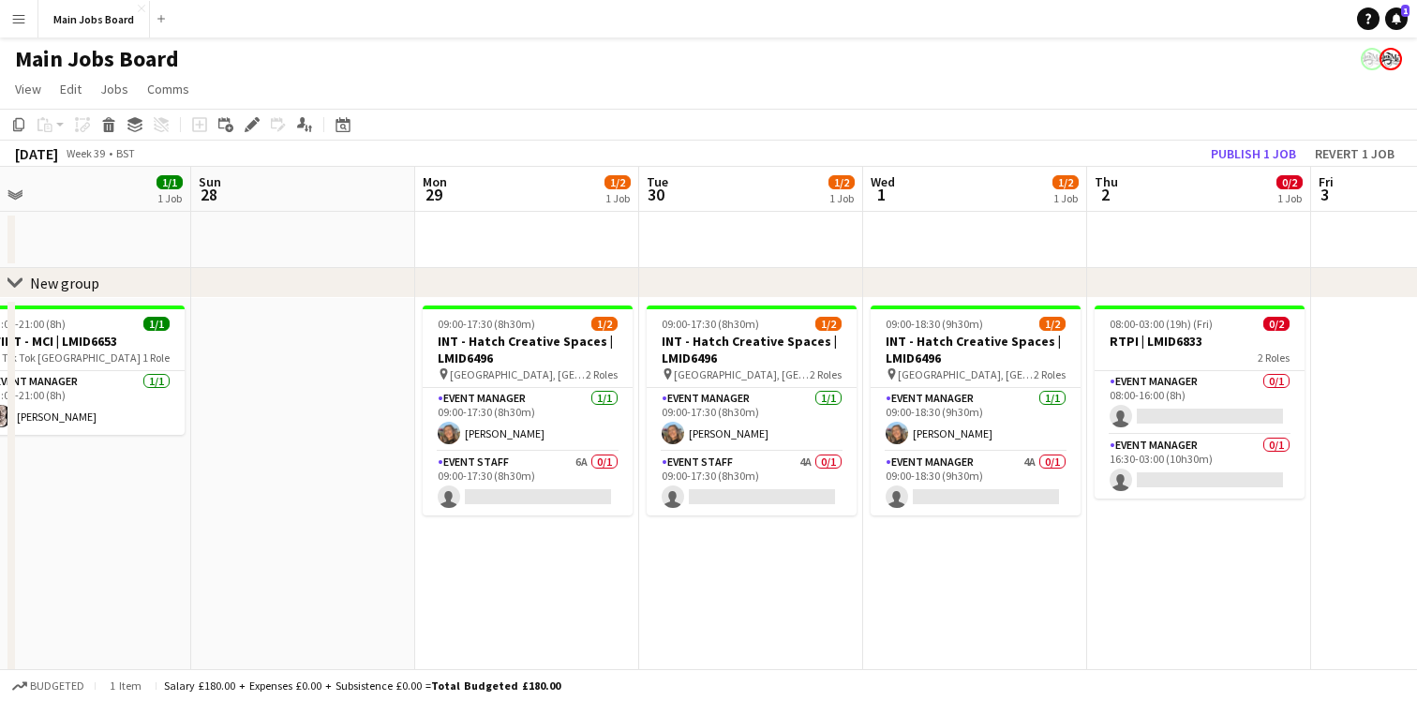
drag, startPoint x: 1040, startPoint y: 549, endPoint x: 780, endPoint y: 526, distance: 260.6
click at [780, 526] on app-calendar-viewport "Thu 25 2/2 2 Jobs Fri 26 1/1 1 Job Sat 27 1/1 1 Job Sun 28 Mon 29 1/2 1 Job Tue…" at bounding box center [708, 586] width 1417 height 839
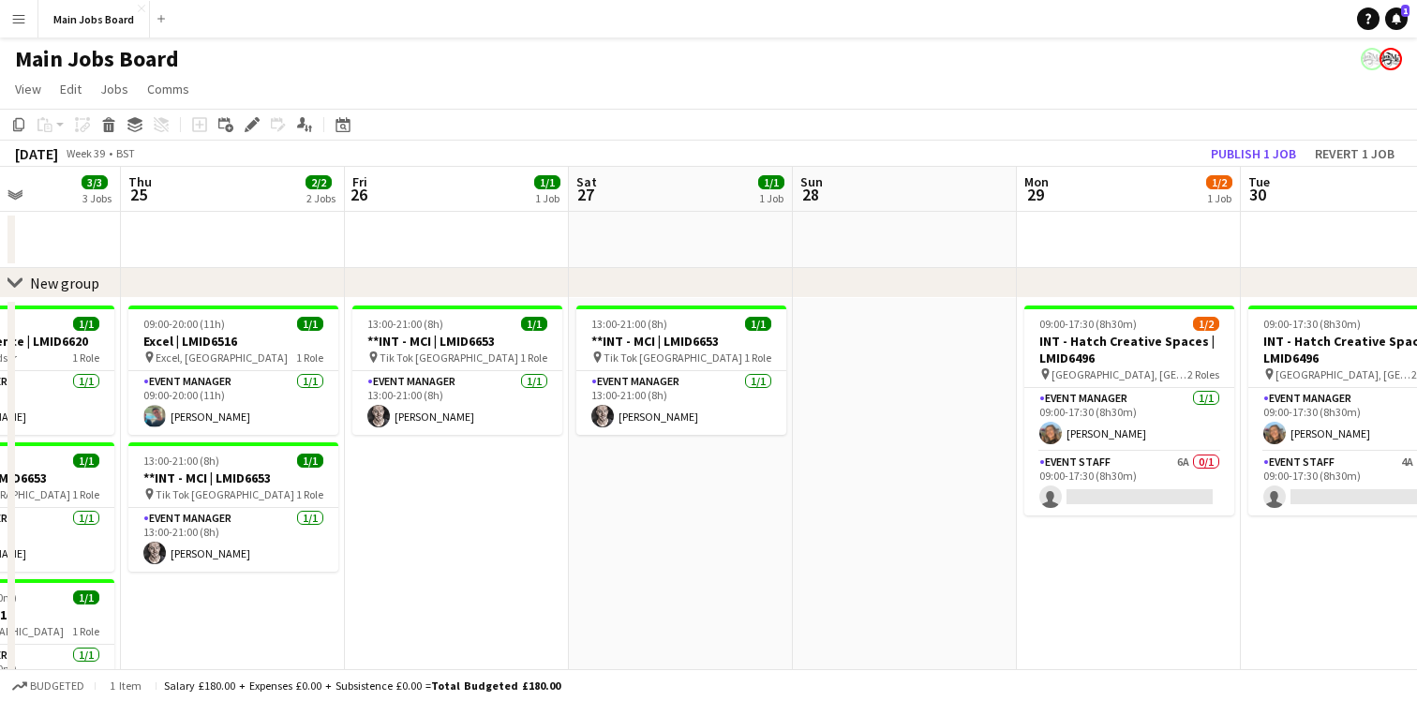
scroll to position [0, 550]
drag, startPoint x: 327, startPoint y: 521, endPoint x: 930, endPoint y: 568, distance: 605.2
click at [930, 568] on app-calendar-viewport "Mon 22 6/6 2 Jobs Tue 23 3/5 3 Jobs Wed 24 3/3 3 Jobs Thu 25 2/2 2 Jobs Fri 26 …" at bounding box center [708, 586] width 1417 height 839
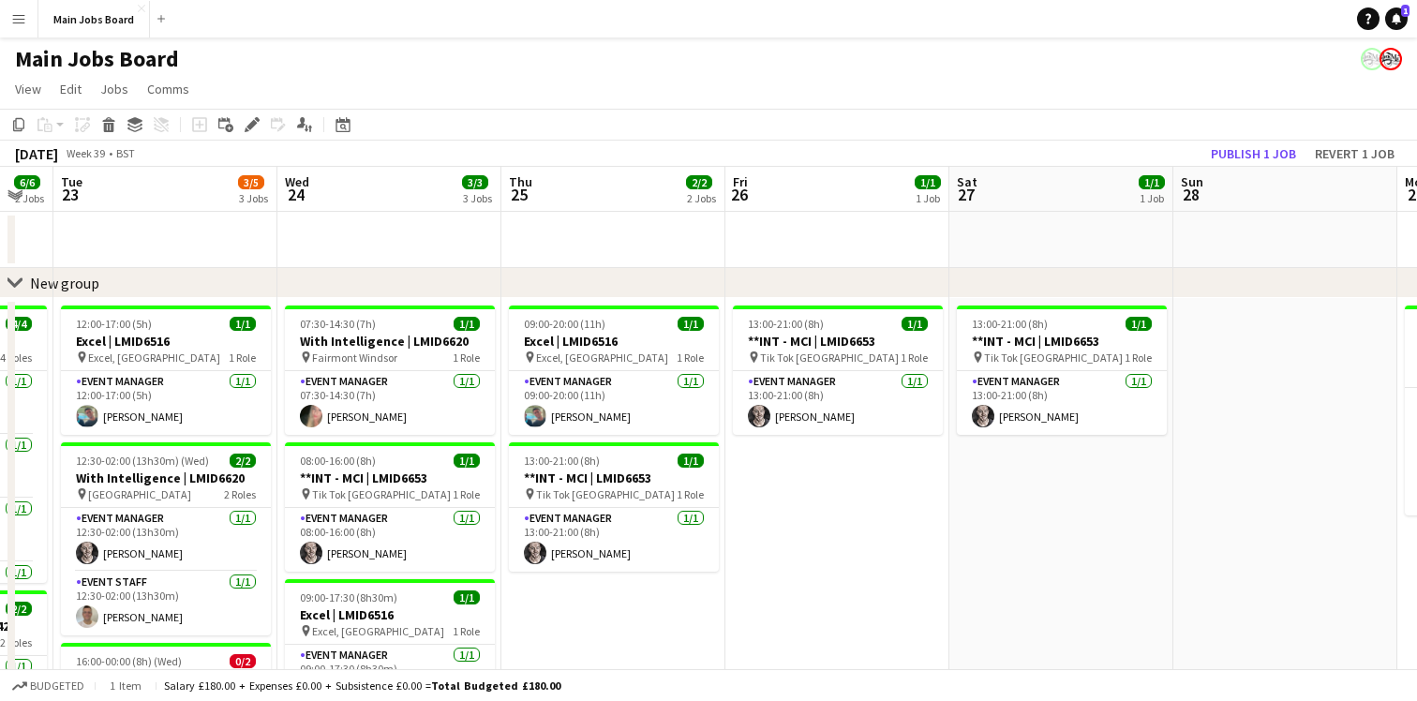
scroll to position [0, 546]
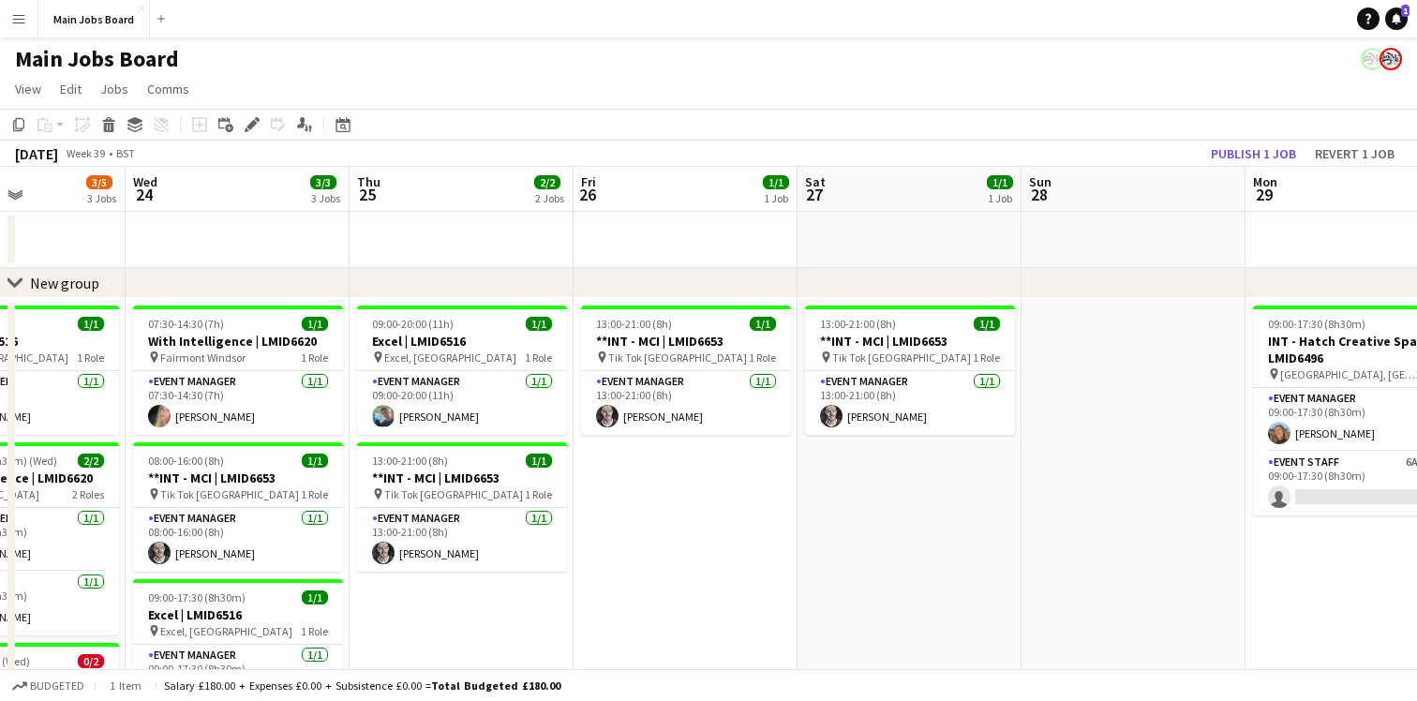
drag, startPoint x: 487, startPoint y: 497, endPoint x: 716, endPoint y: 497, distance: 228.6
click at [716, 497] on app-calendar-viewport "Sun 21 Mon 22 6/6 2 Jobs Tue 23 3/5 3 Jobs Wed 24 3/3 3 Jobs Thu 25 2/2 2 Jobs …" at bounding box center [708, 586] width 1417 height 839
